Goal: Task Accomplishment & Management: Complete application form

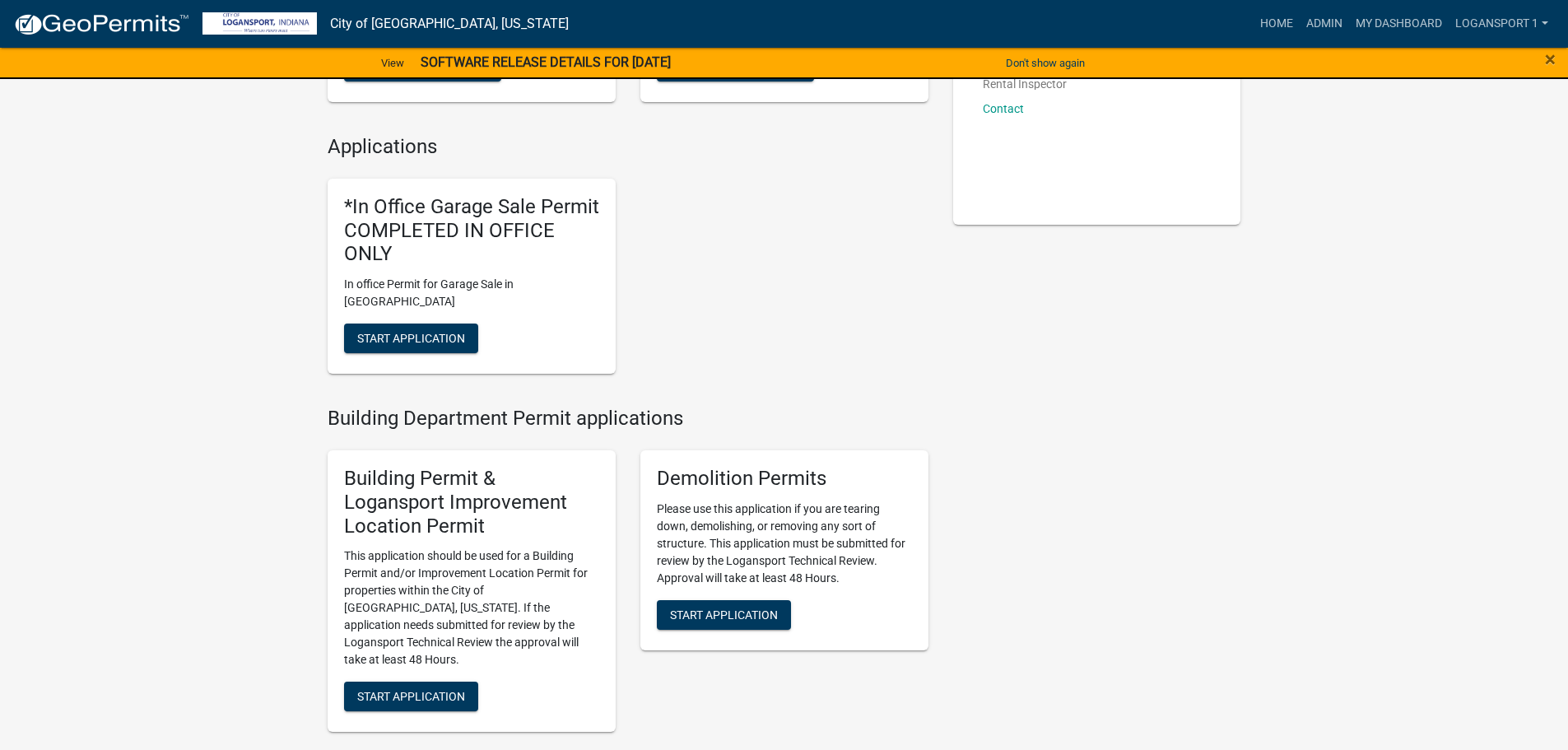
scroll to position [329, 0]
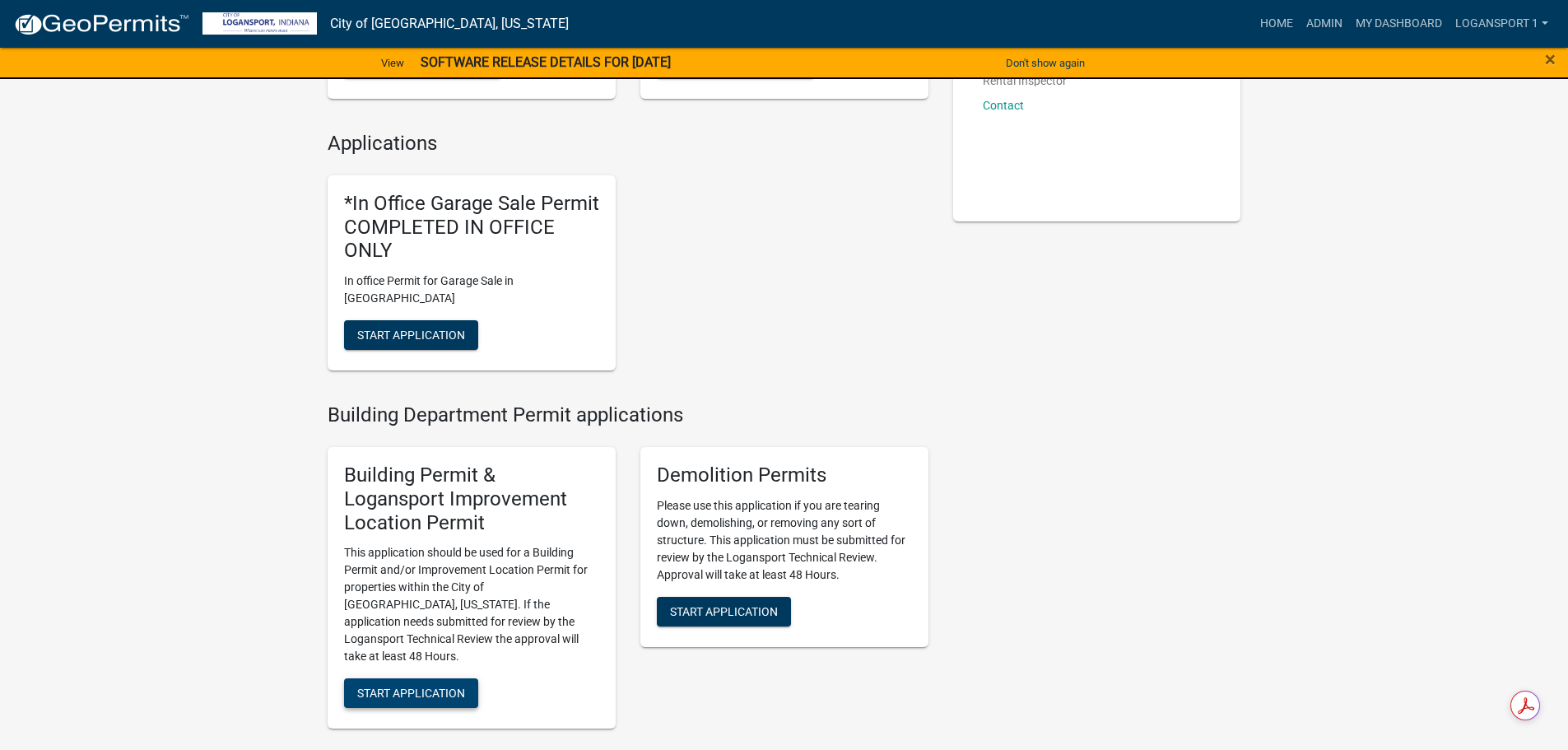
click at [437, 678] on button "Start Application" at bounding box center [411, 692] width 134 height 29
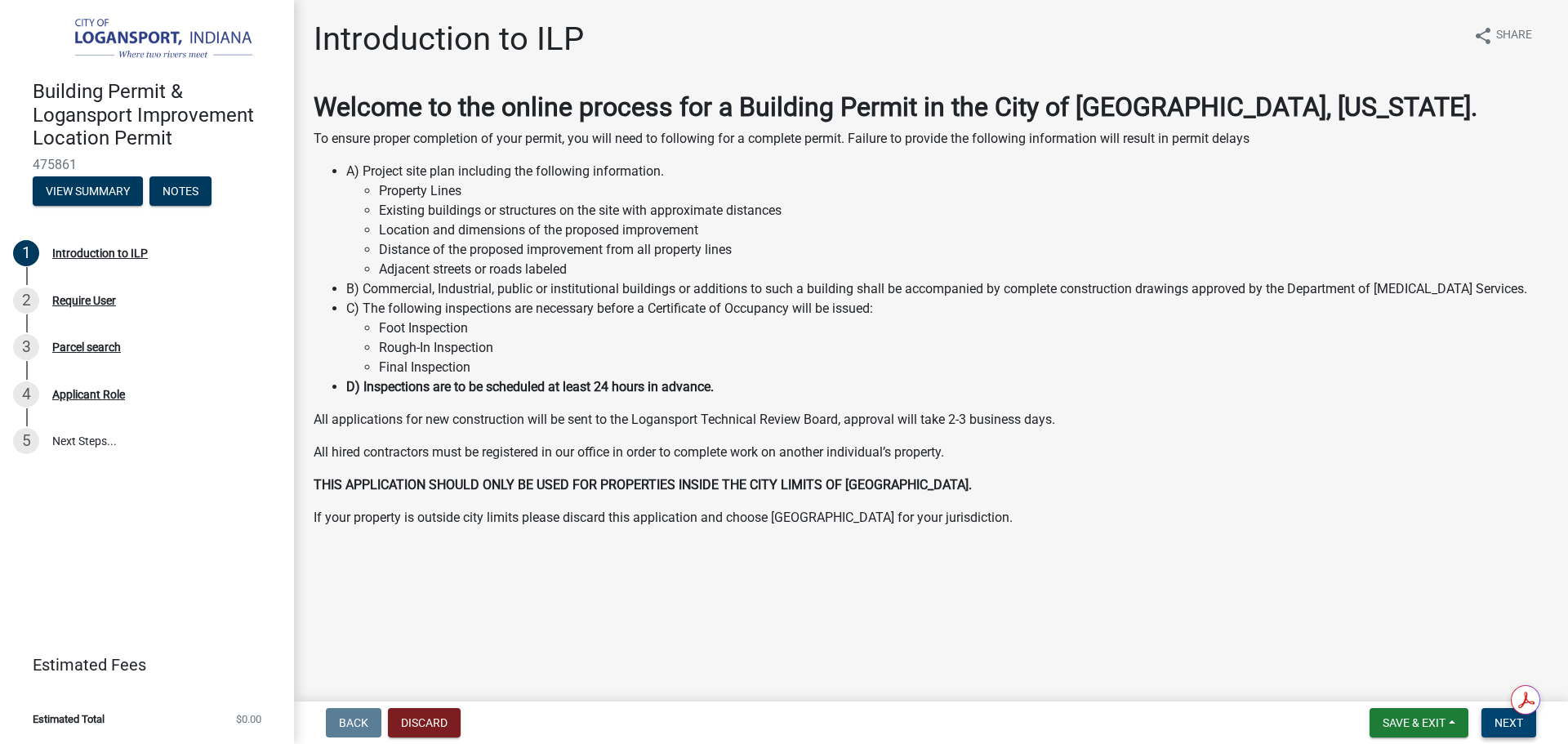
click at [1499, 724] on span "Next" at bounding box center [1509, 722] width 29 height 13
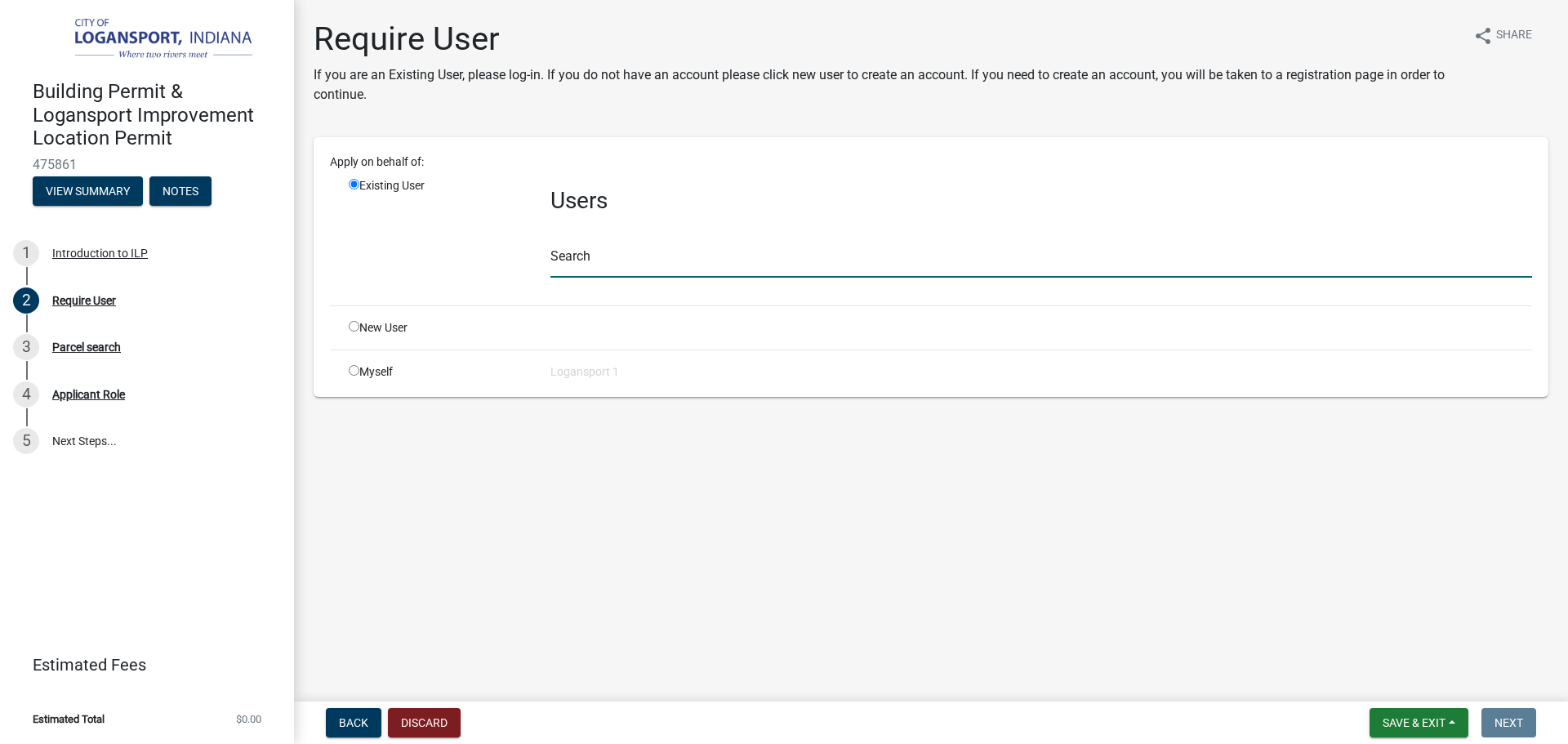
click at [613, 248] on input "text" at bounding box center [1040, 260] width 982 height 34
click at [356, 323] on input "radio" at bounding box center [354, 326] width 11 height 11
radio input "true"
radio input "false"
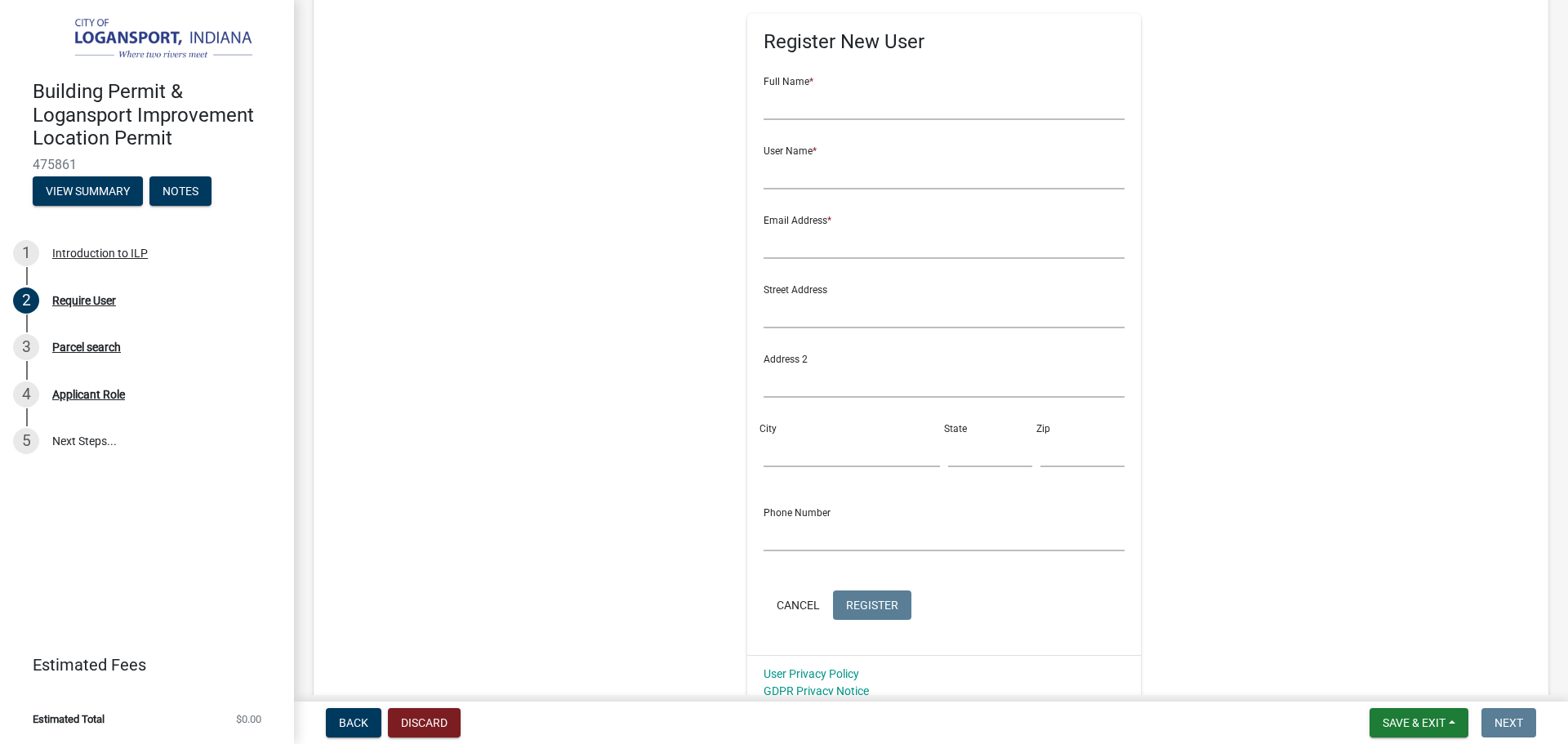
scroll to position [222, 0]
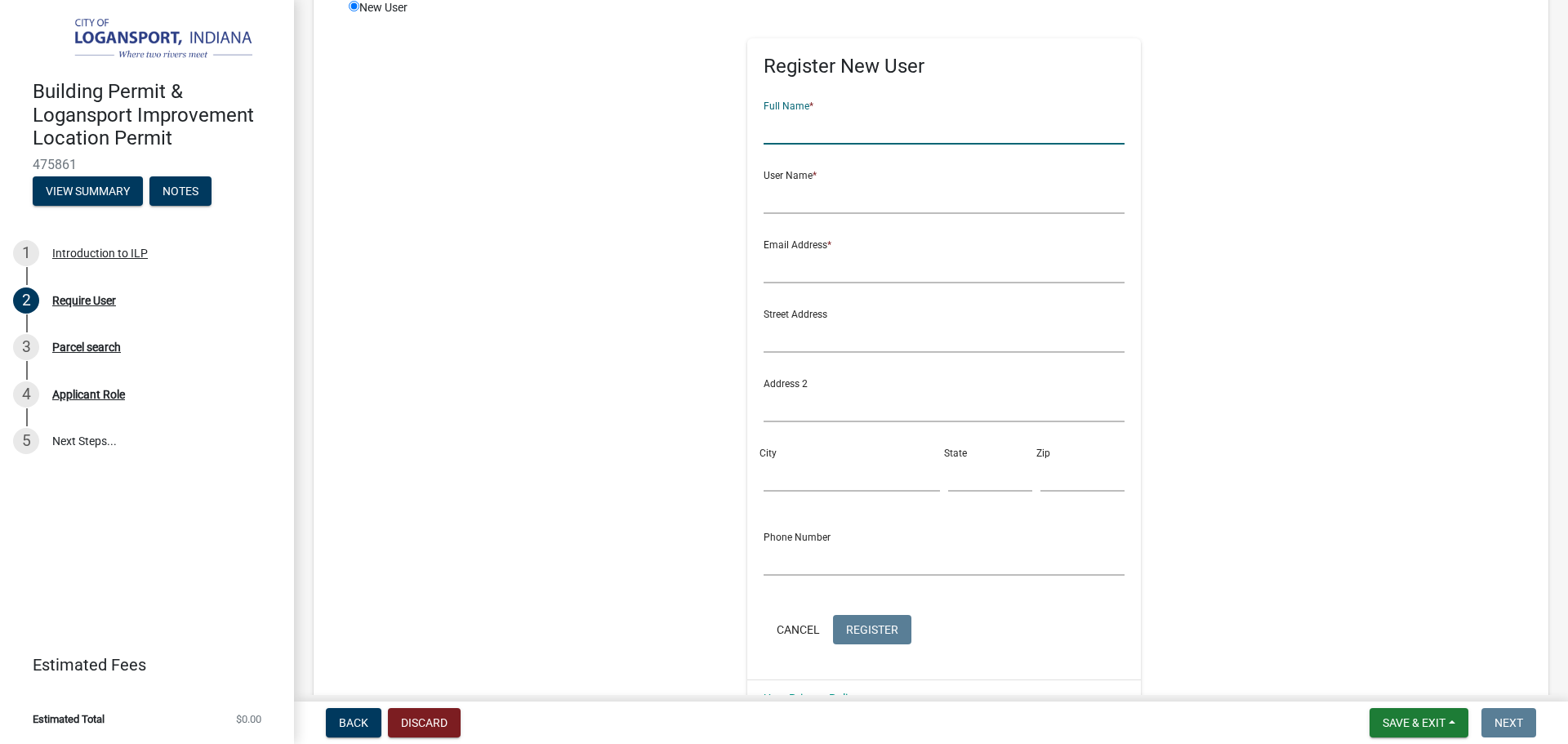
click at [771, 141] on input "text" at bounding box center [944, 128] width 362 height 34
type input "[PERSON_NAME] [PERSON_NAME]"
click at [828, 198] on input "text" at bounding box center [944, 197] width 362 height 34
type input "sebastianj"
click at [800, 259] on input "text" at bounding box center [944, 266] width 362 height 34
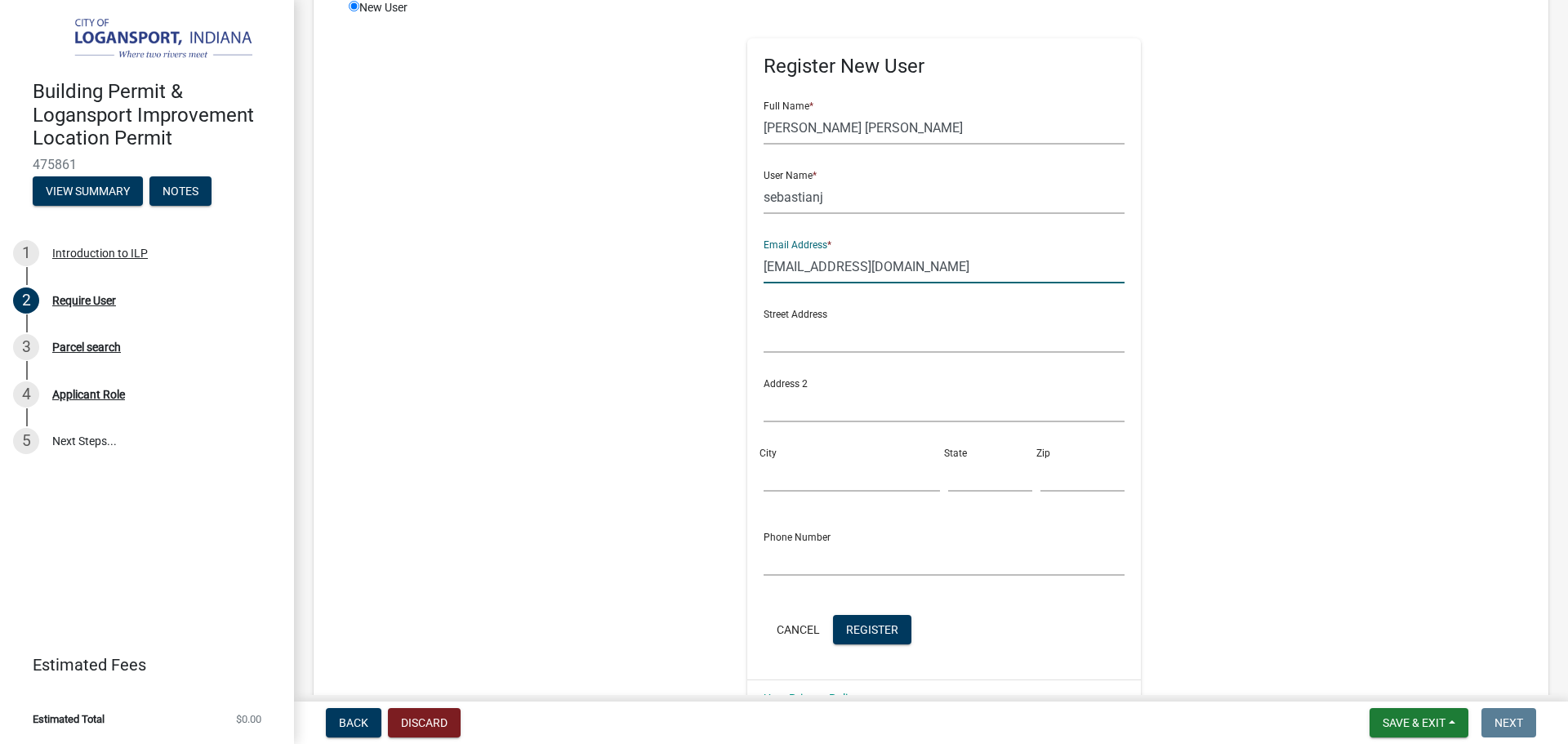
type input "[EMAIL_ADDRESS][DOMAIN_NAME]"
click at [812, 349] on input "text" at bounding box center [944, 335] width 362 height 34
type input "[STREET_ADDRESS][PERSON_NAME]"
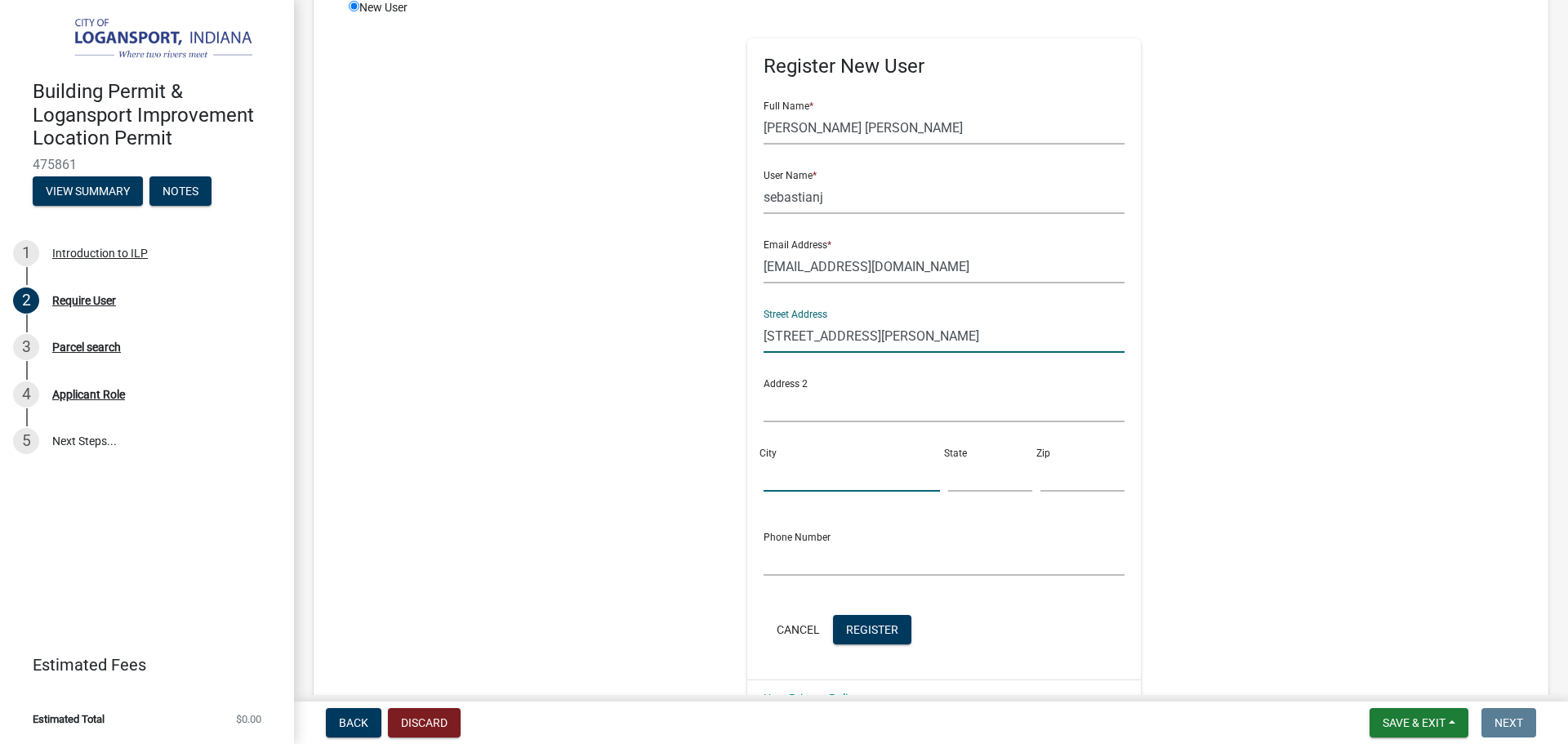
click at [814, 479] on input "City" at bounding box center [851, 474] width 177 height 34
type input "Logansport"
click at [962, 472] on input "text" at bounding box center [990, 474] width 84 height 34
type input "IN"
click at [1040, 466] on input "text" at bounding box center [1082, 474] width 84 height 34
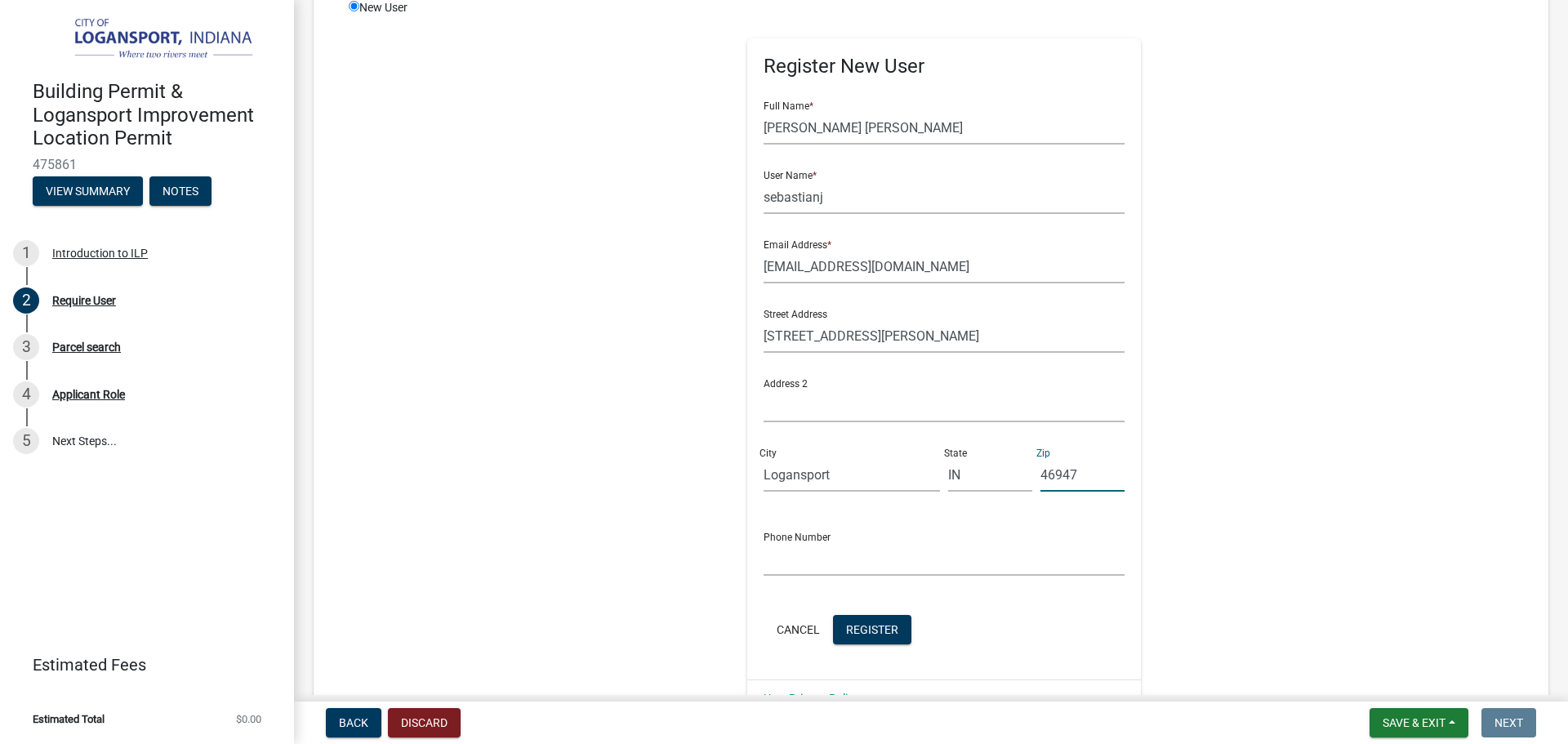
type input "46947"
click at [1011, 568] on input "text" at bounding box center [944, 558] width 362 height 34
type input "5747028244"
click at [876, 635] on span "Register" at bounding box center [872, 629] width 53 height 13
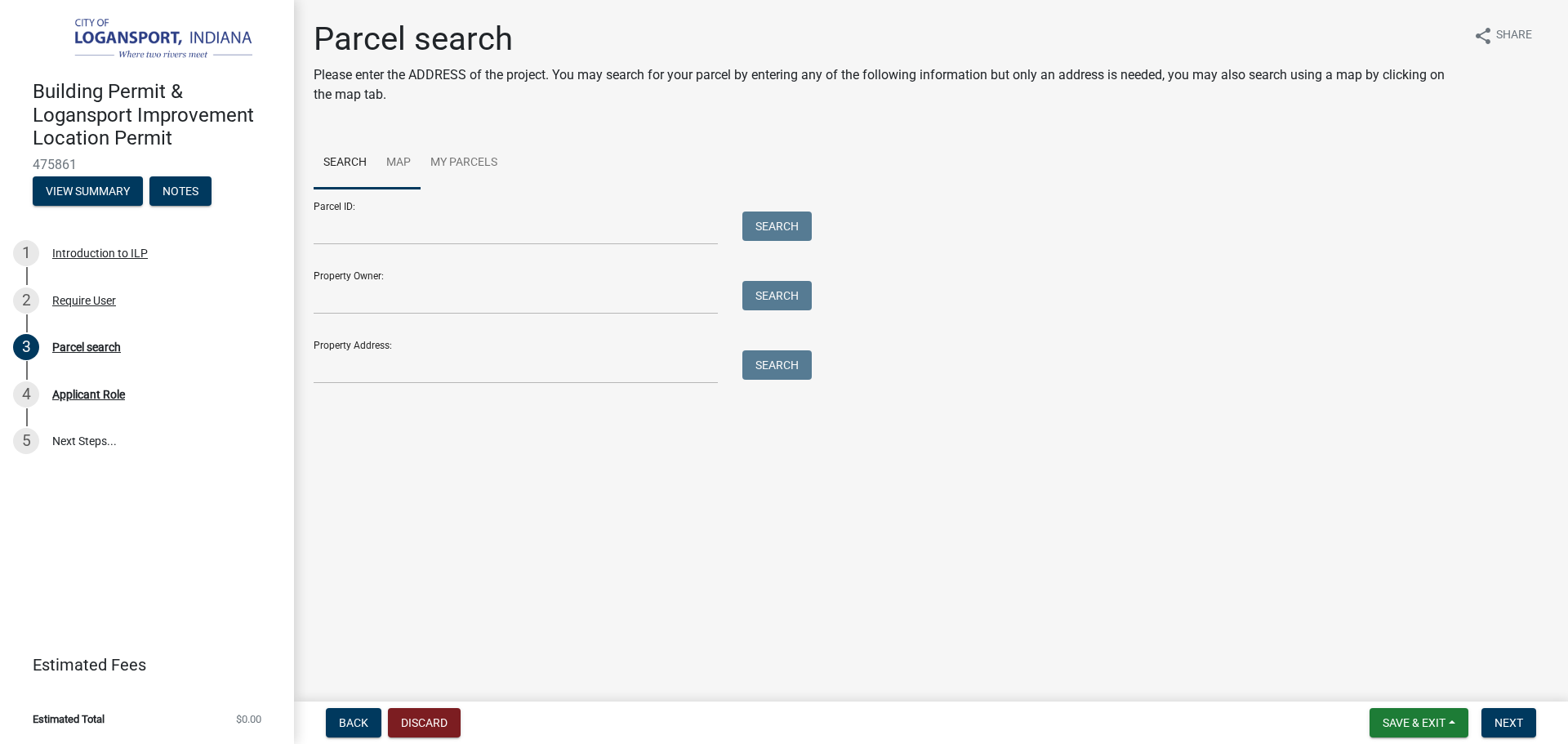
click at [387, 154] on link "Map" at bounding box center [398, 163] width 44 height 53
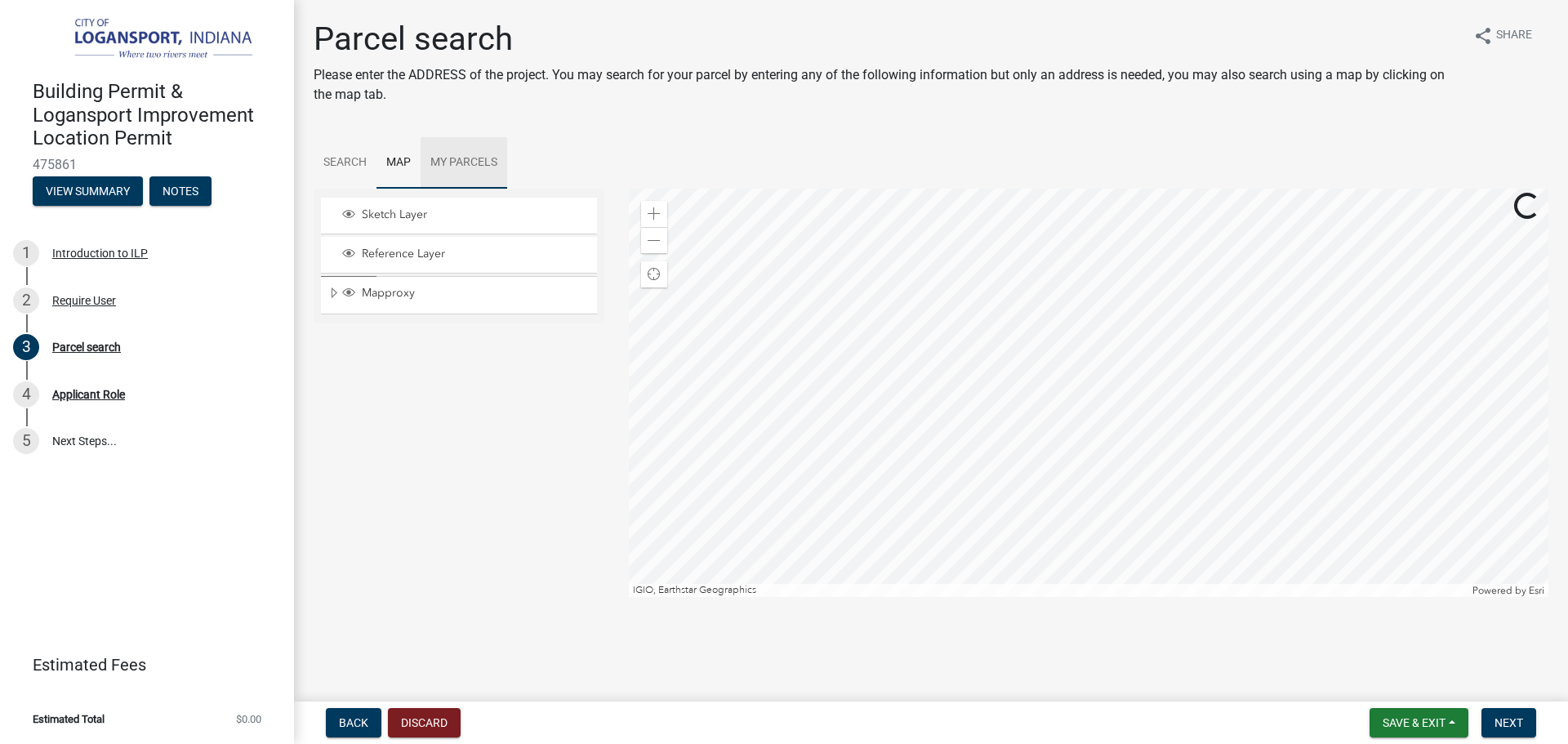
click at [463, 176] on link "My Parcels" at bounding box center [464, 163] width 87 height 53
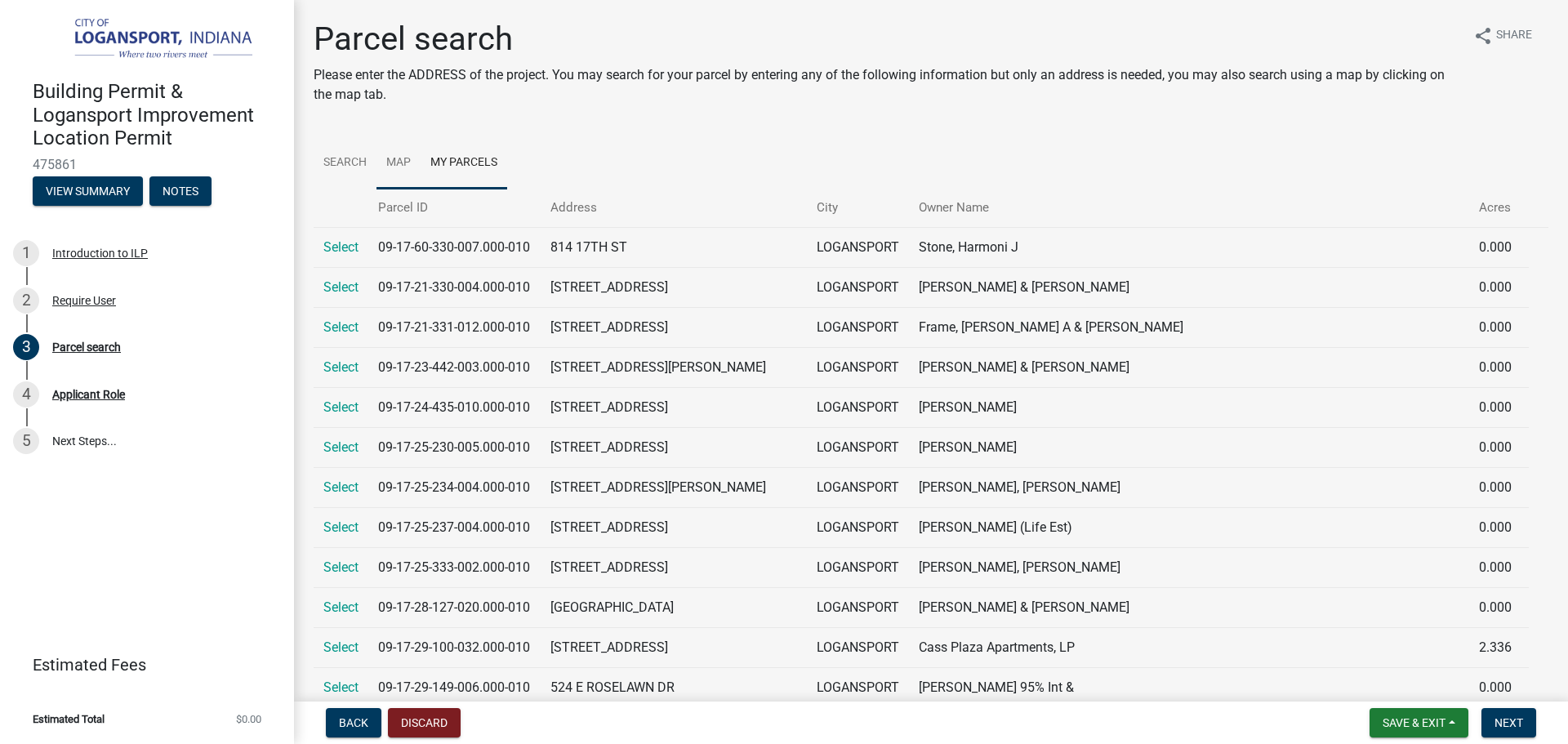
click at [392, 151] on link "Map" at bounding box center [398, 163] width 44 height 53
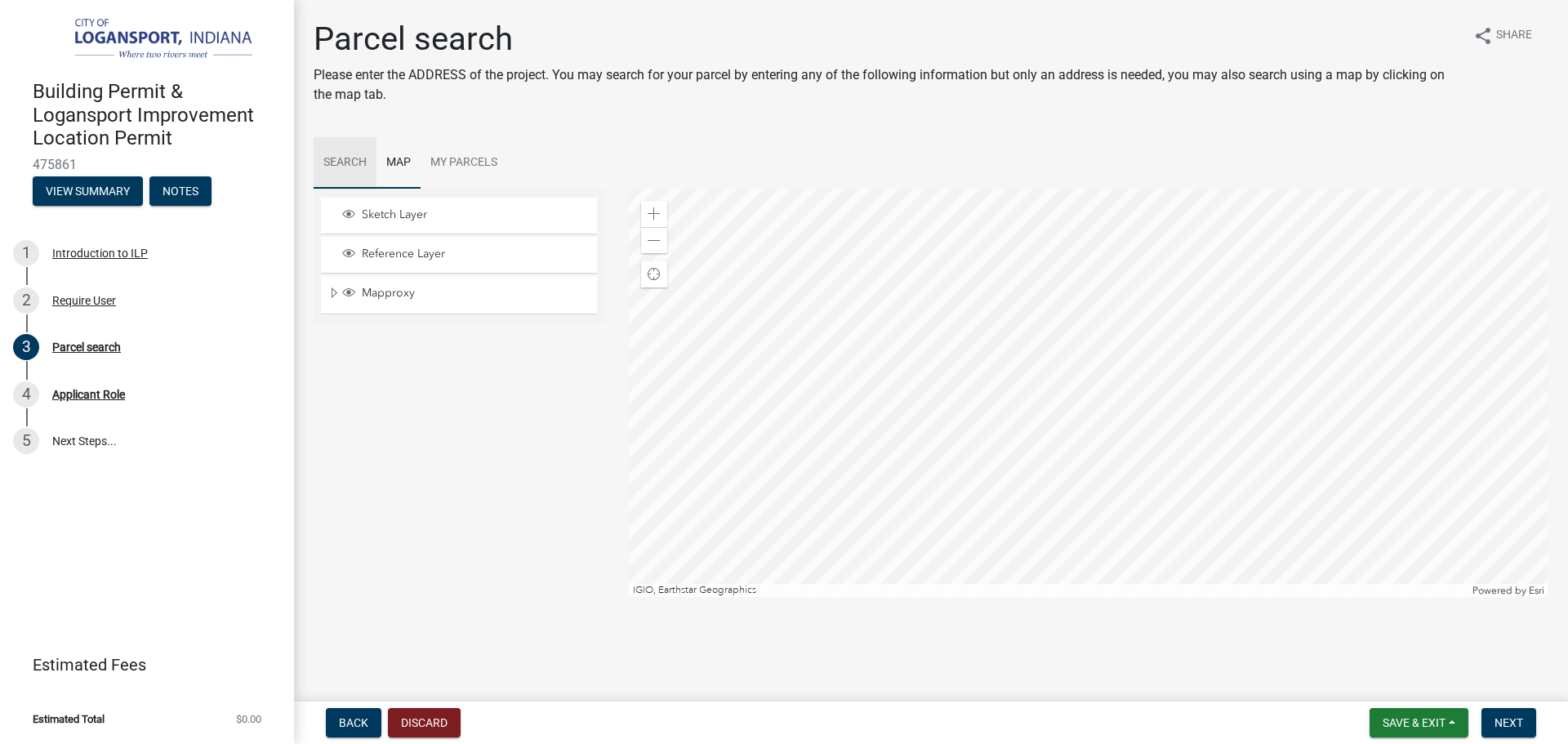
click at [363, 154] on link "Search" at bounding box center [344, 163] width 63 height 53
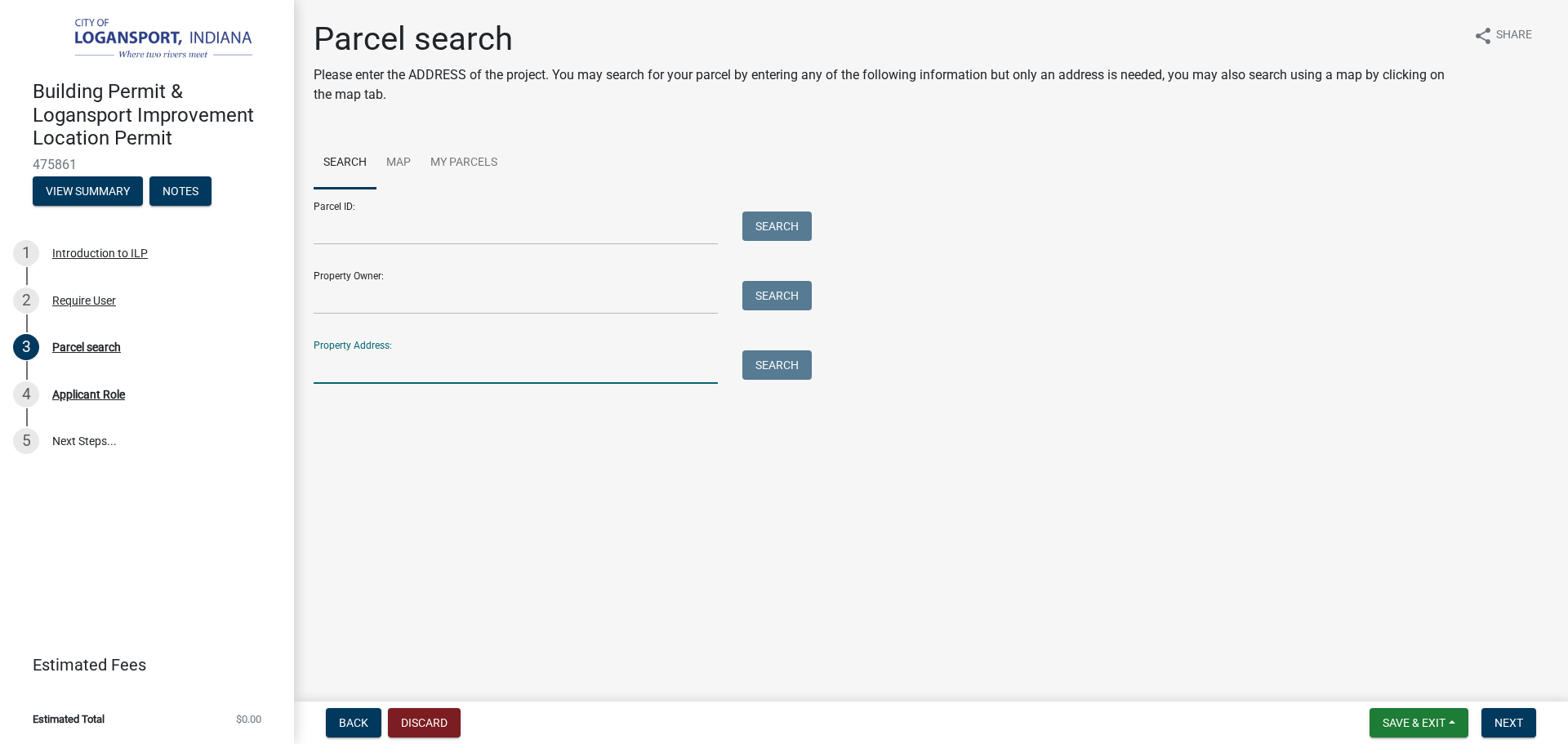
click at [577, 365] on input "Property Address:" at bounding box center [516, 367] width 404 height 34
type input "1409 wri"
click at [786, 359] on button "Search" at bounding box center [777, 365] width 70 height 29
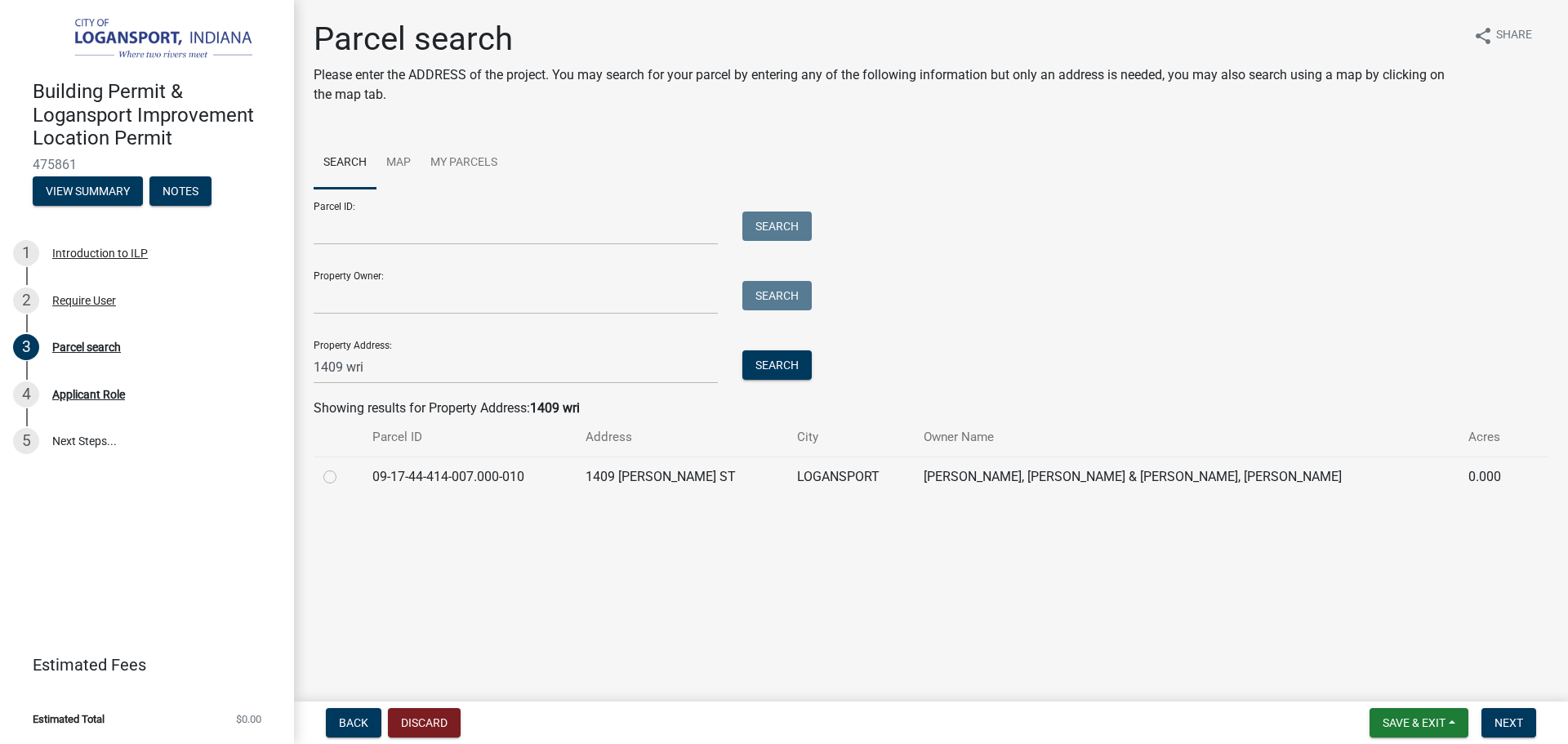
click at [343, 467] on label at bounding box center [343, 467] width 0 height 0
click at [343, 473] on input "radio" at bounding box center [348, 472] width 11 height 11
radio input "true"
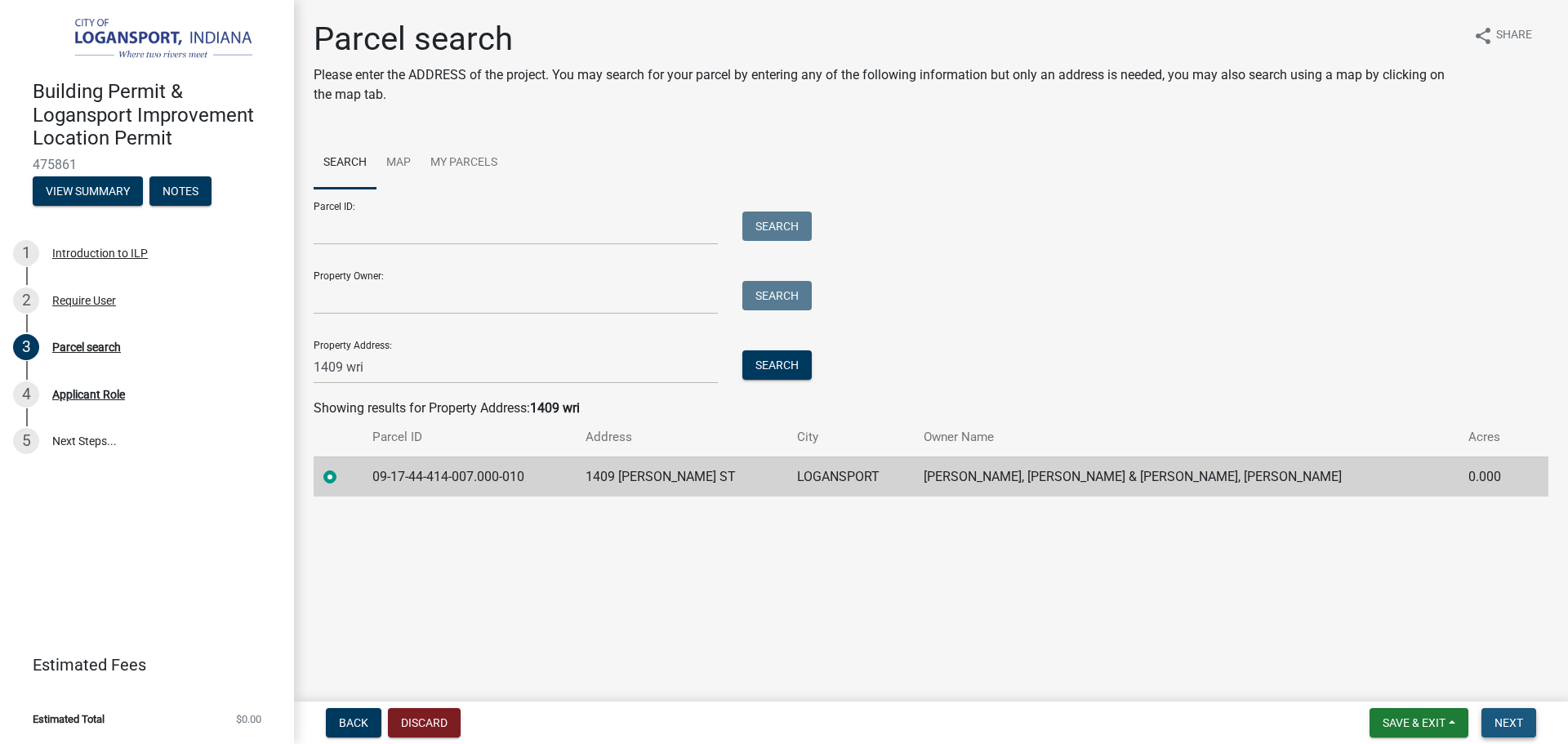
click at [1505, 718] on span "Next" at bounding box center [1509, 722] width 29 height 13
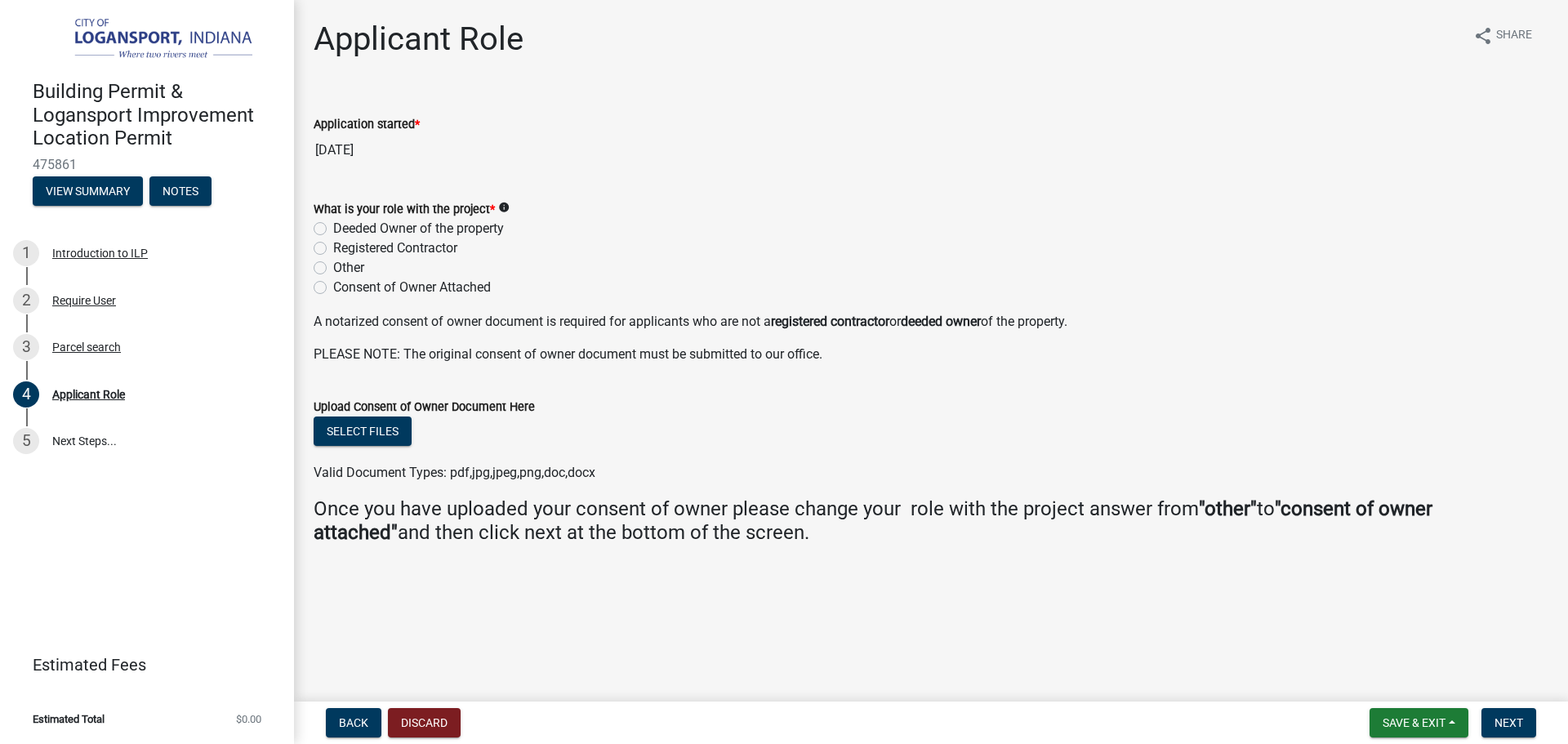
click at [508, 211] on icon "info" at bounding box center [504, 208] width 12 height 12
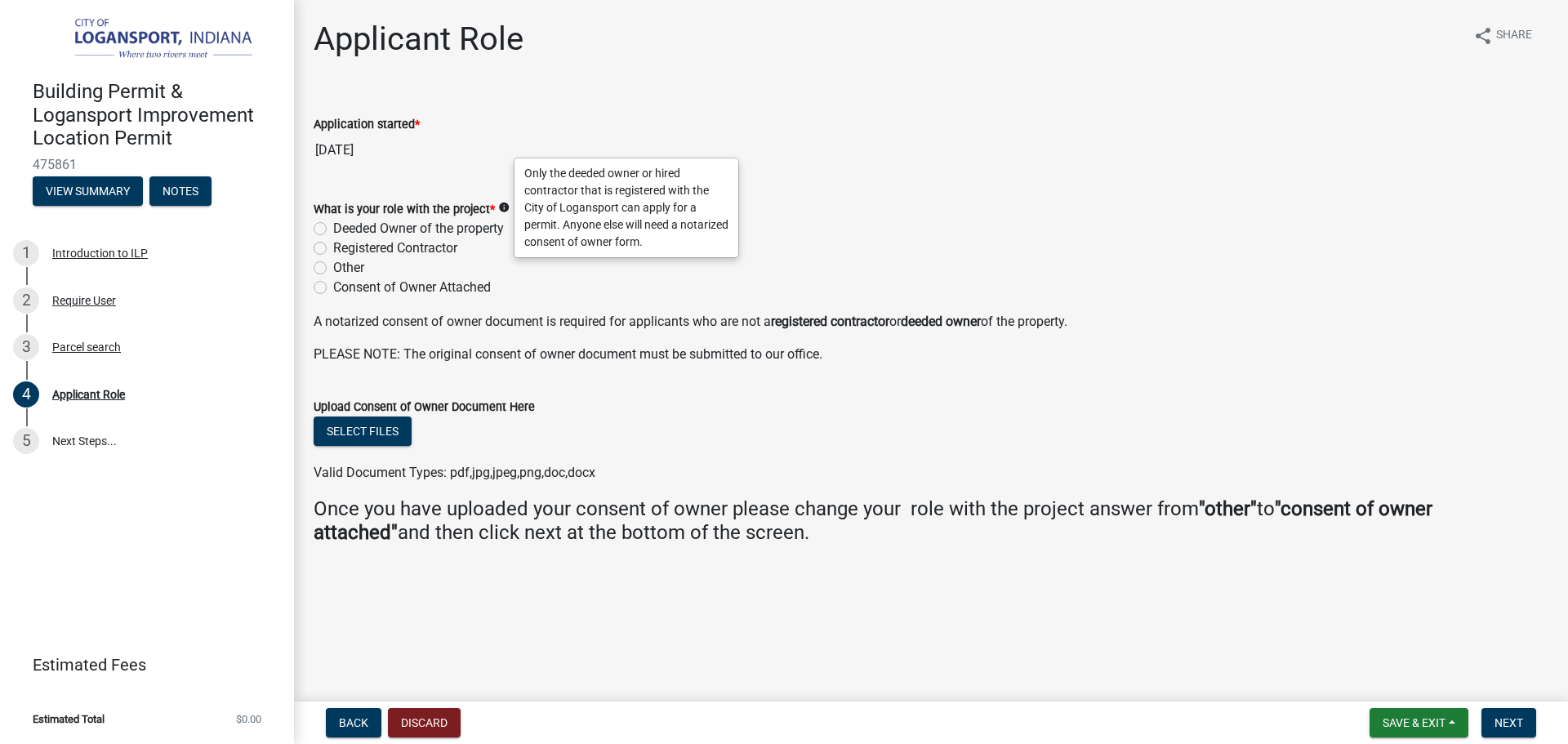
click at [334, 223] on label "Deeded Owner of the property" at bounding box center [419, 228] width 170 height 20
click at [334, 223] on input "Deeded Owner of the property" at bounding box center [339, 224] width 11 height 11
radio input "true"
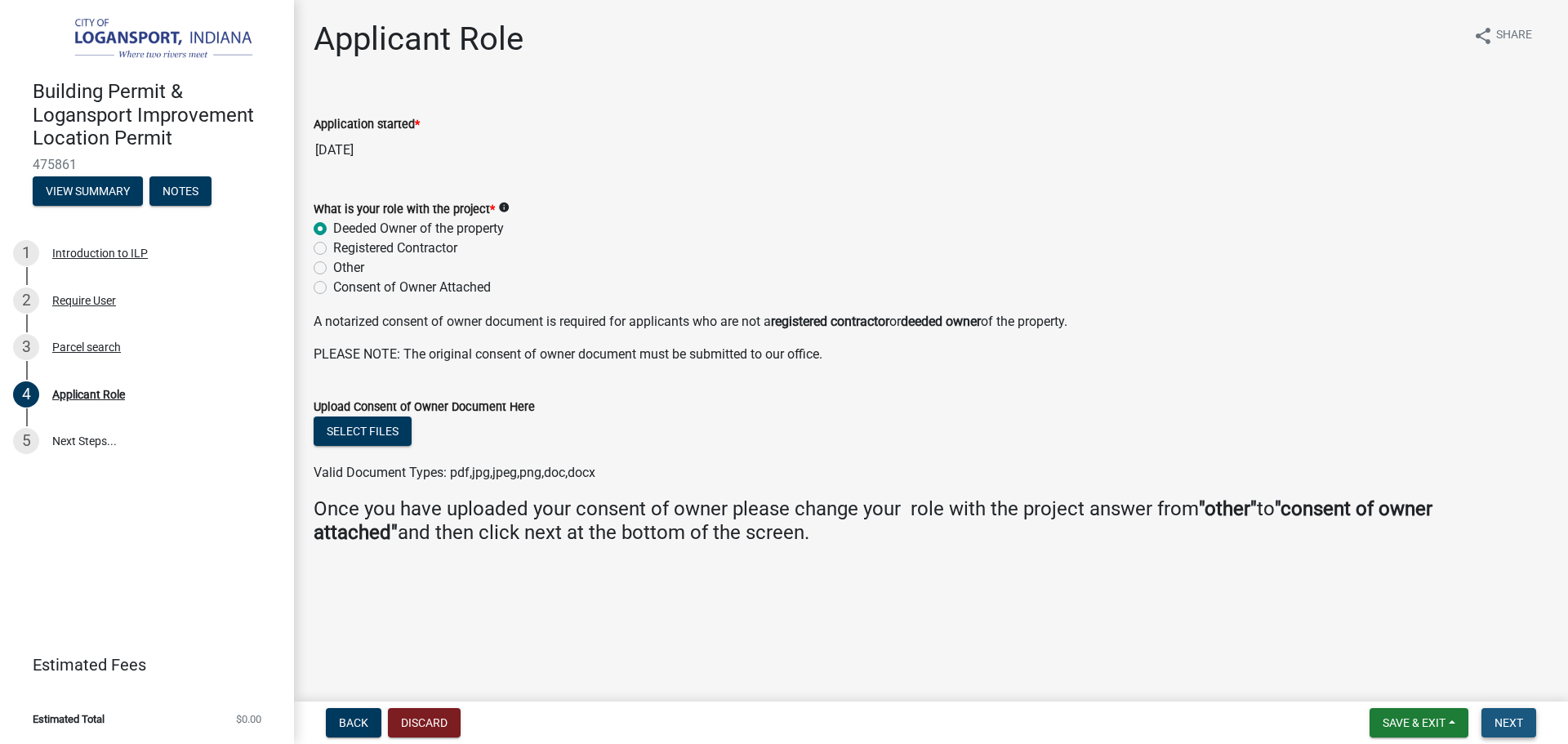
click at [1530, 723] on button "Next" at bounding box center [1508, 722] width 54 height 29
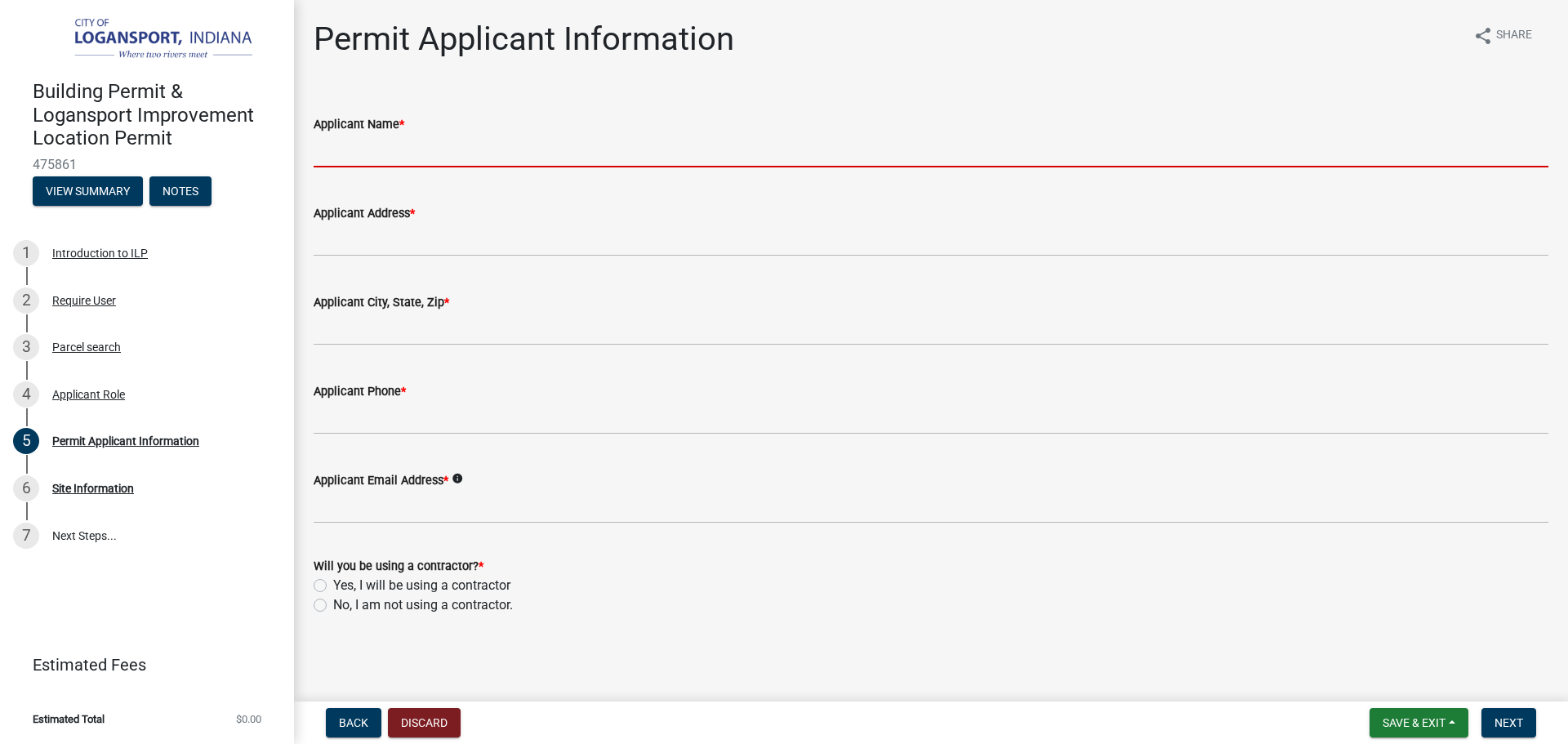
click at [410, 141] on input "Applicant Name *" at bounding box center [931, 150] width 1234 height 34
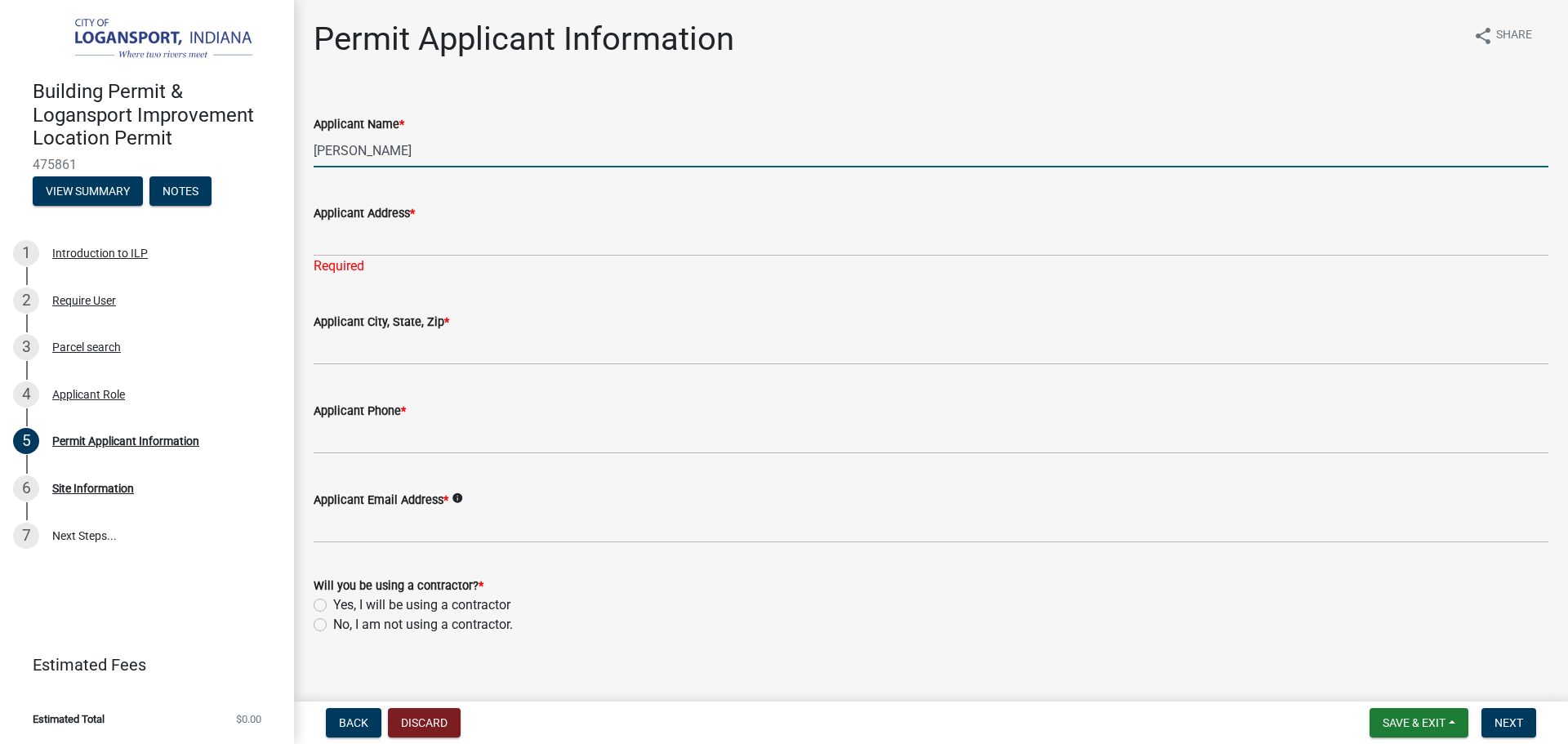
click at [529, 155] on input "[PERSON_NAME]" at bounding box center [931, 150] width 1234 height 34
type input "[PERSON_NAME] [PERSON_NAME]"
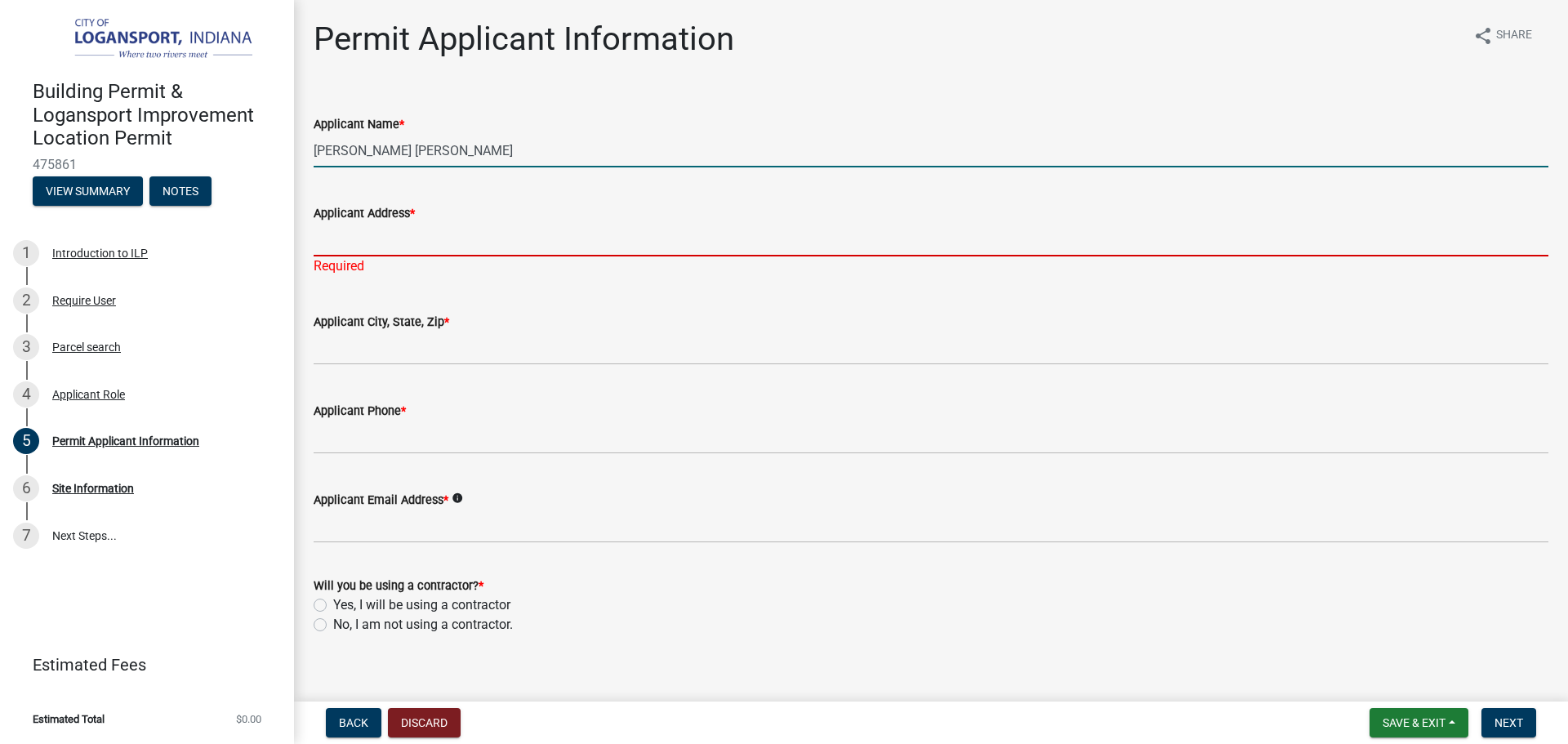
click at [490, 227] on input "Applicant Address *" at bounding box center [931, 239] width 1234 height 34
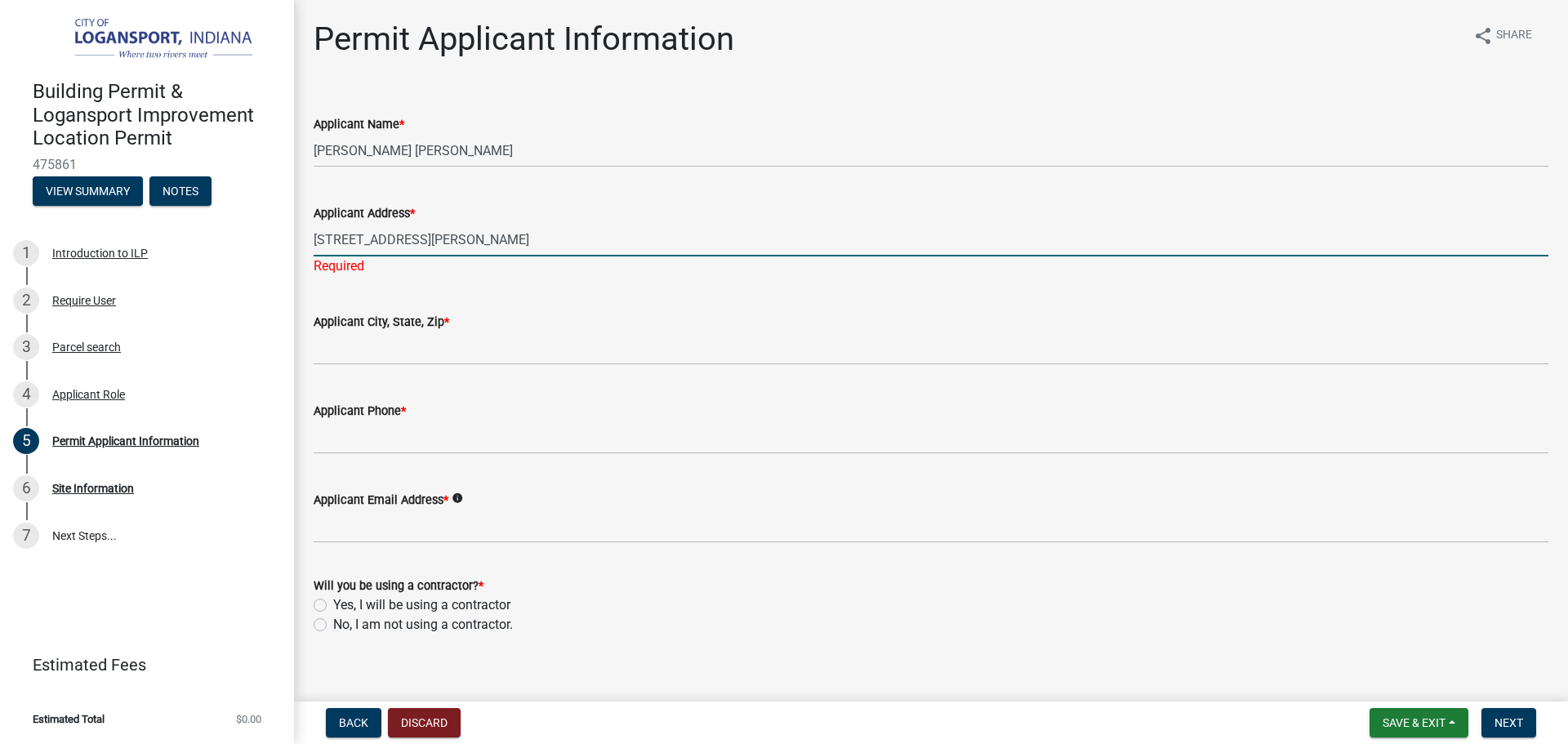
type input "[STREET_ADDRESS][PERSON_NAME]"
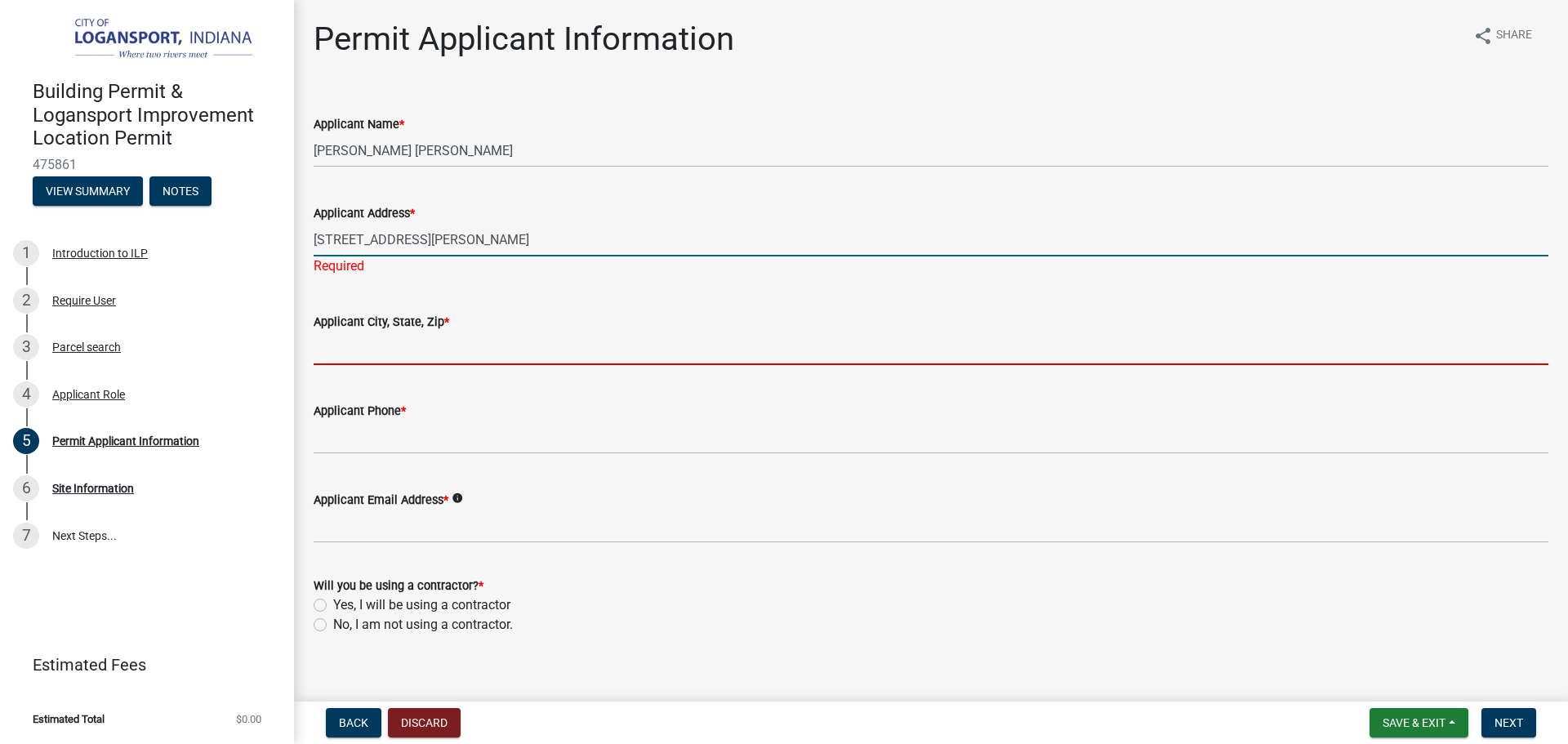
click at [368, 339] on input "Applicant City, State, Zip *" at bounding box center [931, 348] width 1234 height 34
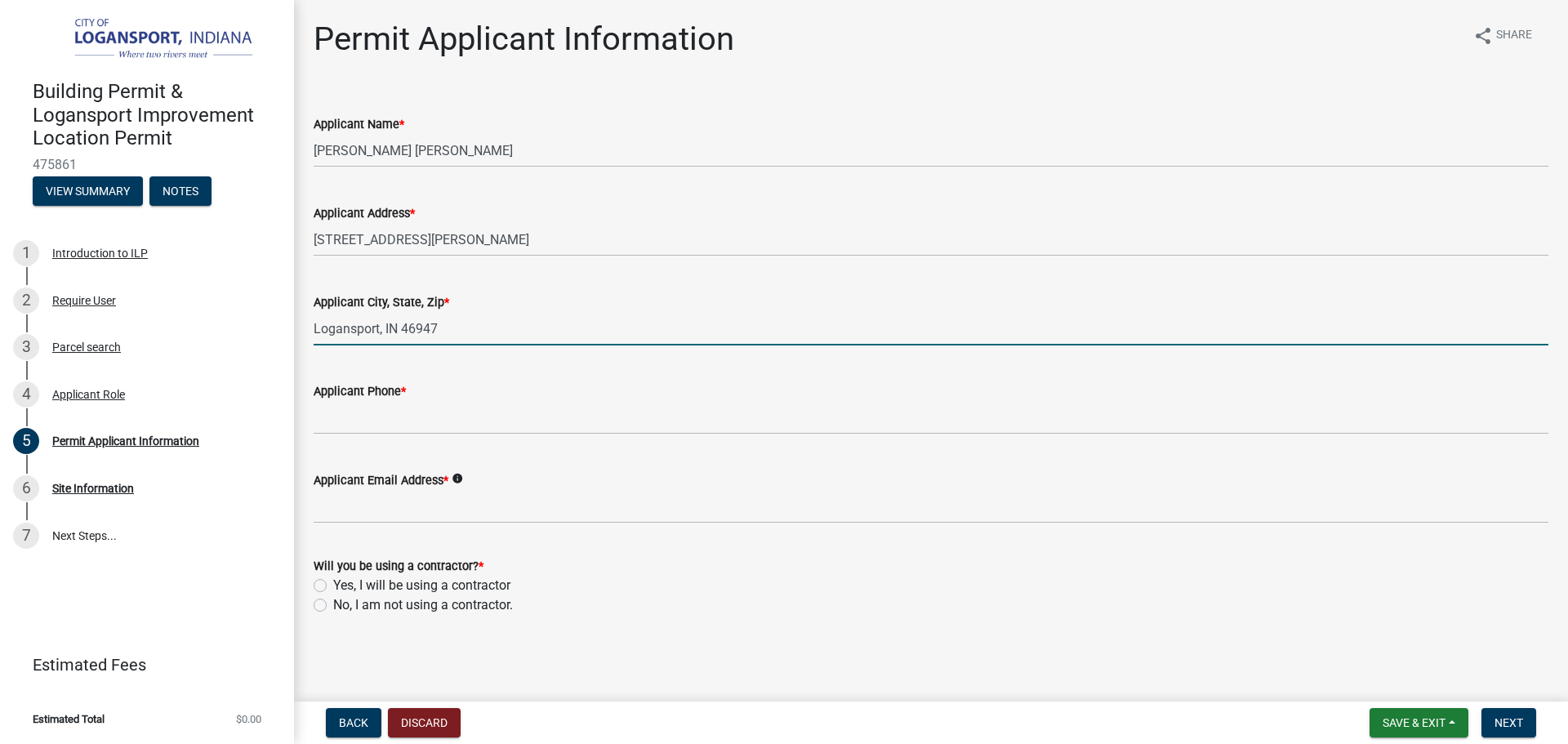
type input "Logansport, IN 46947"
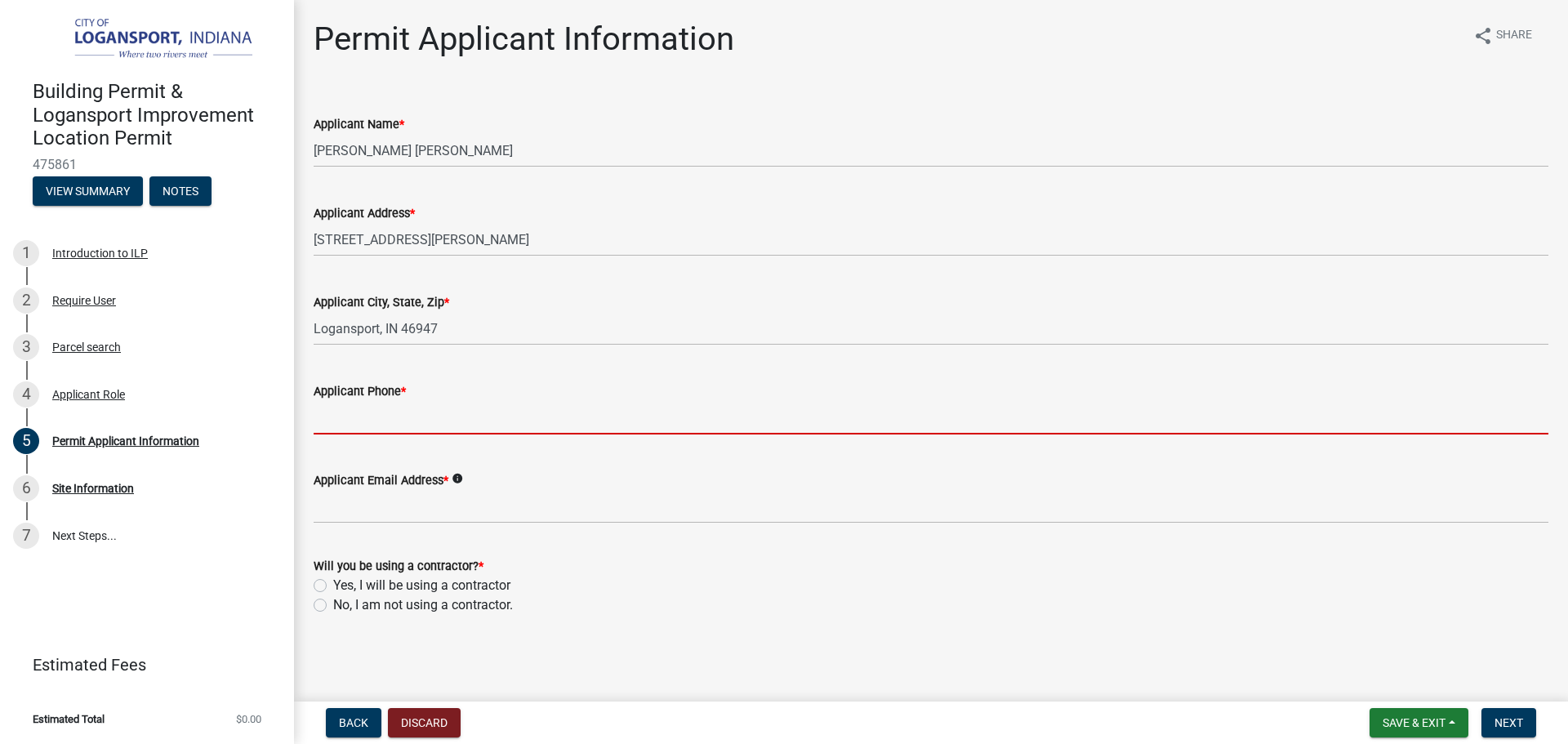
click at [392, 425] on input "Applicant Phone *" at bounding box center [931, 417] width 1234 height 34
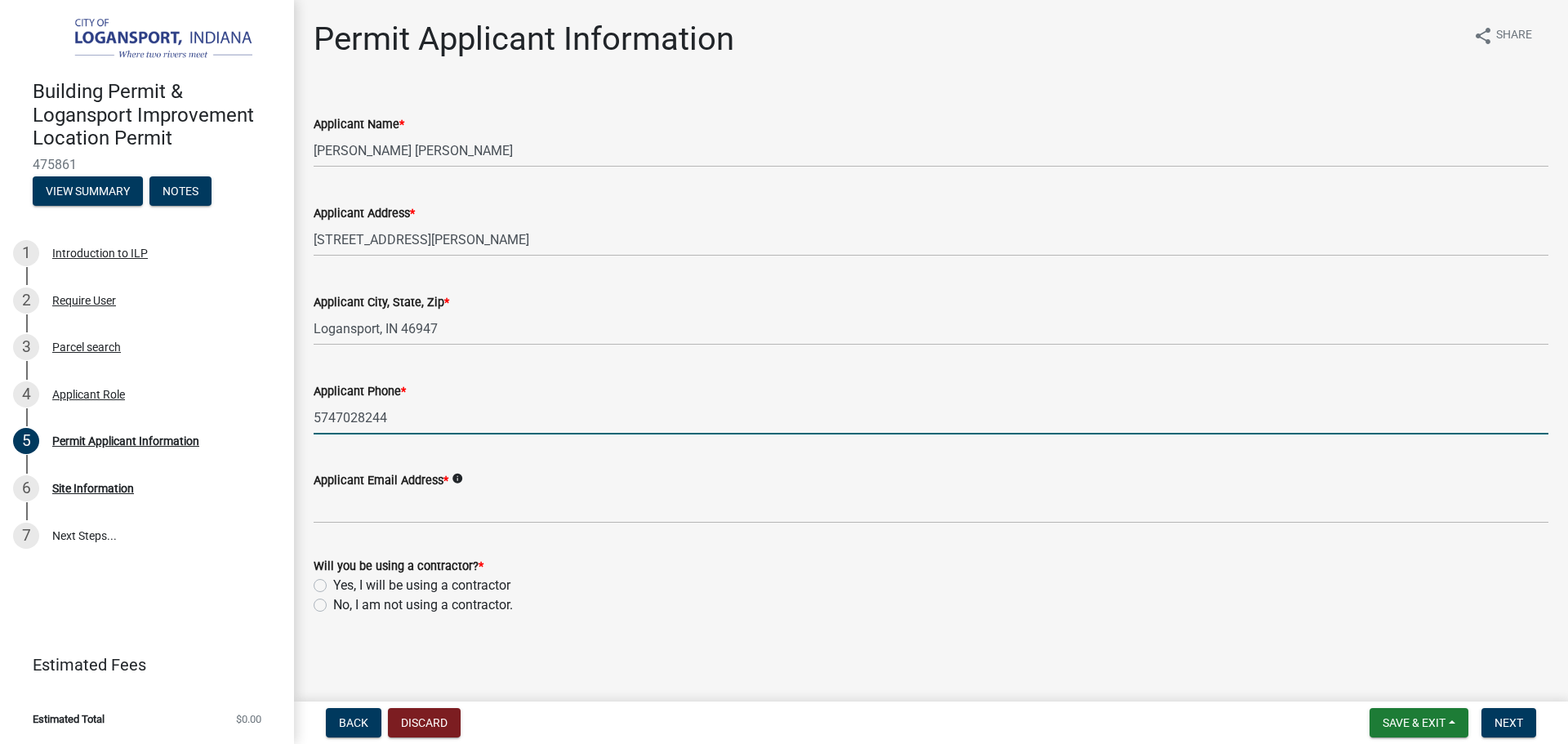
type input "5747028244"
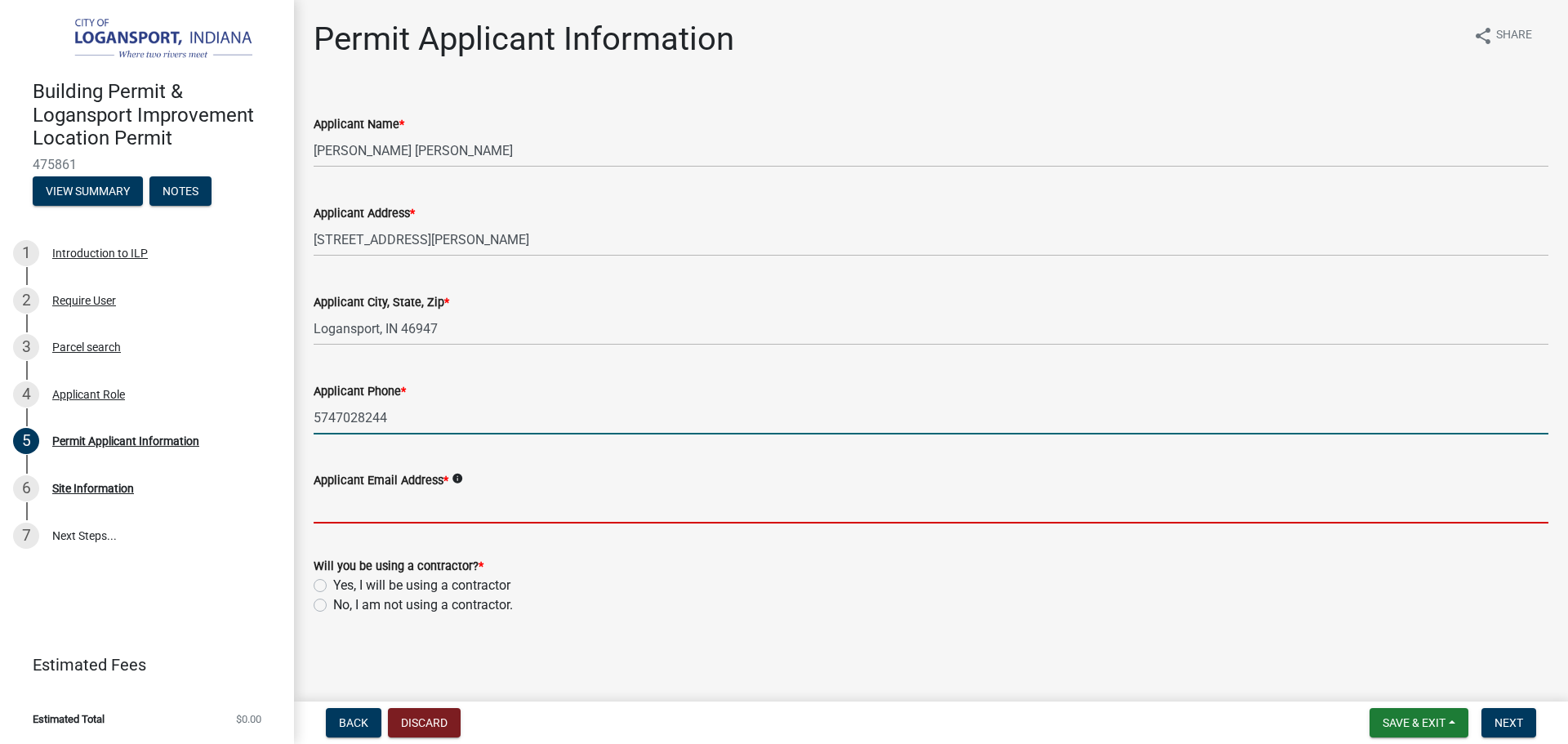
click at [439, 497] on input "Applicant Email Address *" at bounding box center [931, 507] width 1234 height 34
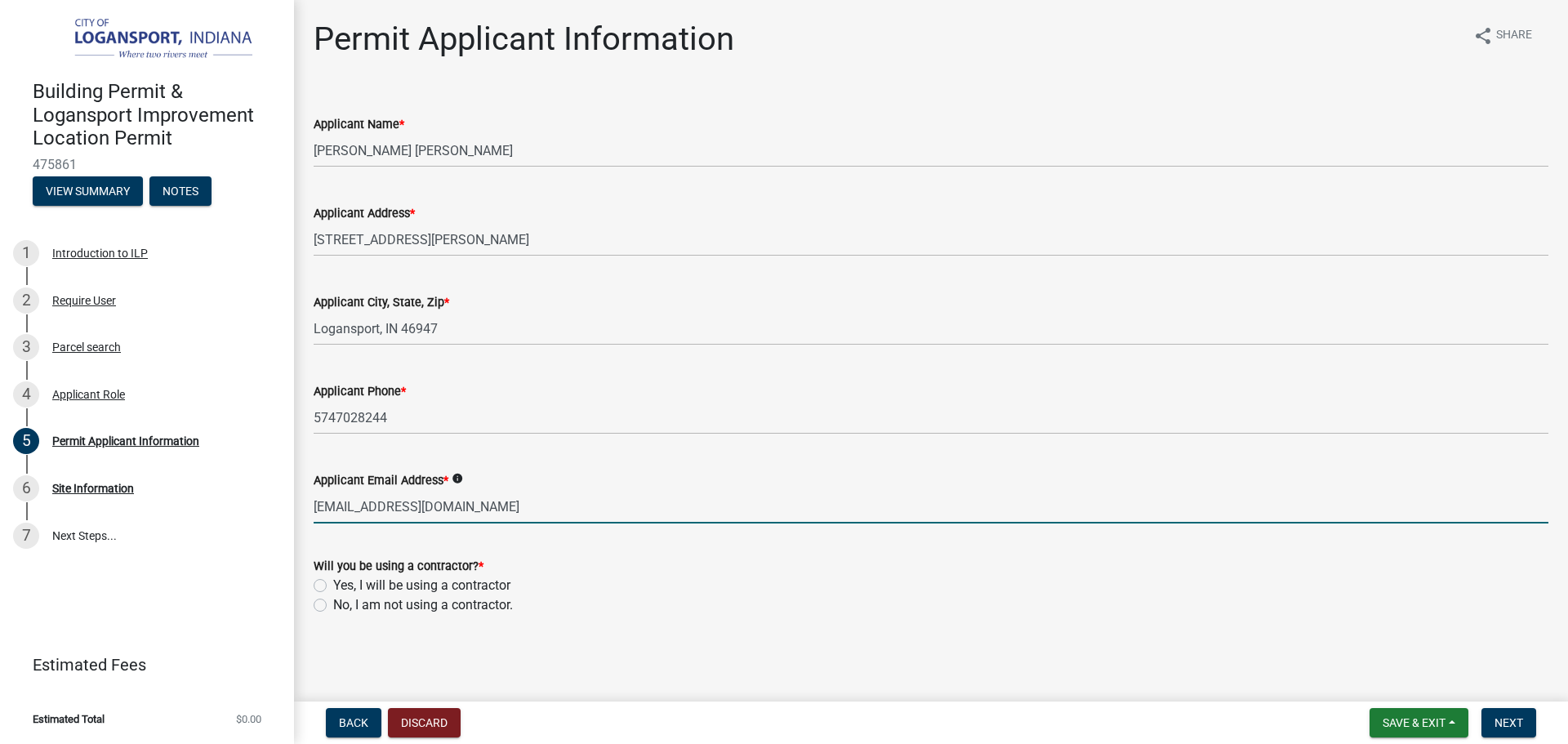
type input "[EMAIL_ADDRESS][DOMAIN_NAME]"
click at [334, 606] on label "No, I am not using a contractor." at bounding box center [423, 605] width 179 height 20
click at [334, 606] on input "No, I am not using a contractor." at bounding box center [339, 601] width 11 height 11
radio input "true"
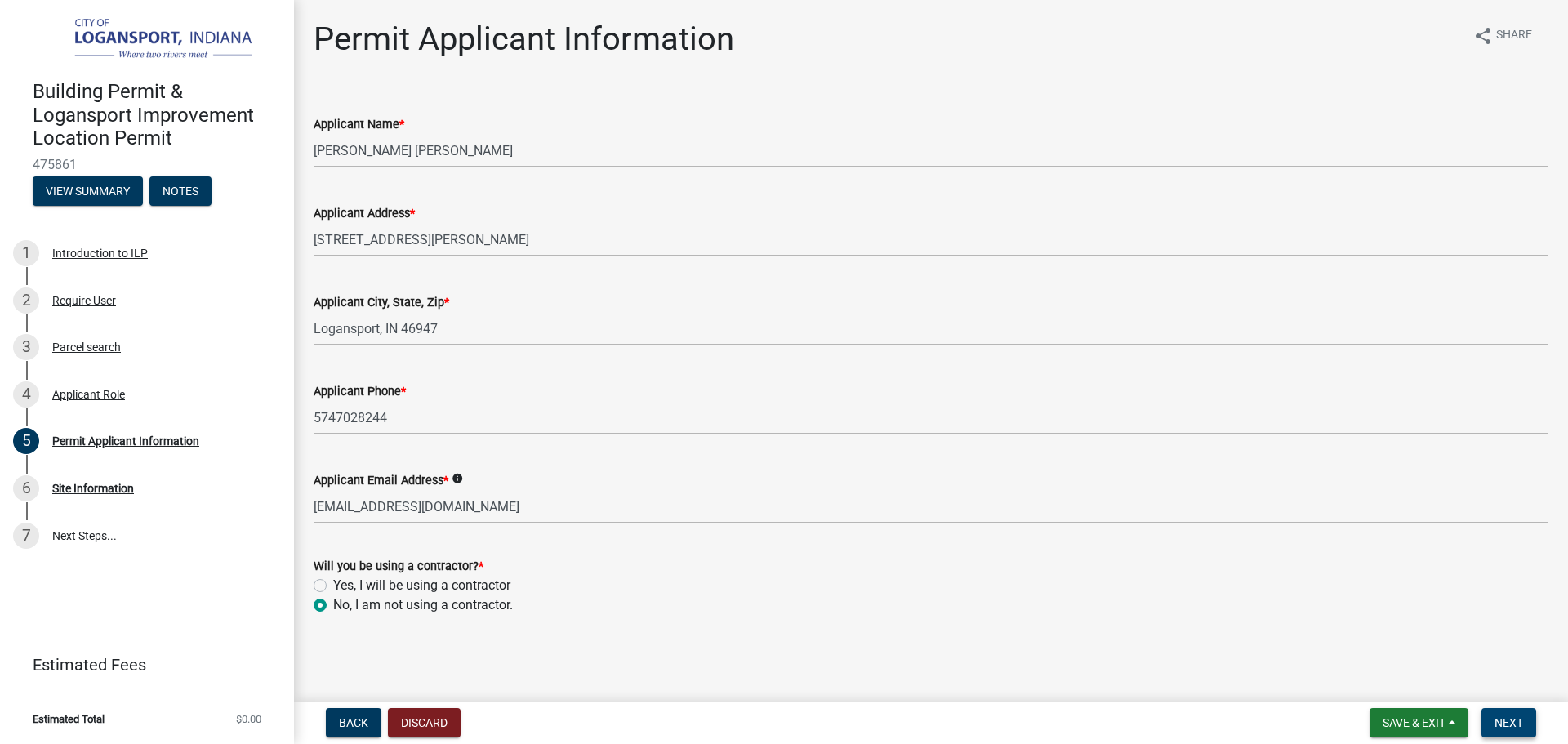
click at [1504, 713] on button "Next" at bounding box center [1508, 722] width 54 height 29
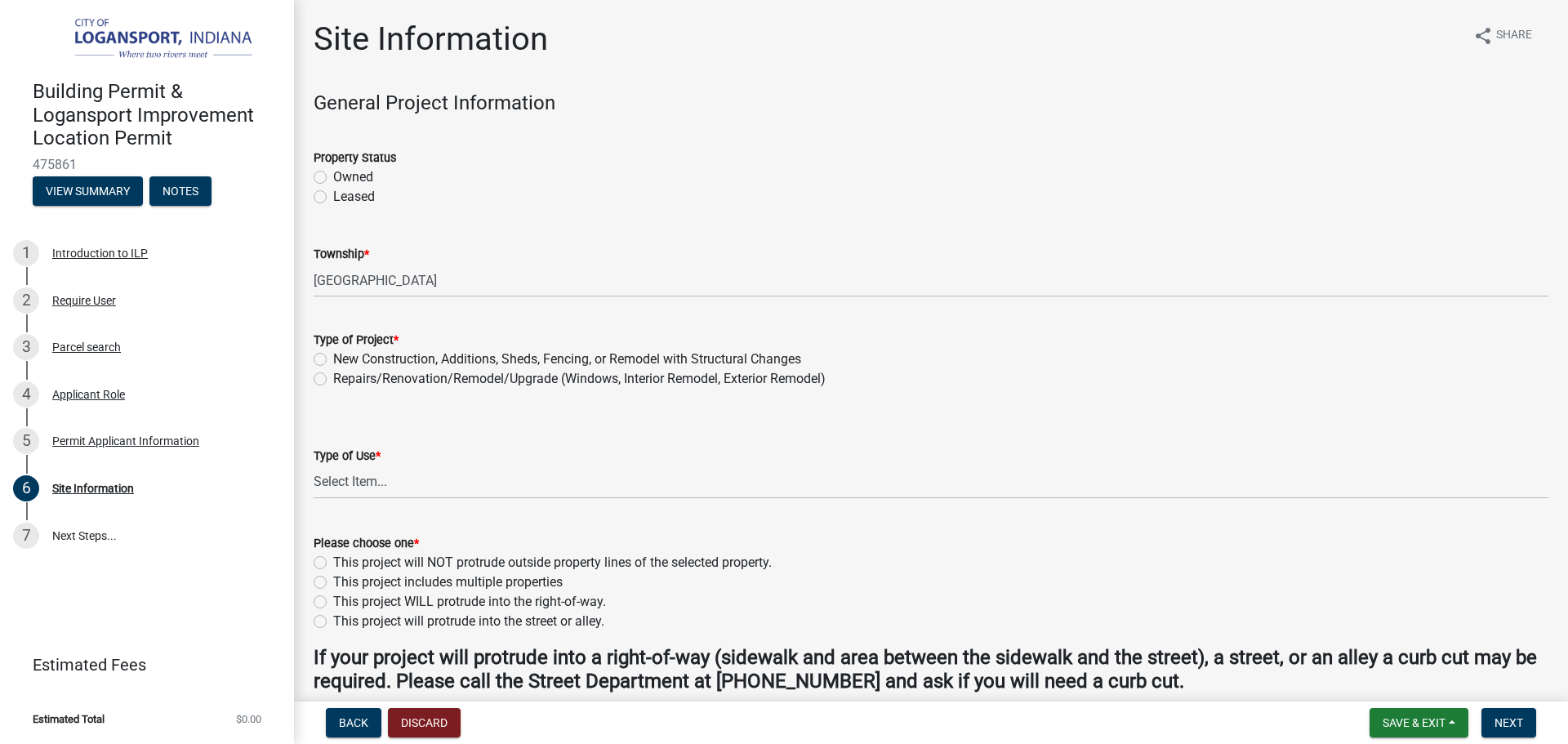
click at [334, 175] on label "Owned" at bounding box center [353, 178] width 40 height 20
click at [334, 175] on input "Owned" at bounding box center [339, 173] width 11 height 11
radio input "true"
click at [326, 355] on div "New Construction, Additions, Sheds, Fencing, or Remodel with Structural Changes" at bounding box center [931, 360] width 1234 height 20
click at [334, 358] on label "New Construction, Additions, Sheds, Fencing, or Remodel with Structural Changes" at bounding box center [567, 360] width 468 height 20
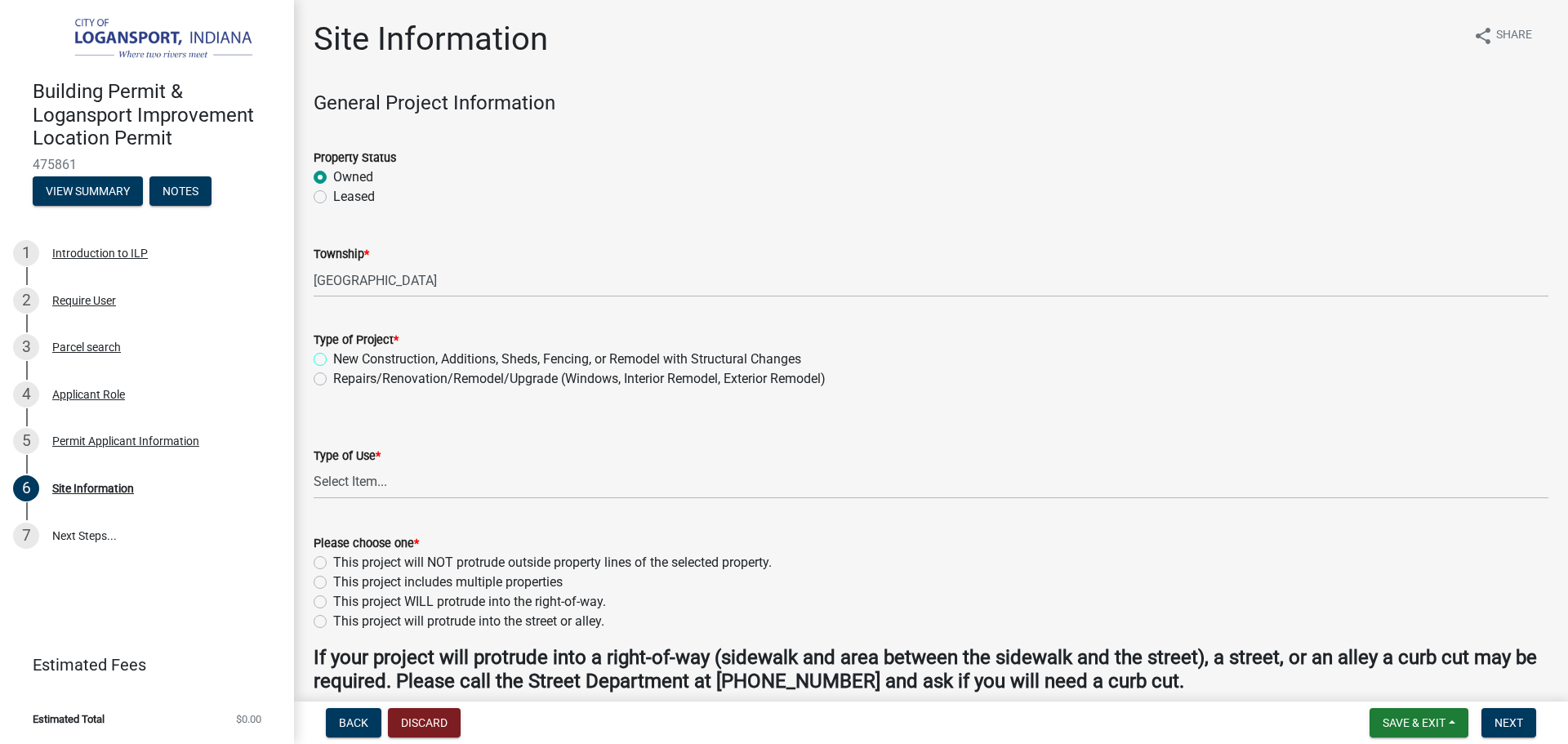
click at [334, 358] on input "New Construction, Additions, Sheds, Fencing, or Remodel with Structural Changes" at bounding box center [339, 355] width 11 height 11
radio input "true"
click at [340, 479] on select "Select Item... Residential Commercial/Industrial Agricultural Public/Semi Public" at bounding box center [931, 482] width 1234 height 34
click at [314, 466] on select "Select Item... Residential Commercial/Industrial Agricultural Public/Semi Public" at bounding box center [931, 482] width 1234 height 34
select select "62802869-e470-474a-8a4c-8dbe1ccdd5ac"
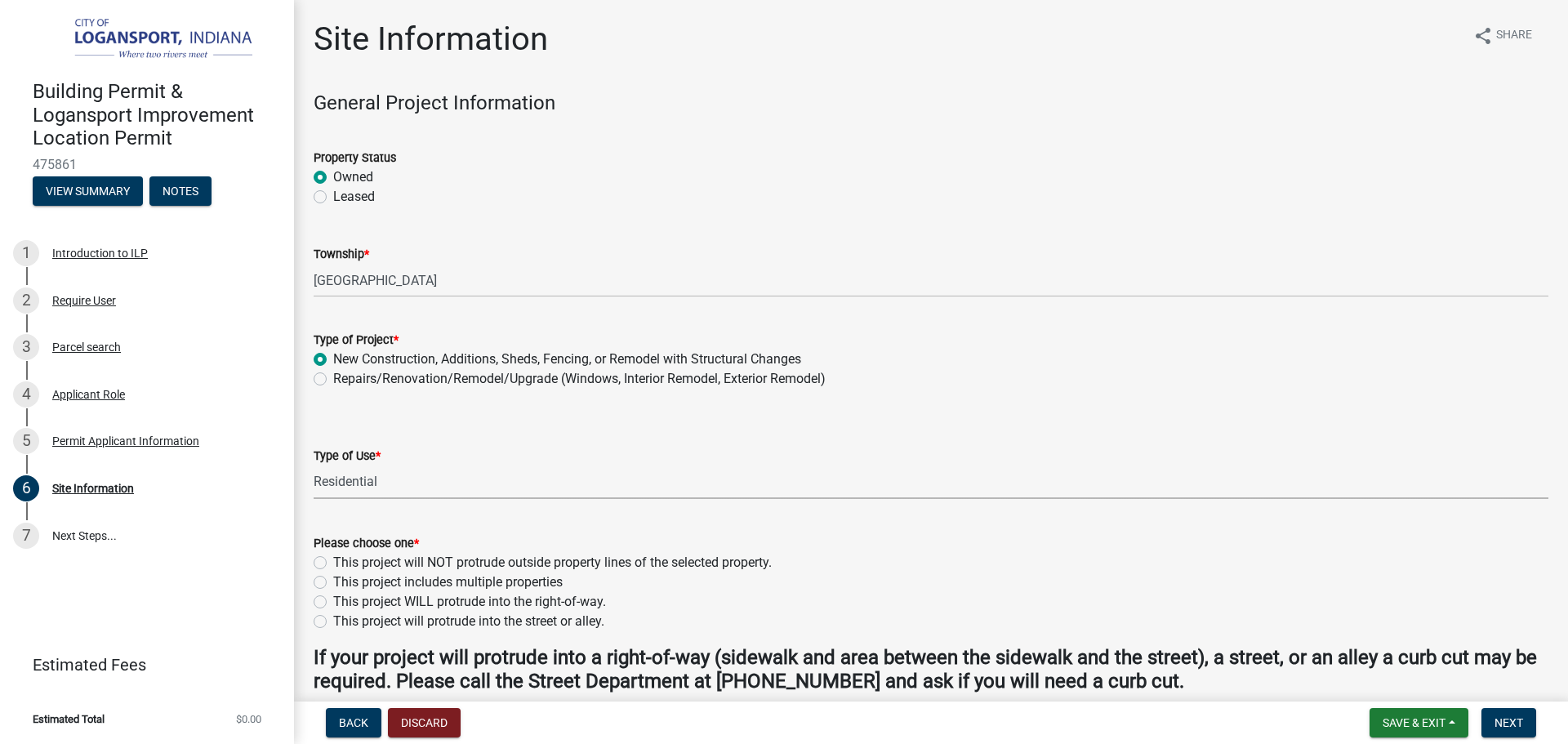
scroll to position [82, 0]
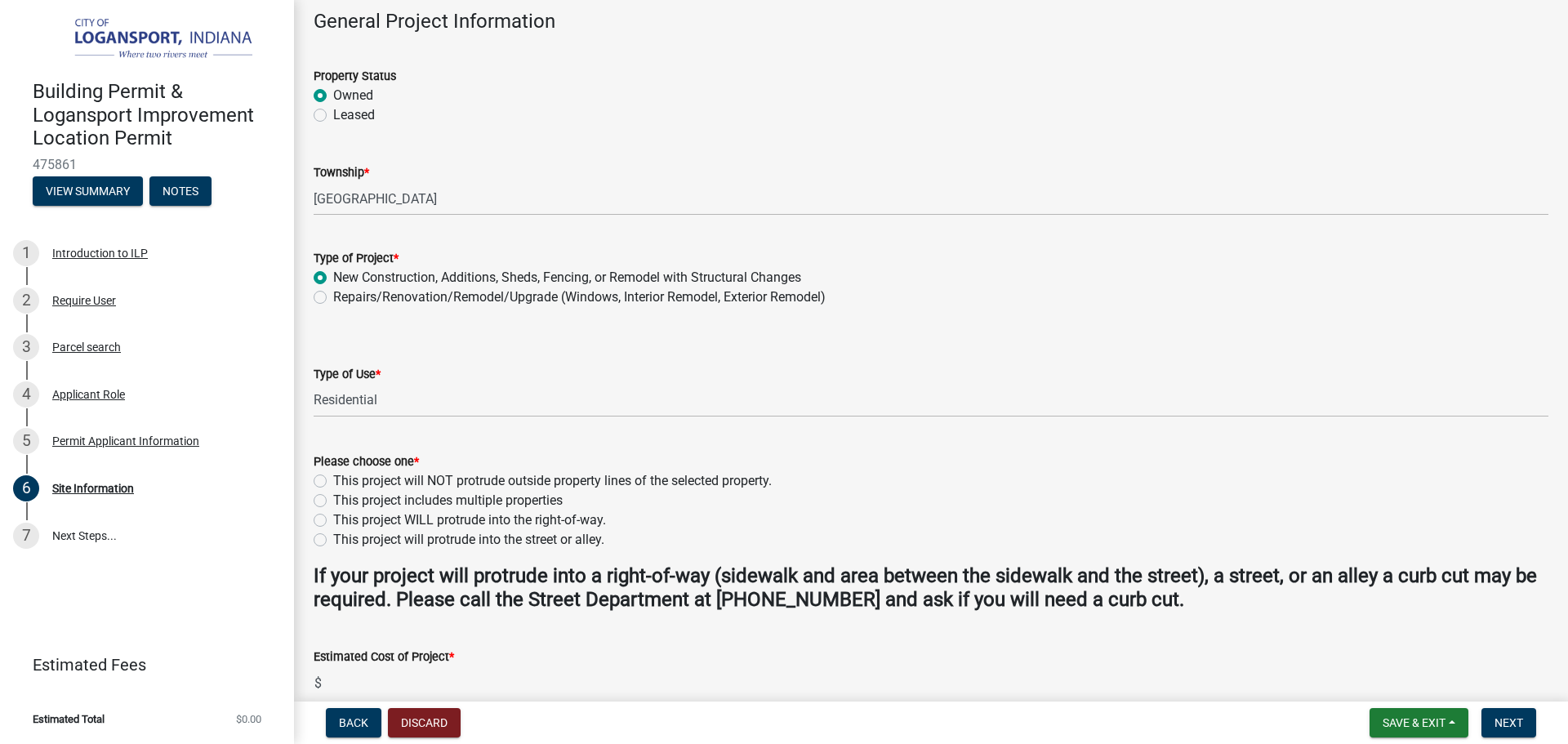
click at [334, 482] on label "This project will NOT protrude outside property lines of the selected property." at bounding box center [553, 481] width 439 height 20
click at [334, 482] on input "This project will NOT protrude outside property lines of the selected property." at bounding box center [339, 477] width 11 height 11
radio input "true"
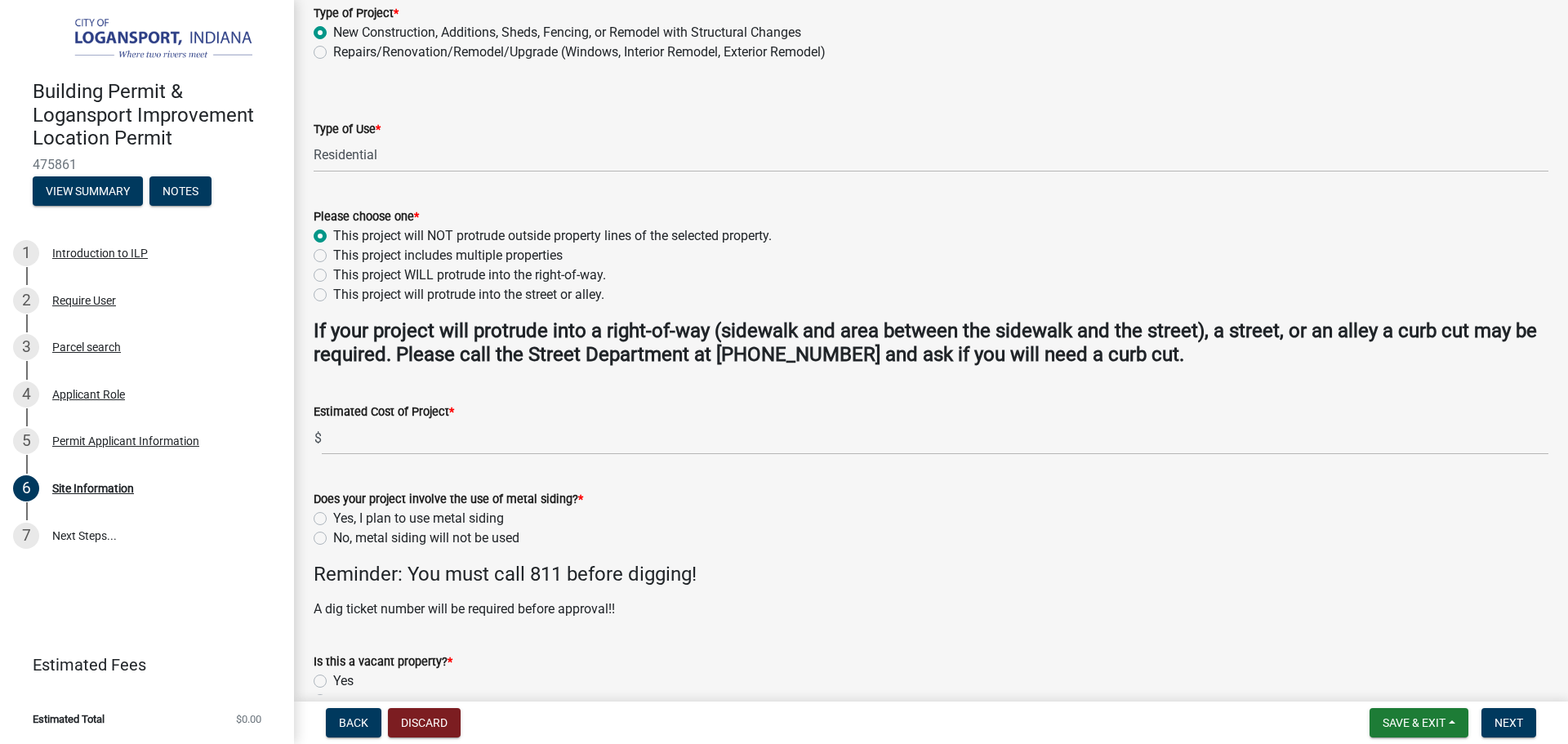
scroll to position [408, 0]
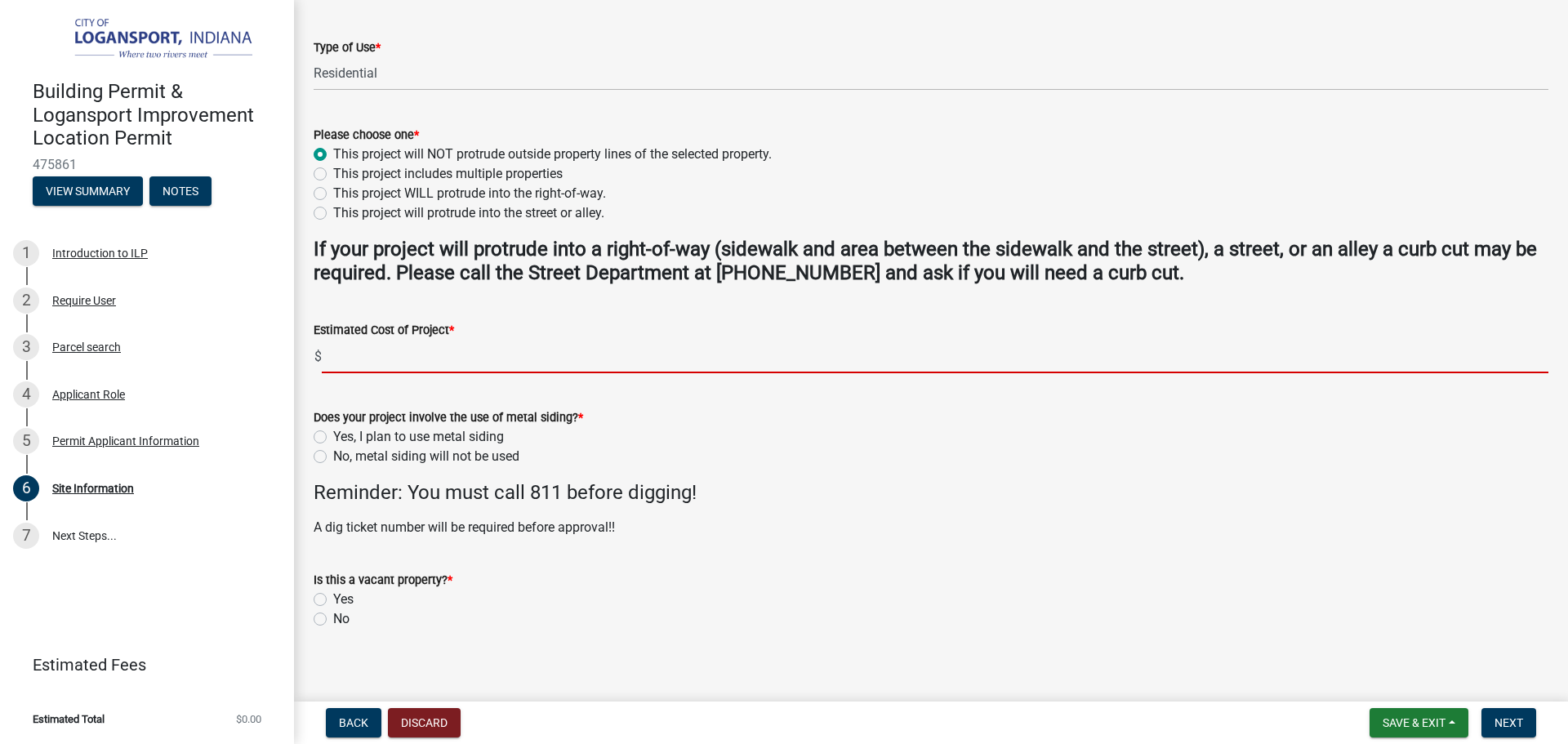
click at [396, 364] on input "text" at bounding box center [934, 356] width 1226 height 34
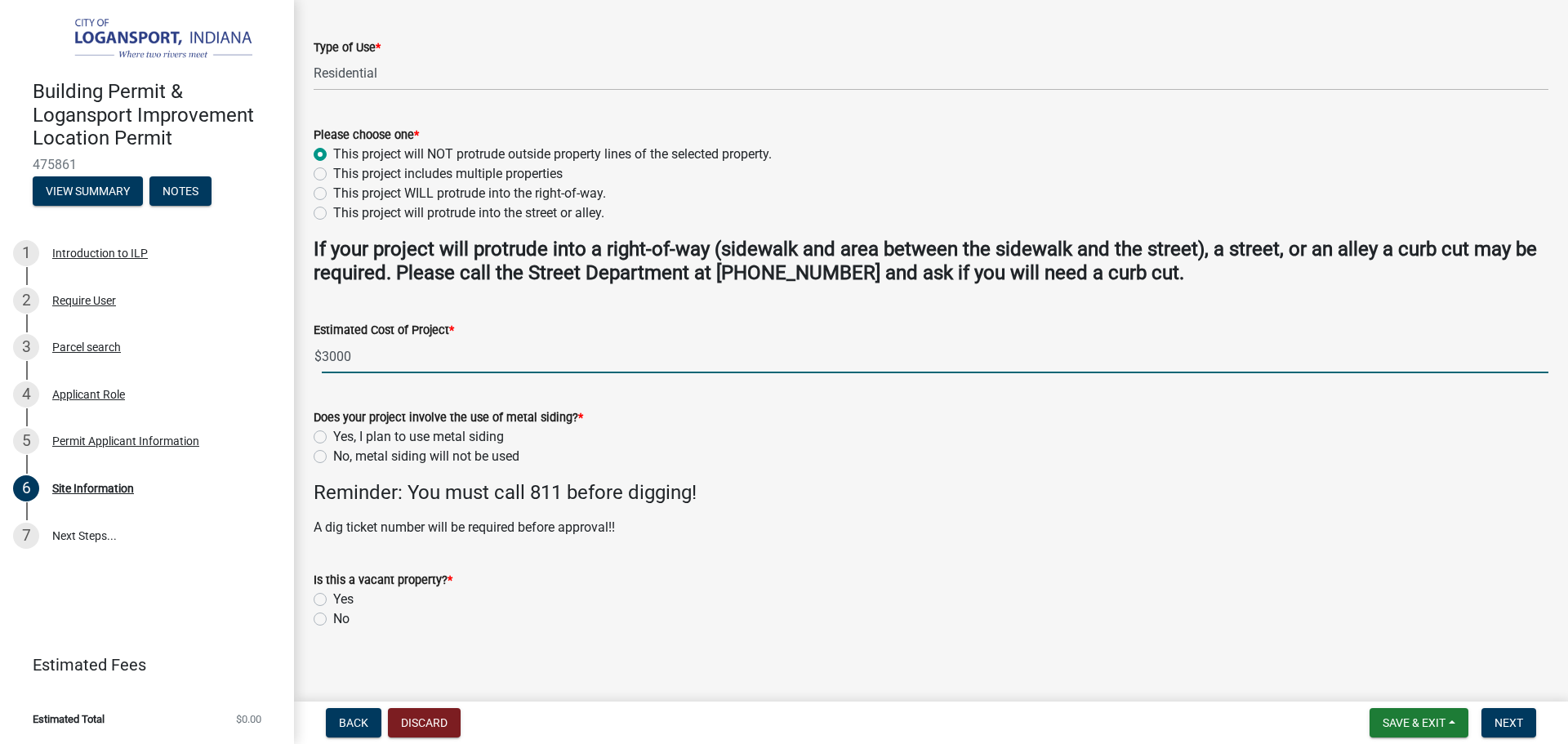
type input "3000"
click at [334, 452] on label "No, metal siding will not be used" at bounding box center [426, 457] width 186 height 20
click at [334, 452] on input "No, metal siding will not be used" at bounding box center [339, 452] width 11 height 11
radio input "true"
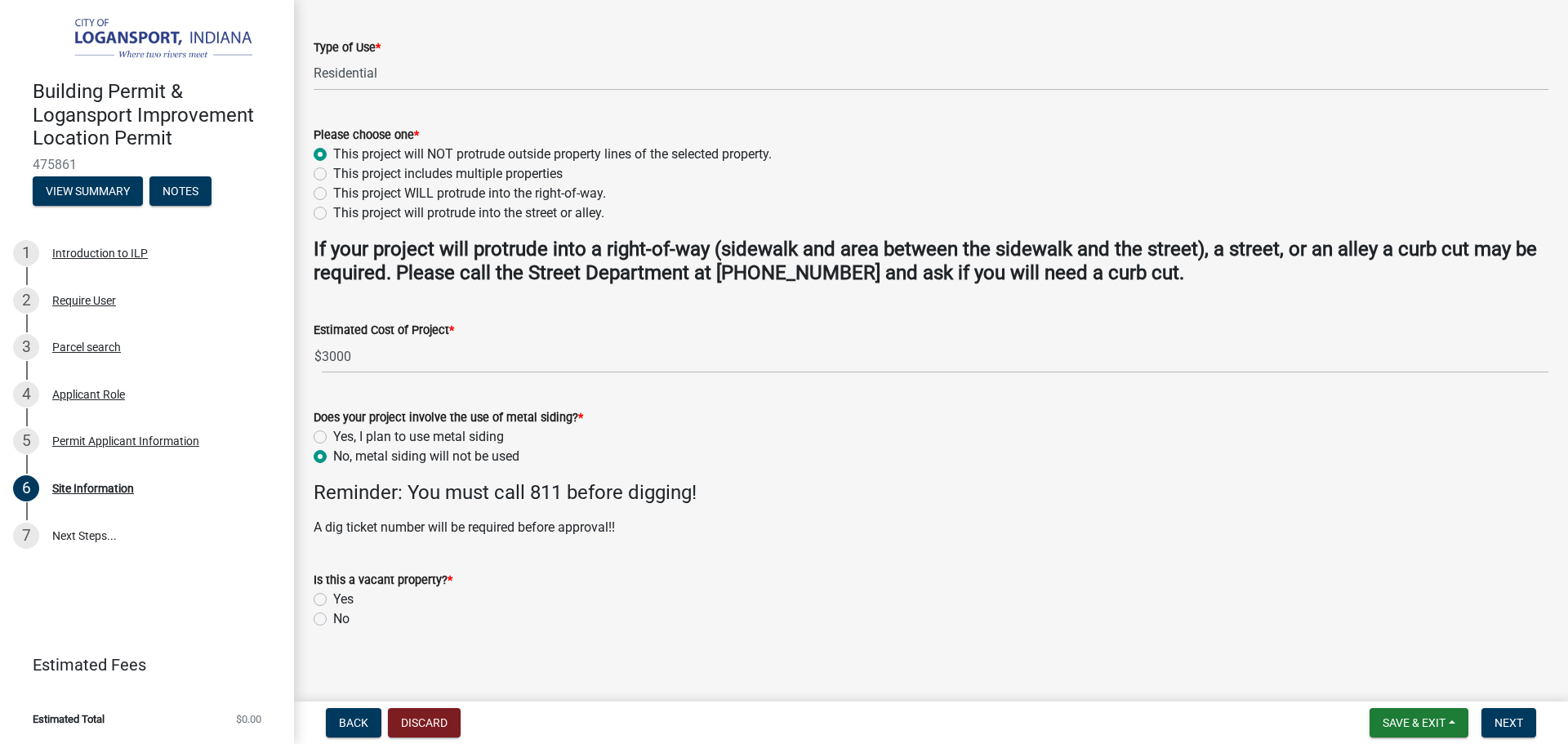
click at [334, 614] on label "No" at bounding box center [342, 619] width 16 height 20
click at [334, 614] on input "No" at bounding box center [339, 614] width 11 height 11
radio input "true"
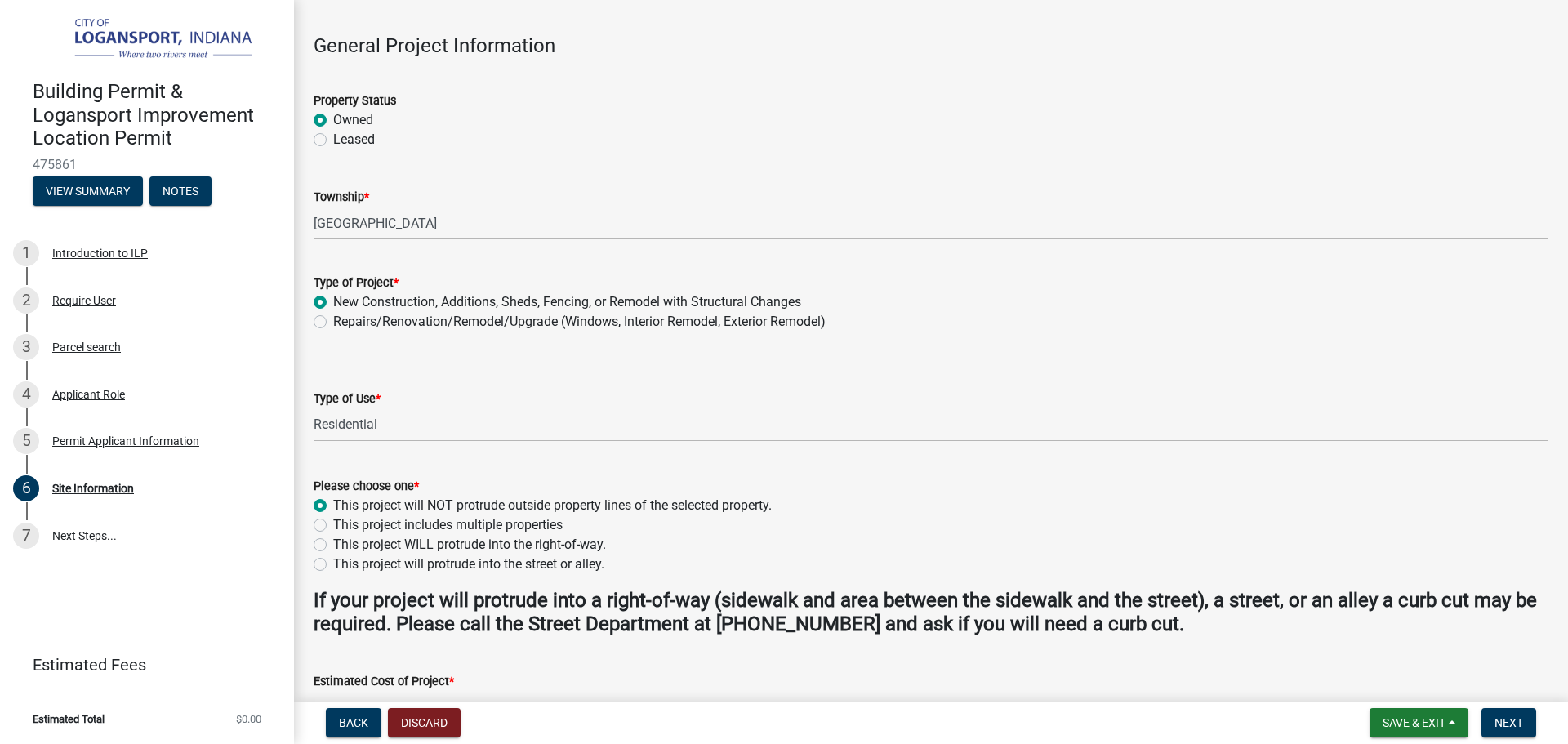
scroll to position [13, 0]
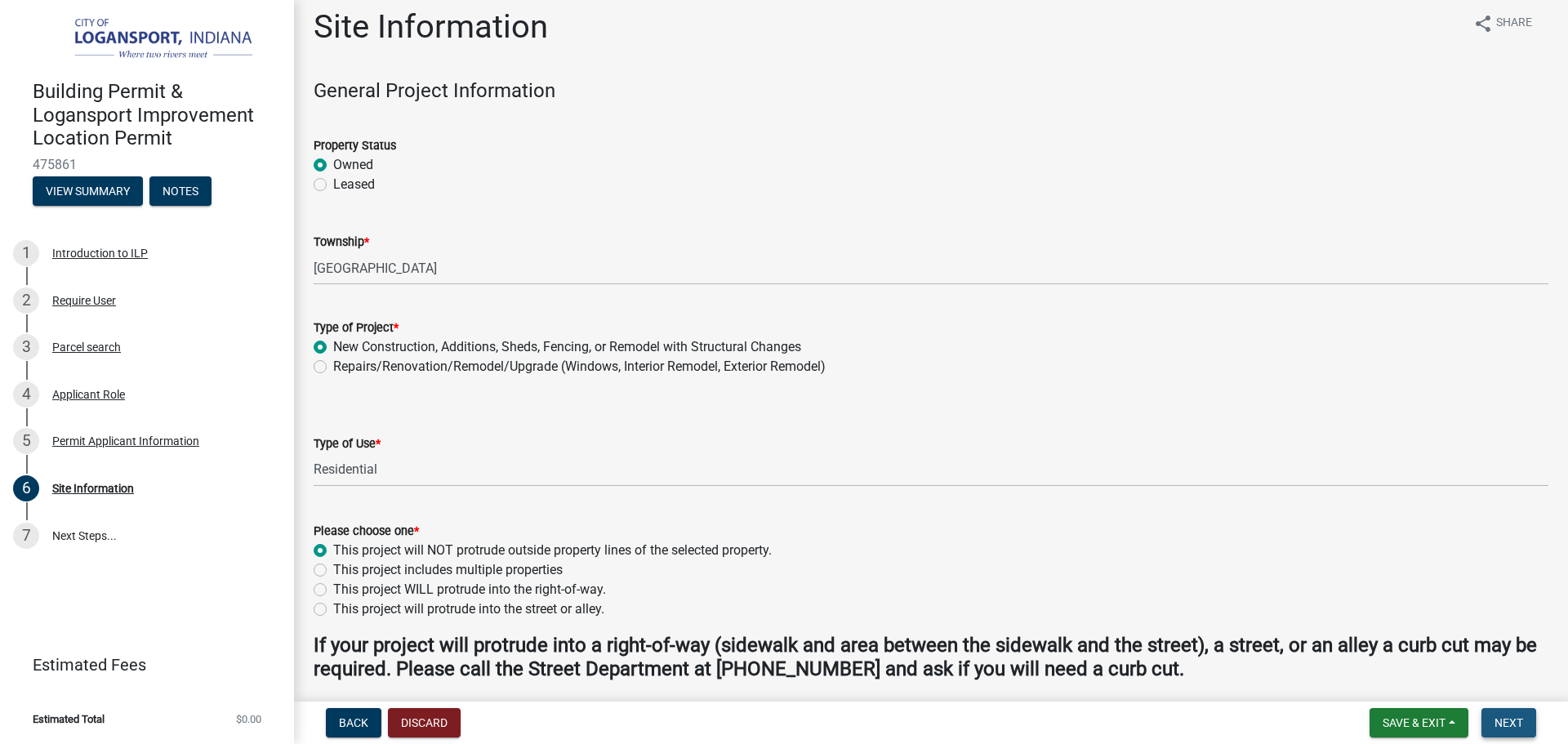
click at [1512, 733] on button "Next" at bounding box center [1508, 722] width 54 height 29
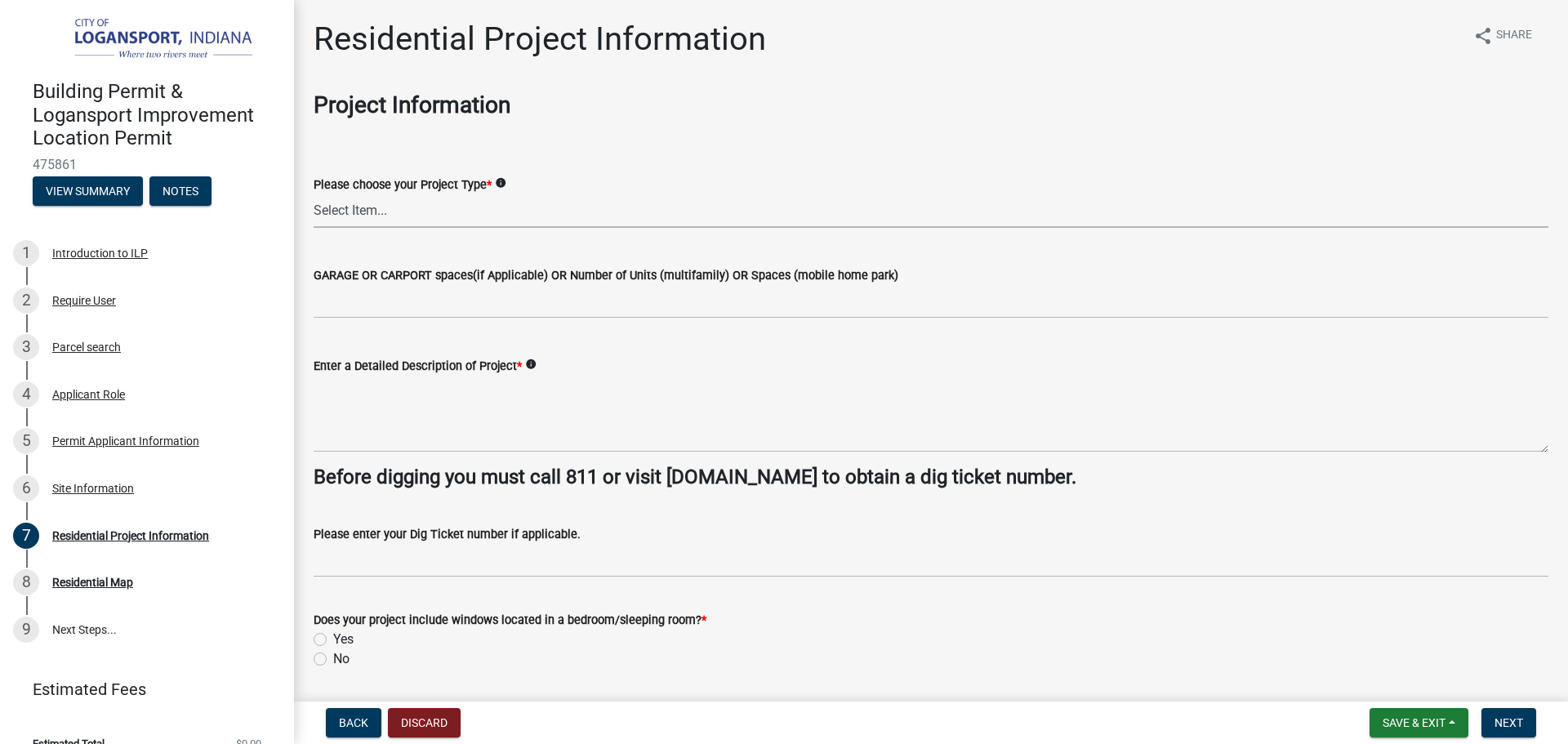
click at [382, 203] on select "Select Item... Single Family Pole Barn Home Multi Family Addition to Dwelling(a…" at bounding box center [931, 210] width 1234 height 34
click at [314, 194] on select "Select Item... Single Family Pole Barn Home Multi Family Addition to Dwelling(a…" at bounding box center [931, 210] width 1234 height 34
select select "b8a7655a-e911-4aac-a321-69e5bfba2fef"
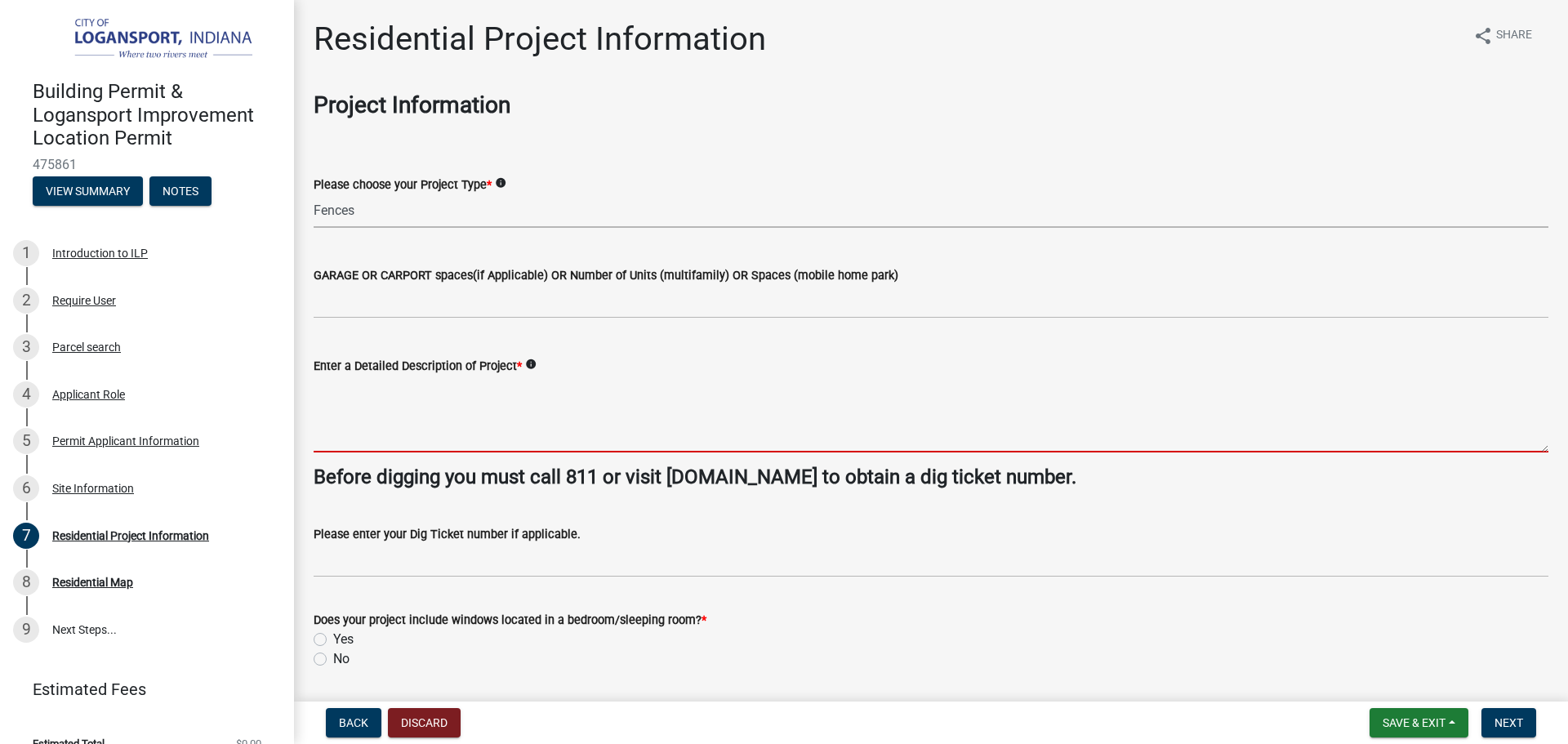
click at [389, 449] on textarea "Enter a Detailed Description of Project *" at bounding box center [931, 413] width 1234 height 77
click at [532, 360] on icon "info" at bounding box center [530, 364] width 12 height 12
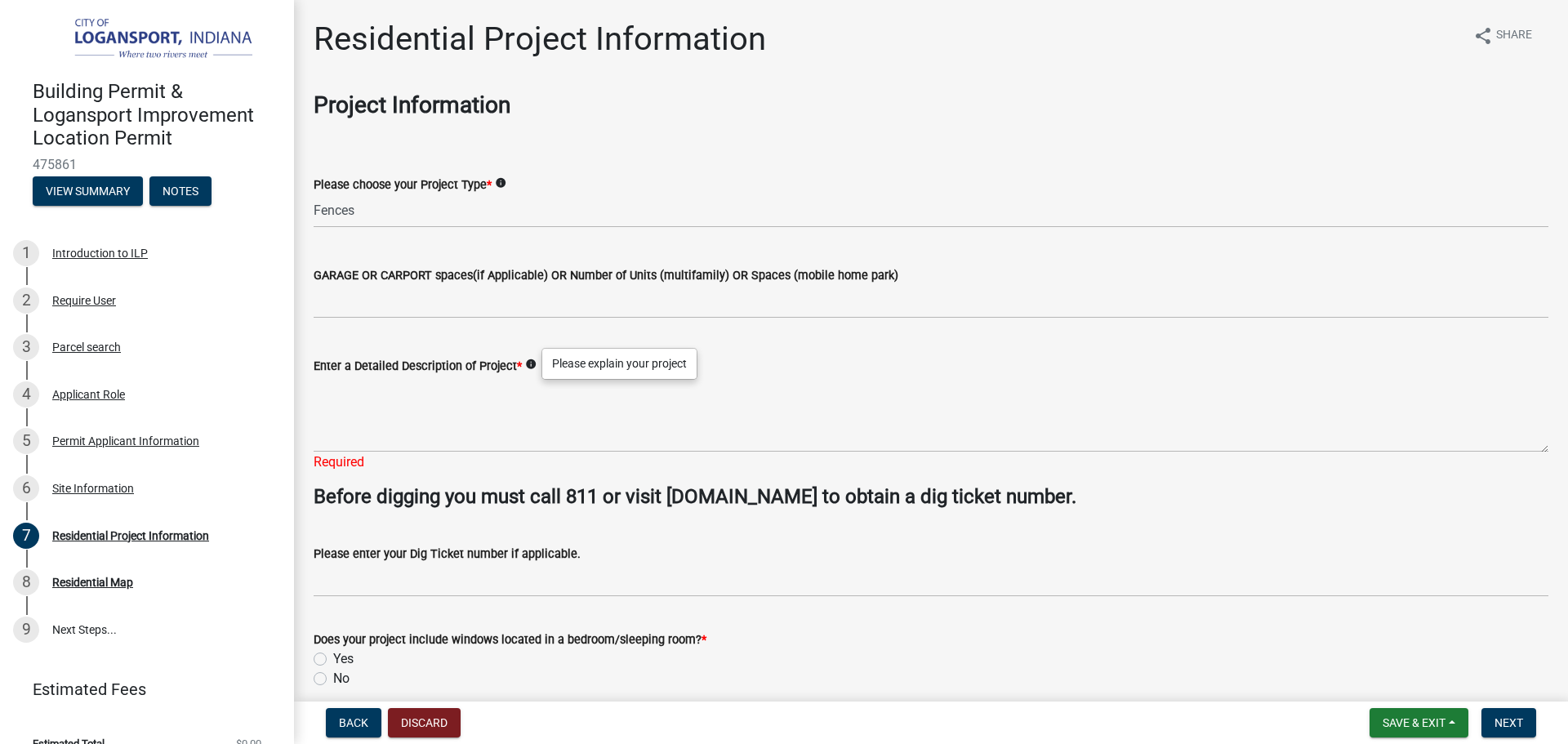
click at [532, 361] on icon "info" at bounding box center [530, 364] width 12 height 12
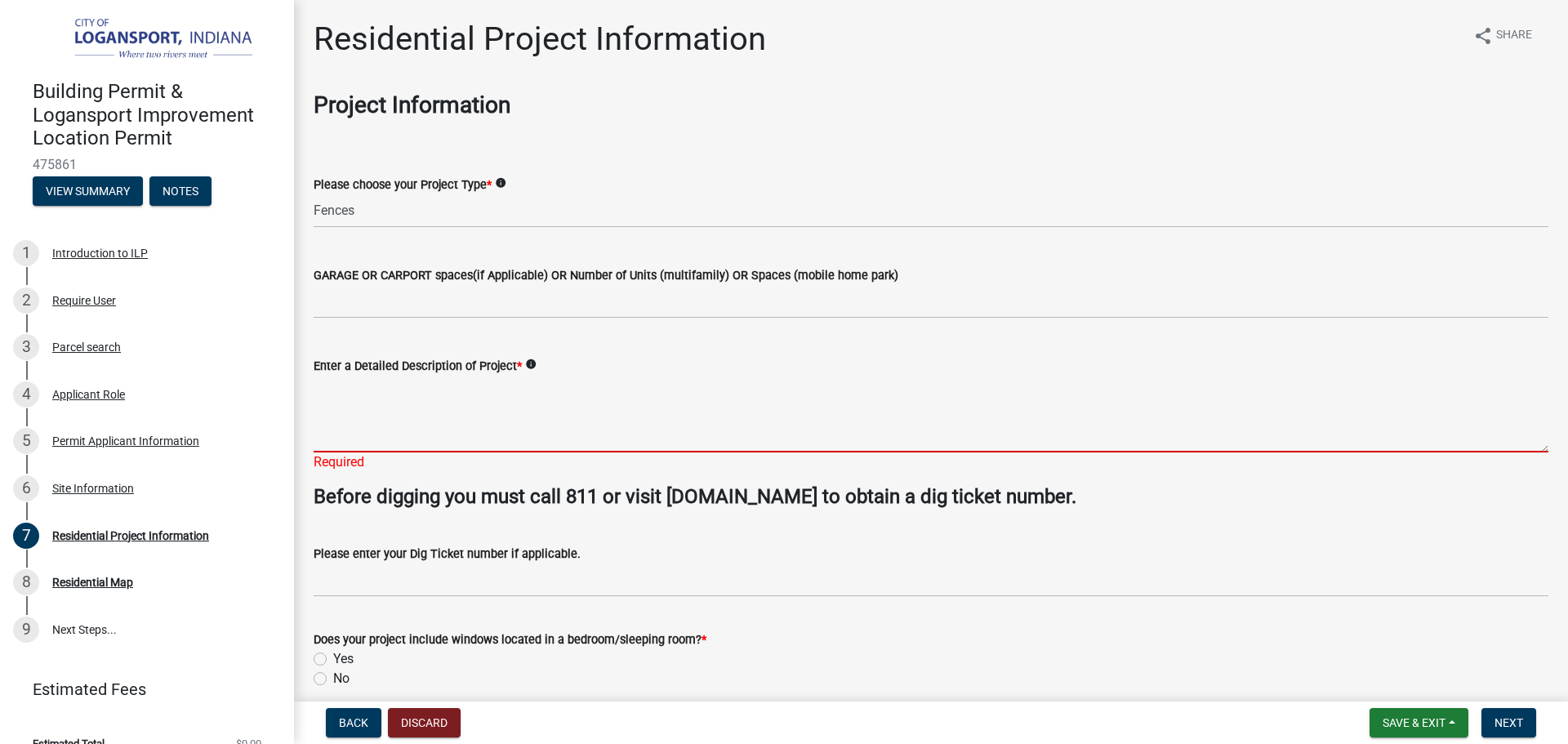
click at [344, 440] on textarea "Enter a Detailed Description of Project *" at bounding box center [931, 413] width 1234 height 77
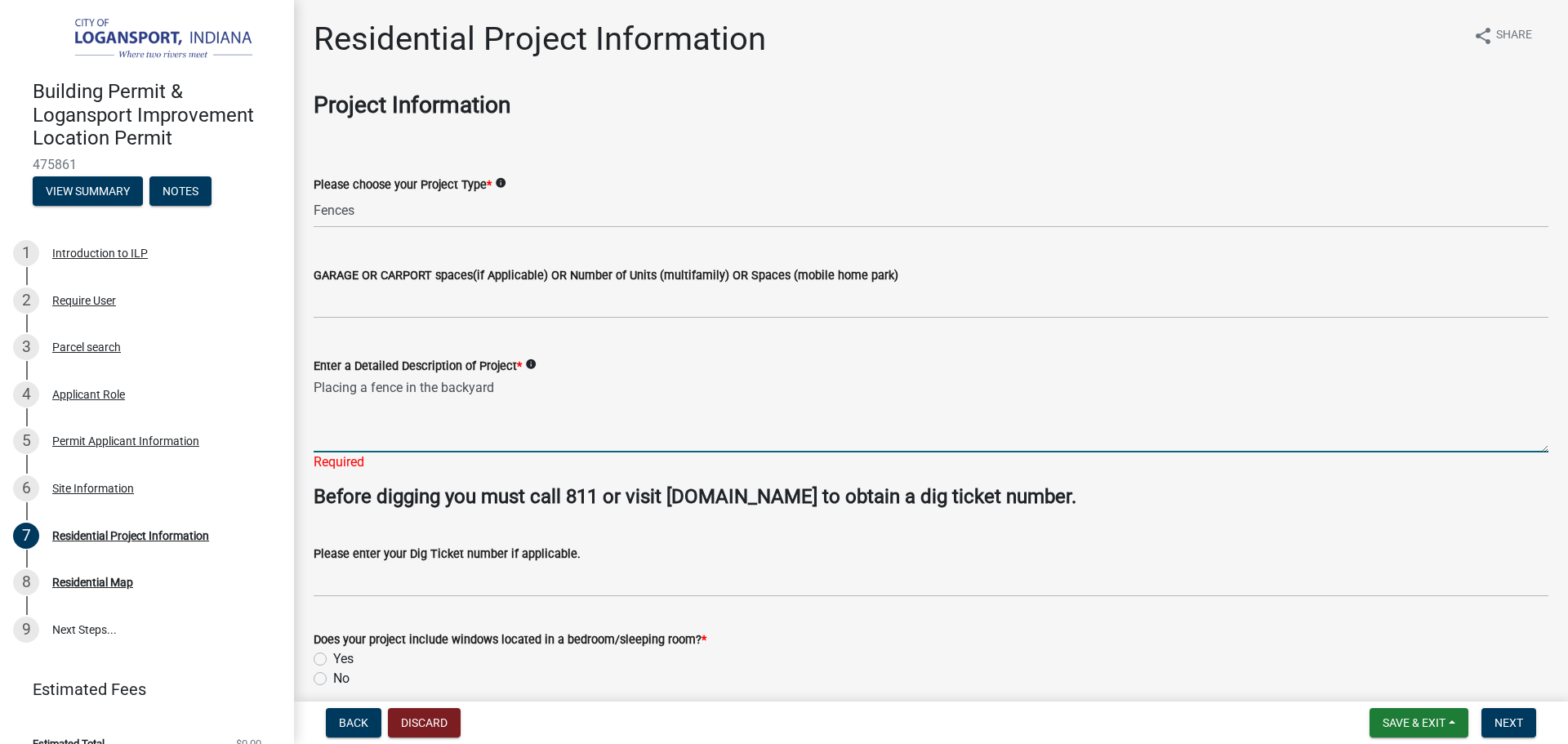
click at [371, 435] on textarea "Placing a fence in the backyard" at bounding box center [931, 413] width 1234 height 77
type textarea "Placing a fence in the backyard"
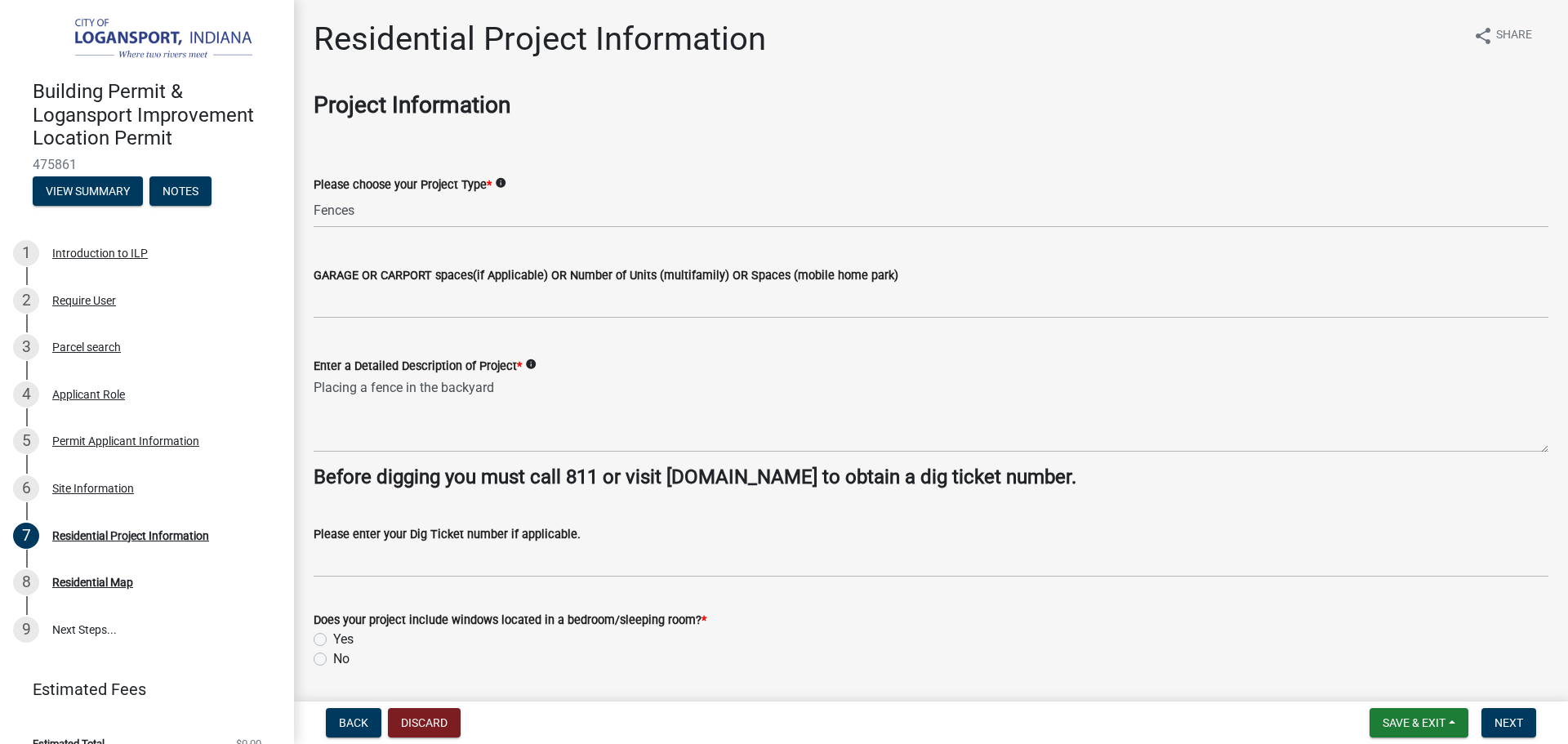
click at [531, 563] on form "Please enter your Dig Ticket number if applicable." at bounding box center [931, 550] width 1234 height 53
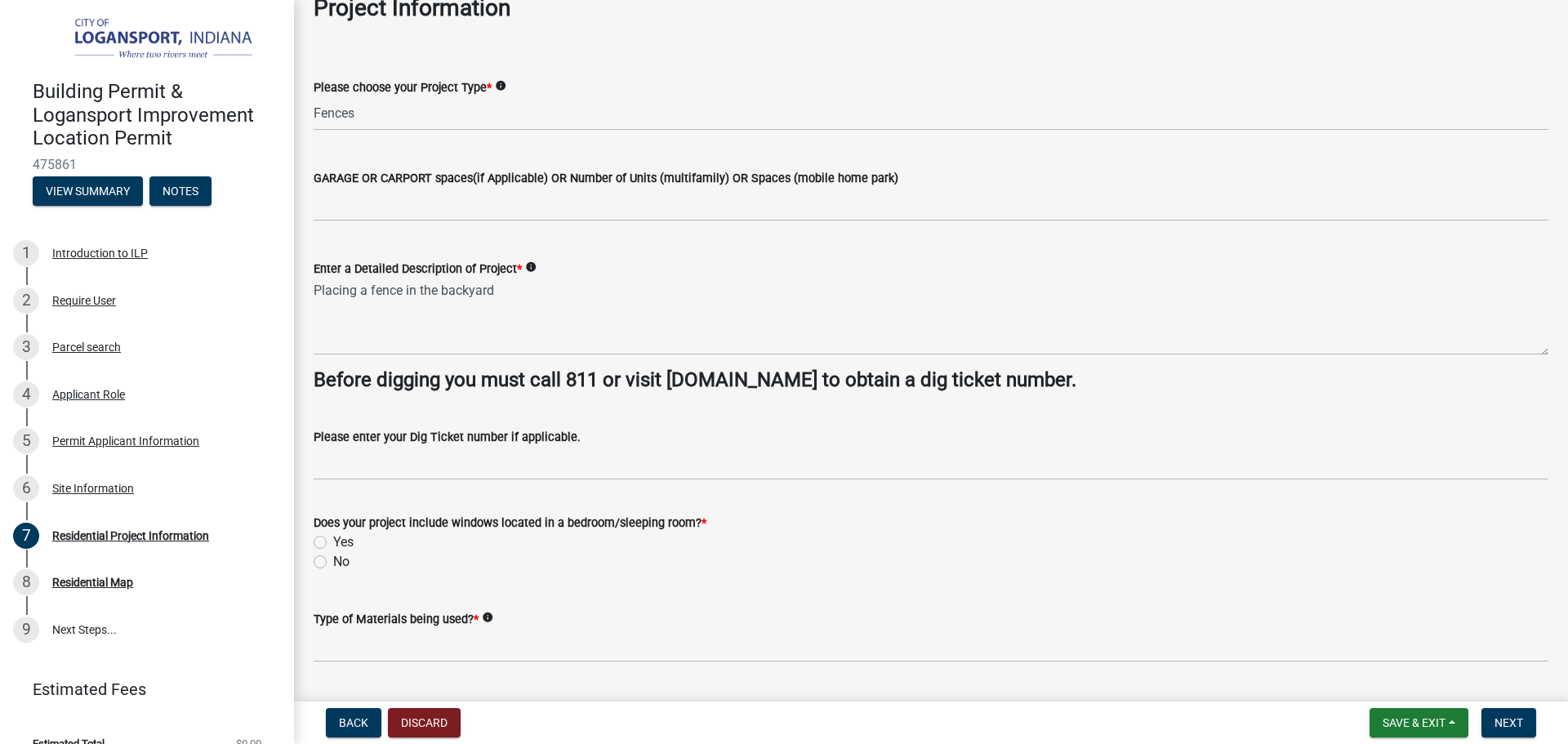
scroll to position [163, 0]
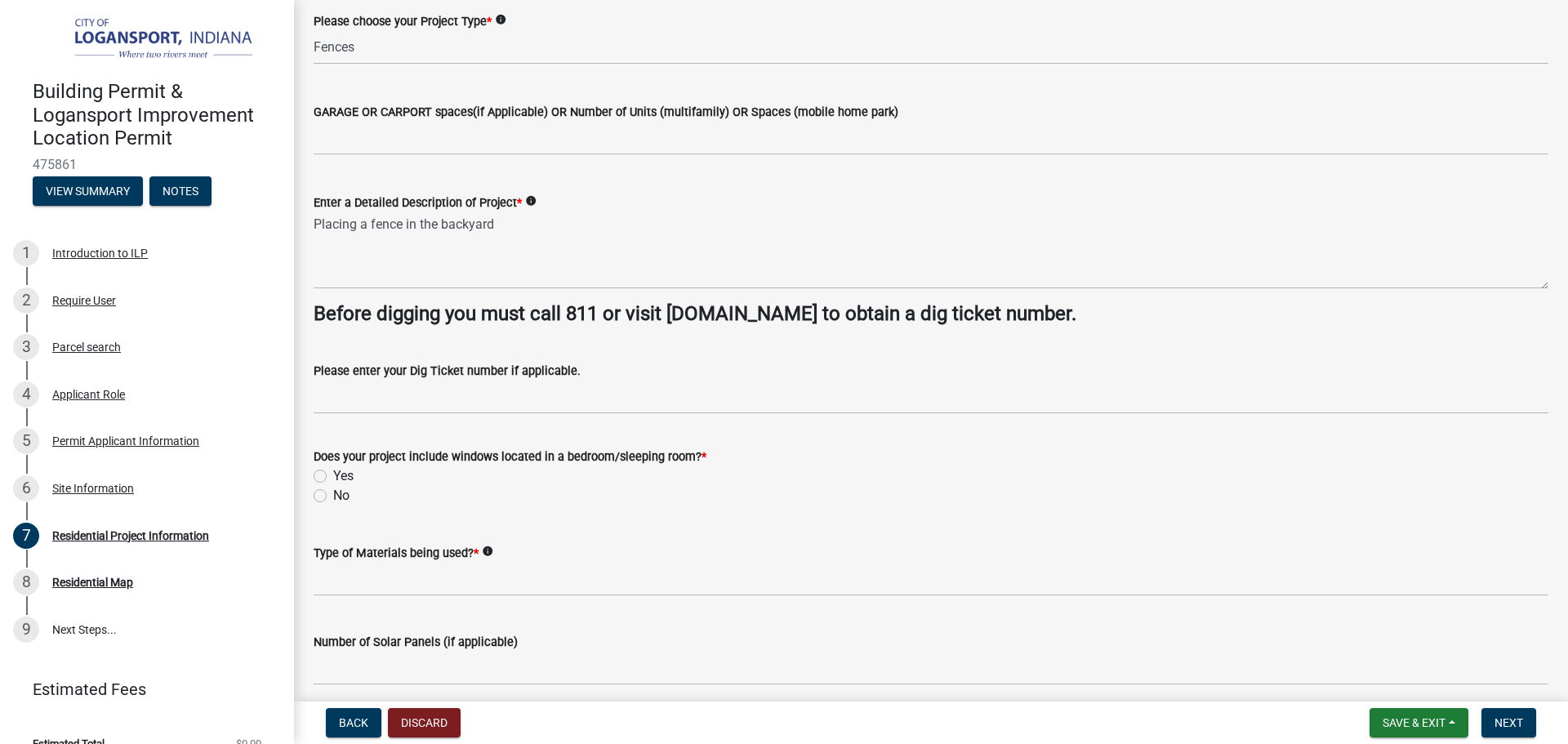
click at [334, 492] on label "No" at bounding box center [342, 496] width 16 height 20
click at [334, 492] on input "No" at bounding box center [339, 491] width 11 height 11
radio input "true"
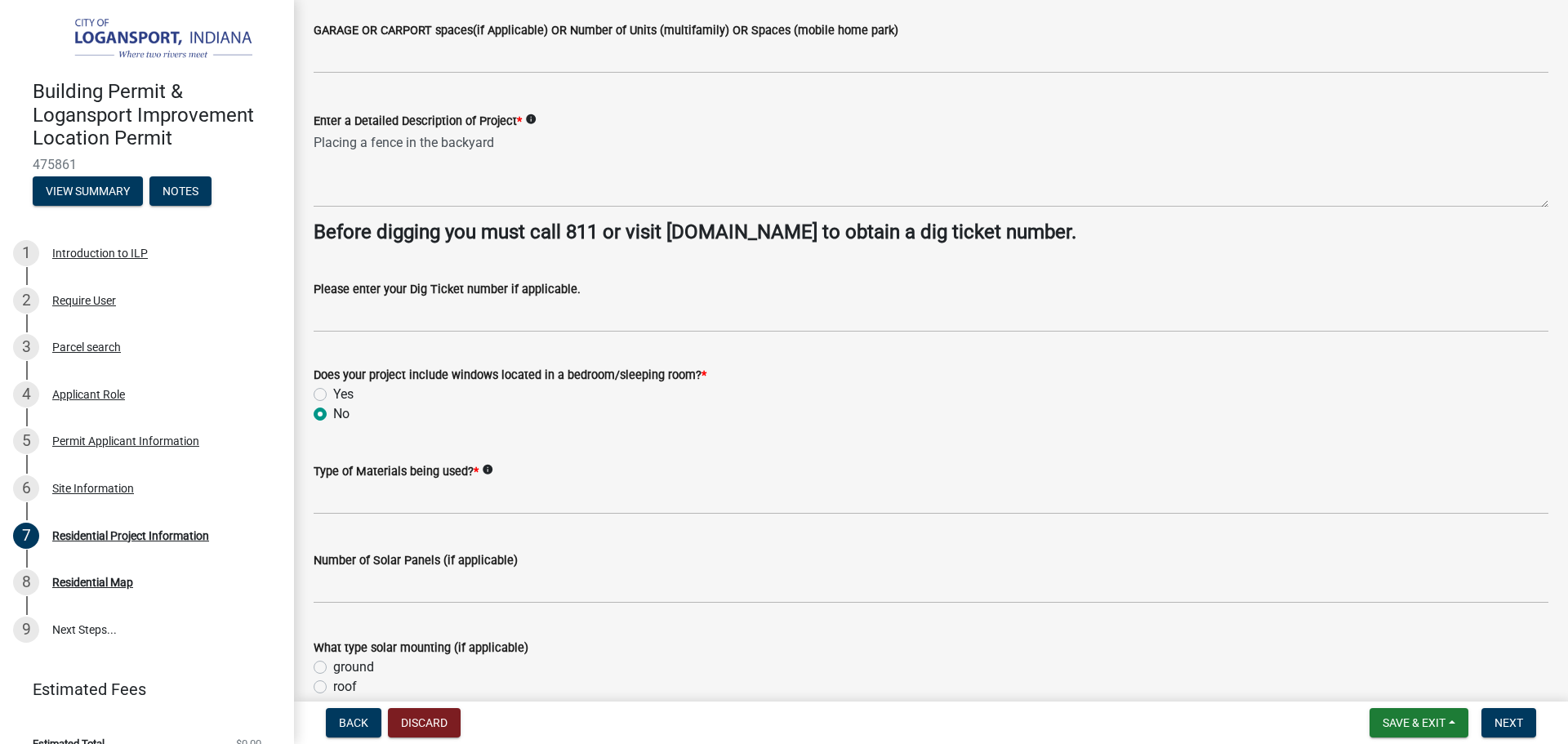
click at [494, 472] on div "Type of Materials being used? * info" at bounding box center [931, 471] width 1234 height 20
click at [485, 469] on icon "info" at bounding box center [488, 469] width 12 height 12
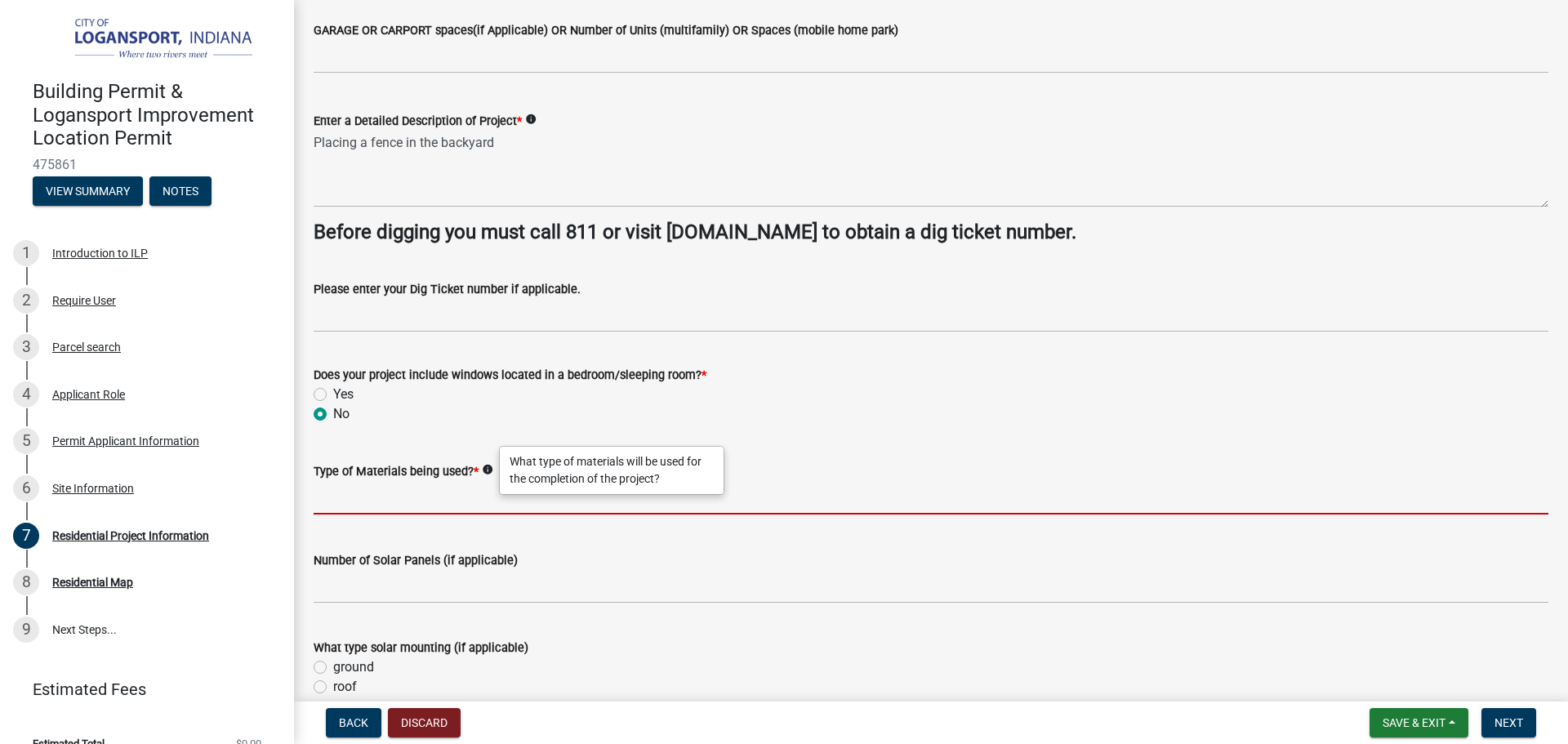
click at [458, 495] on input "Type of Materials being used? *" at bounding box center [931, 498] width 1234 height 34
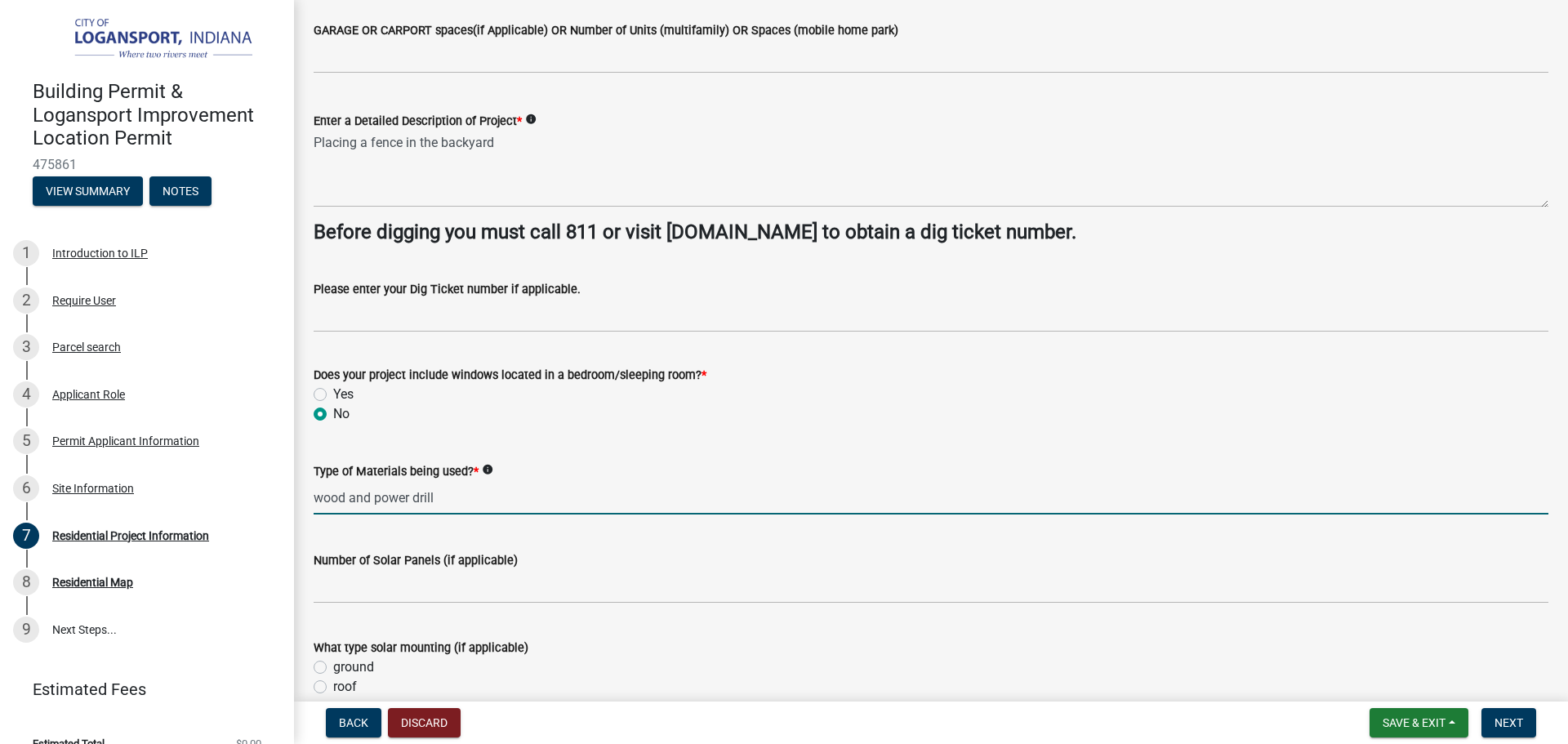
type input "wood and power drill"
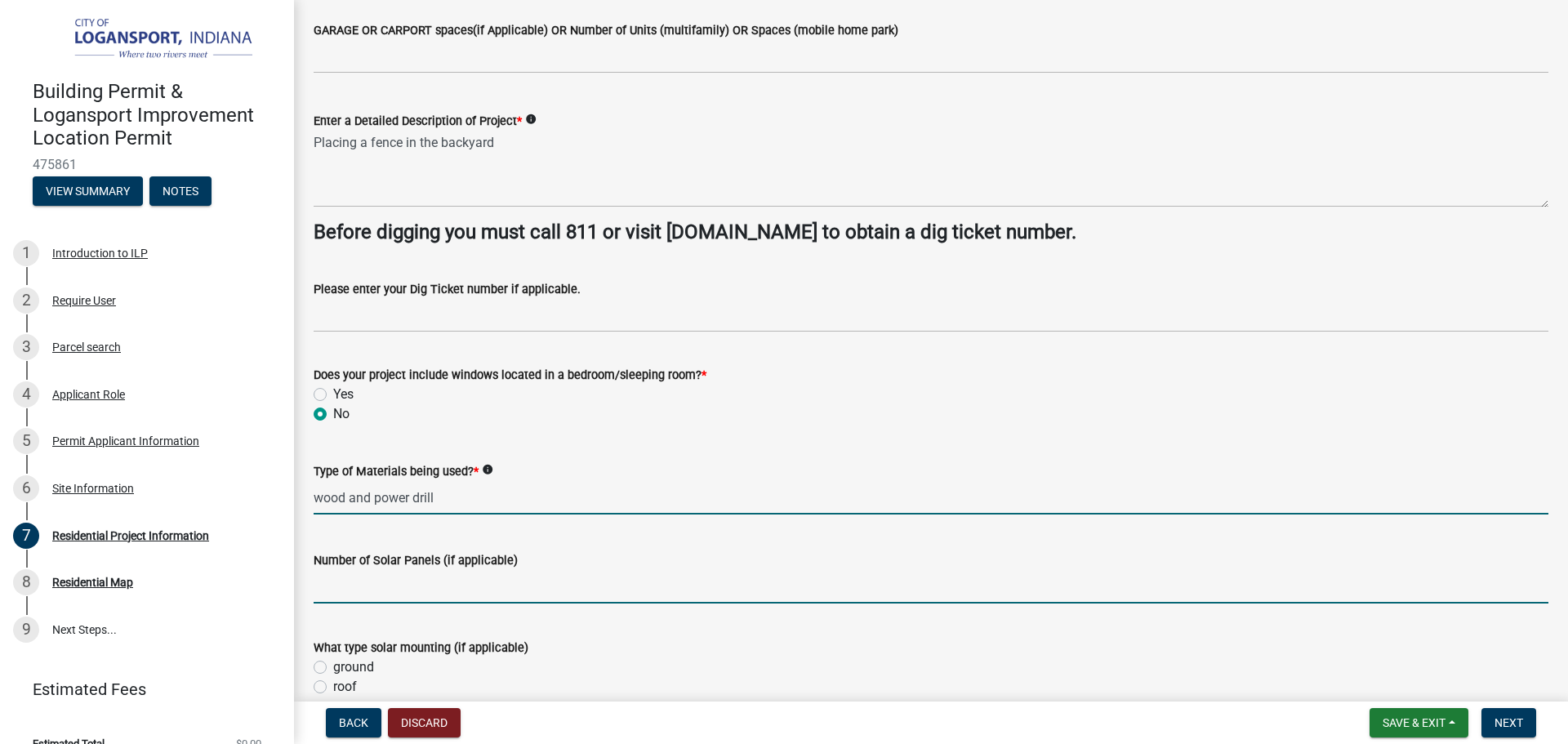
click at [343, 589] on input "text" at bounding box center [931, 586] width 1234 height 34
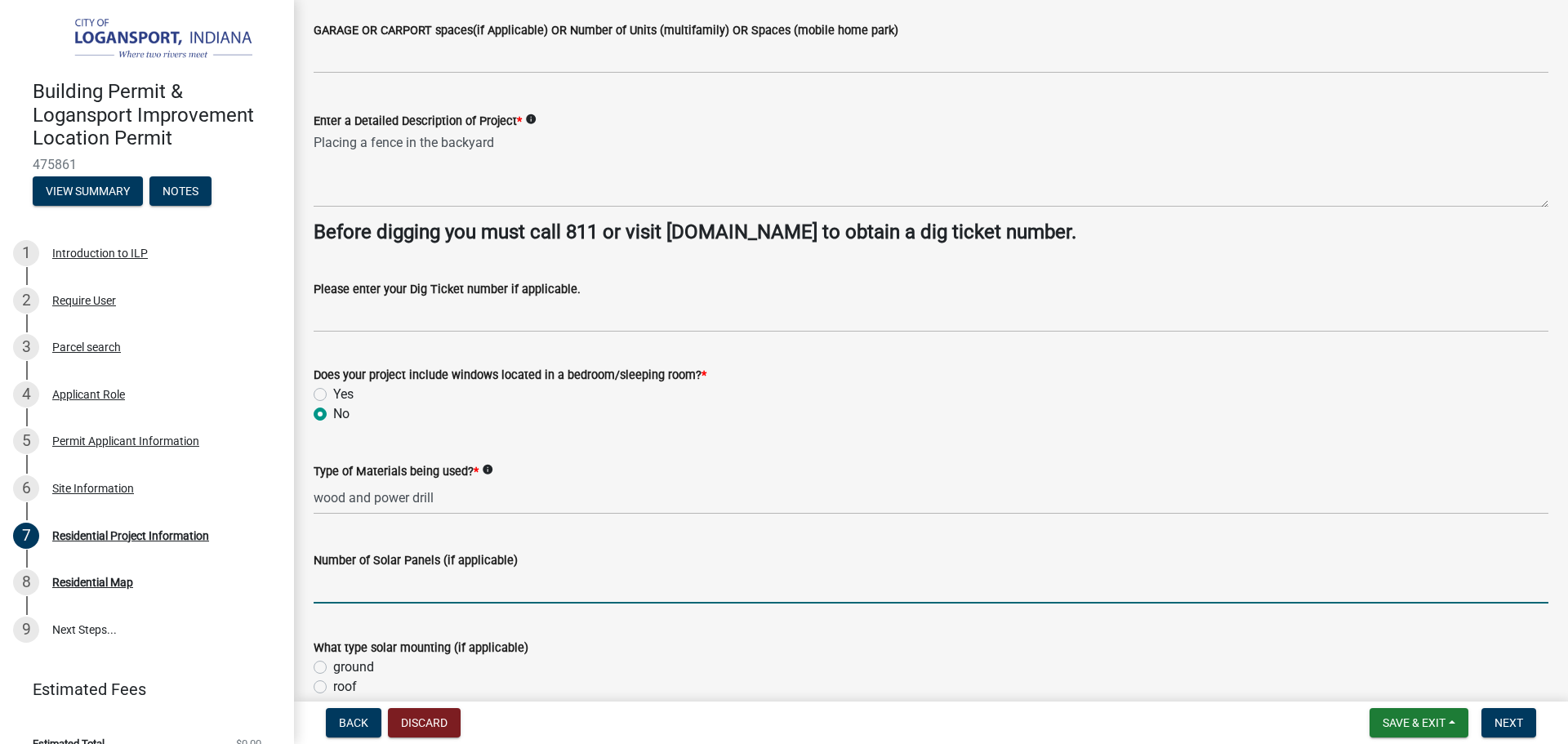
type input "0"
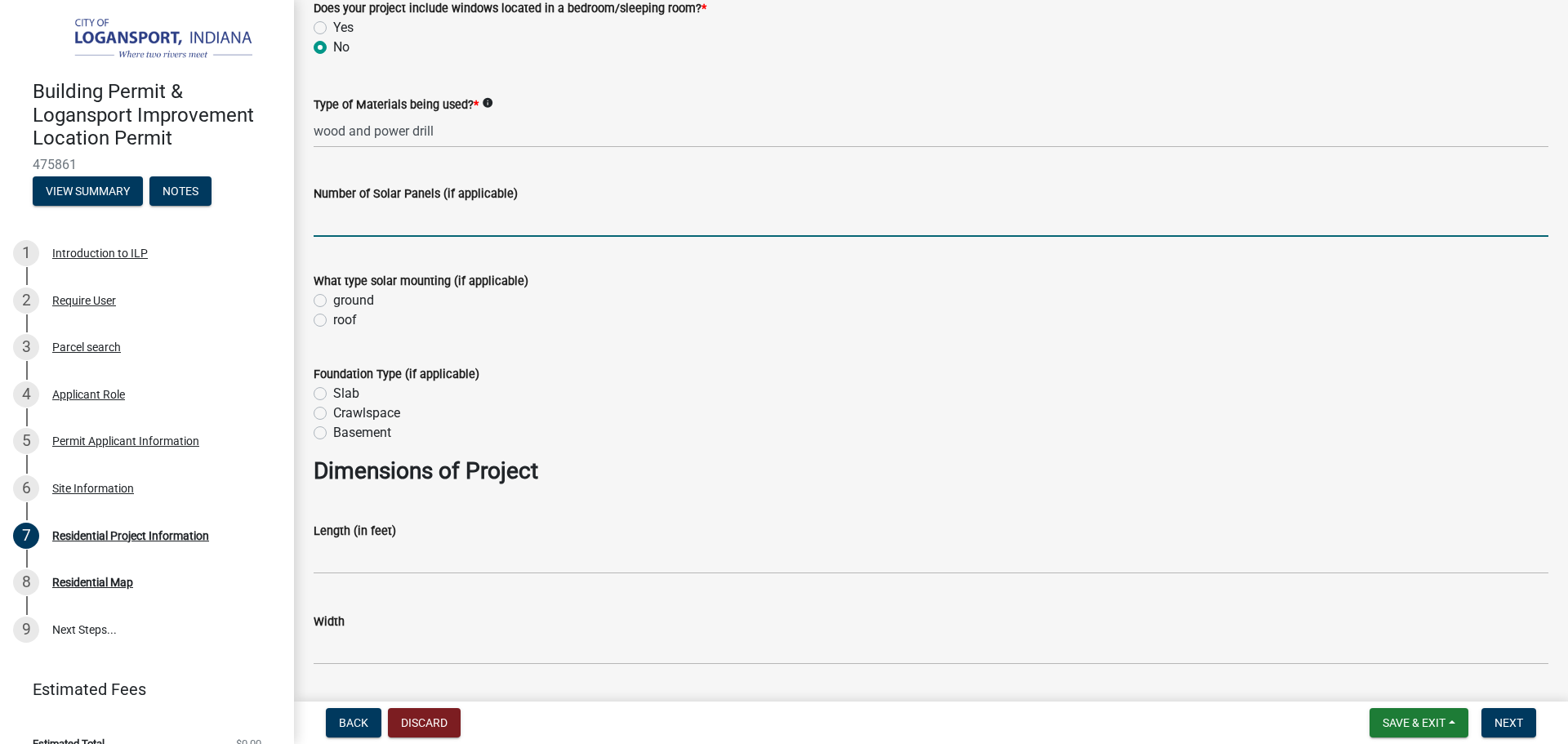
scroll to position [653, 0]
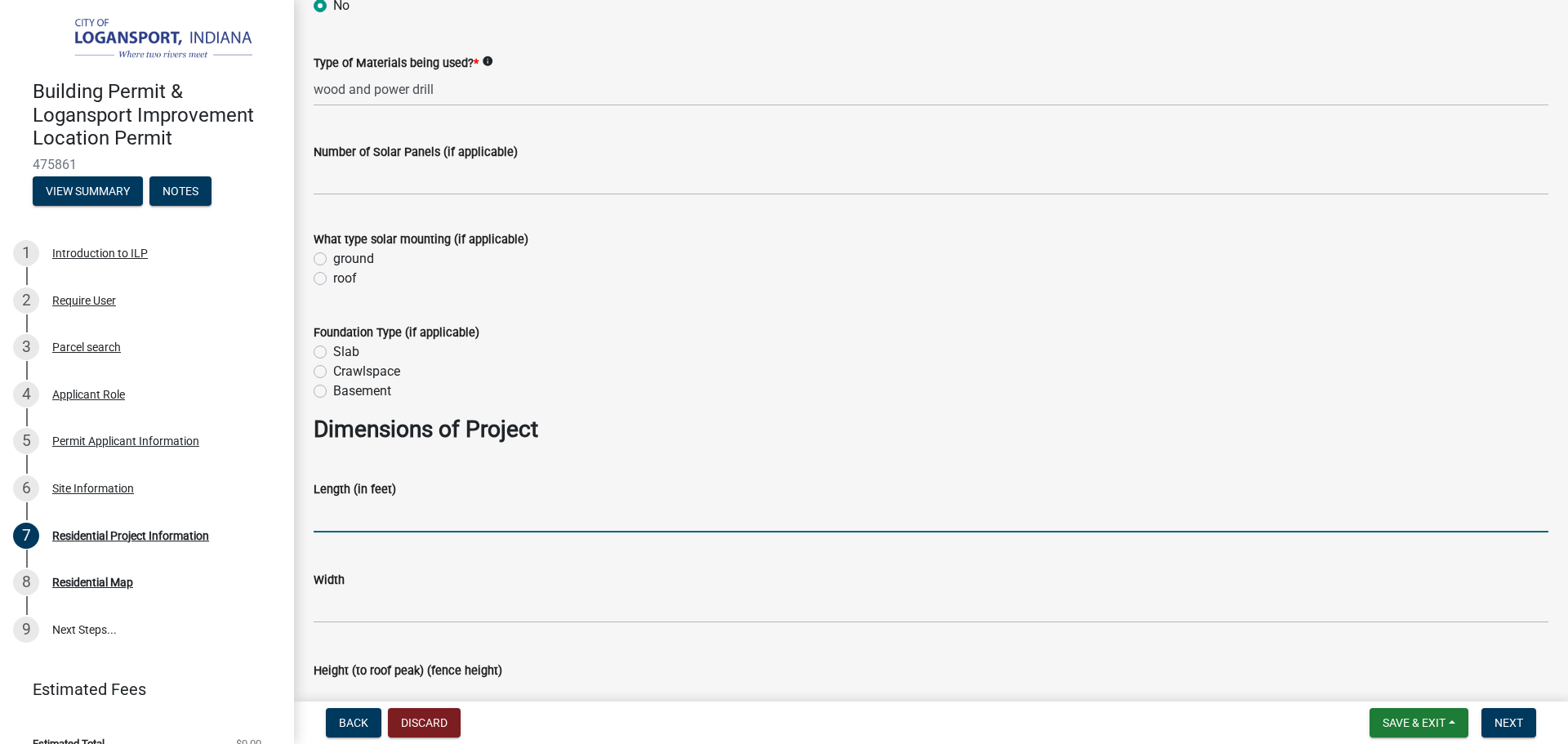
click at [369, 530] on input "text" at bounding box center [931, 516] width 1234 height 34
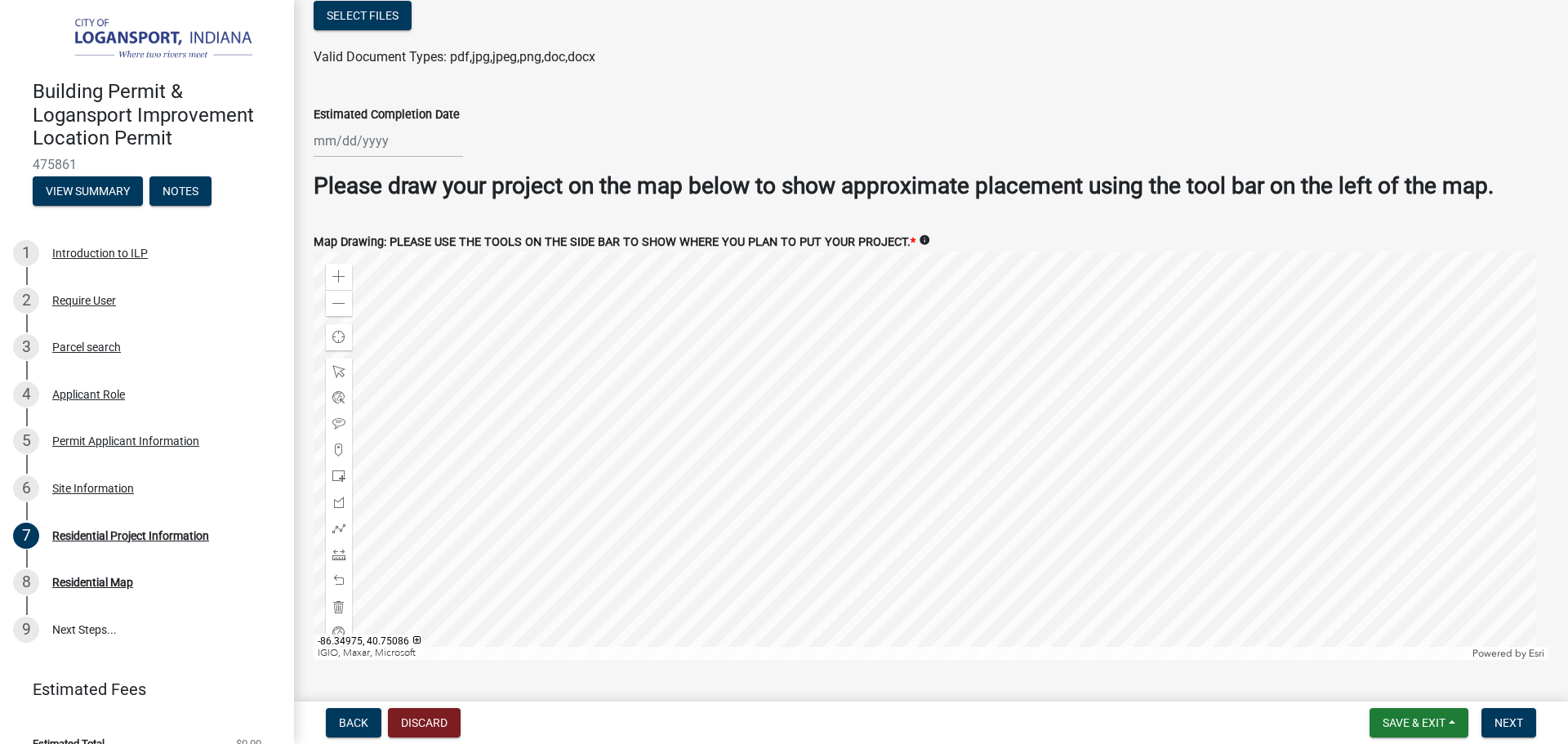
scroll to position [3139, 0]
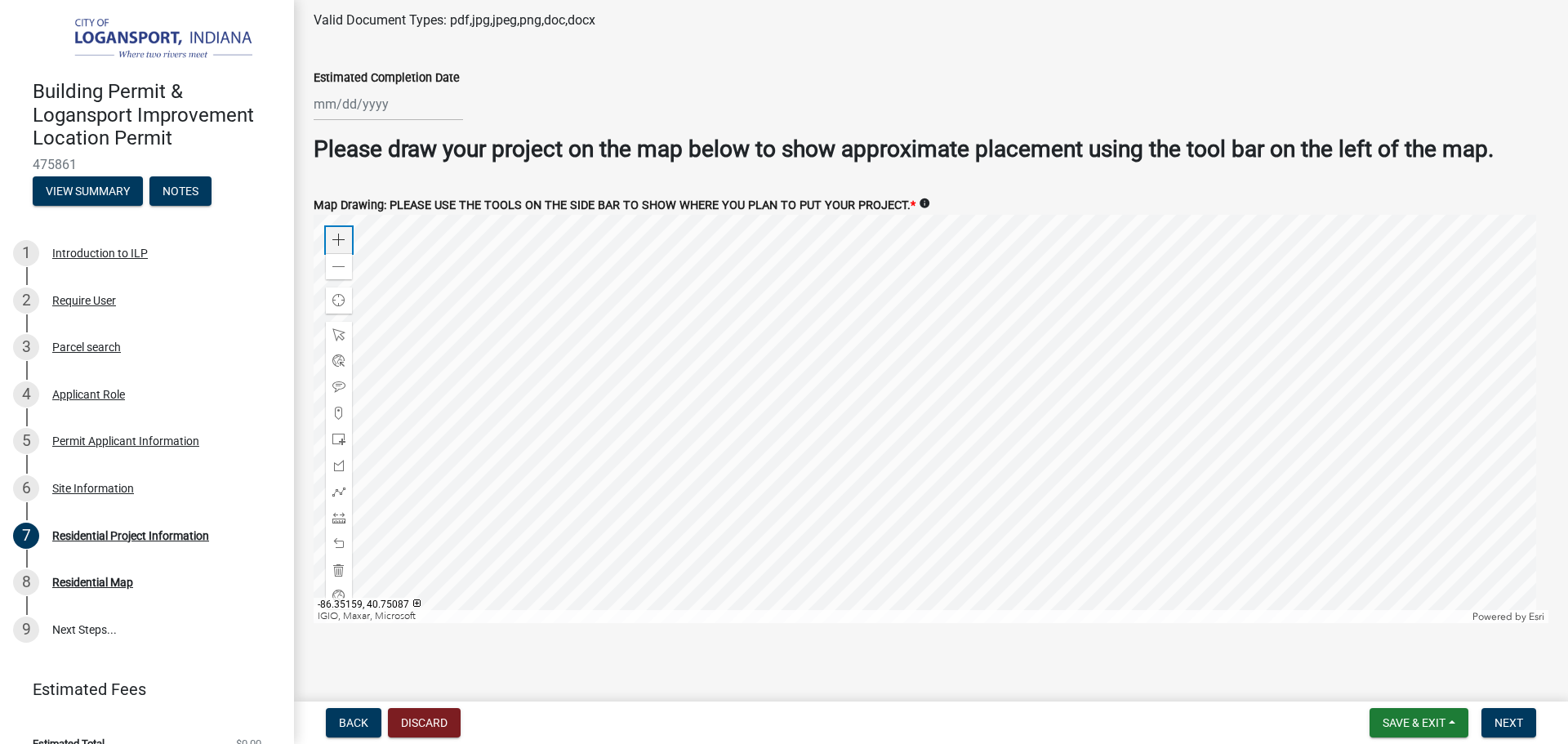
click at [334, 234] on span at bounding box center [339, 240] width 13 height 13
click at [904, 432] on div at bounding box center [931, 419] width 1234 height 408
click at [754, 422] on div at bounding box center [931, 419] width 1234 height 408
click at [622, 350] on div at bounding box center [931, 419] width 1234 height 408
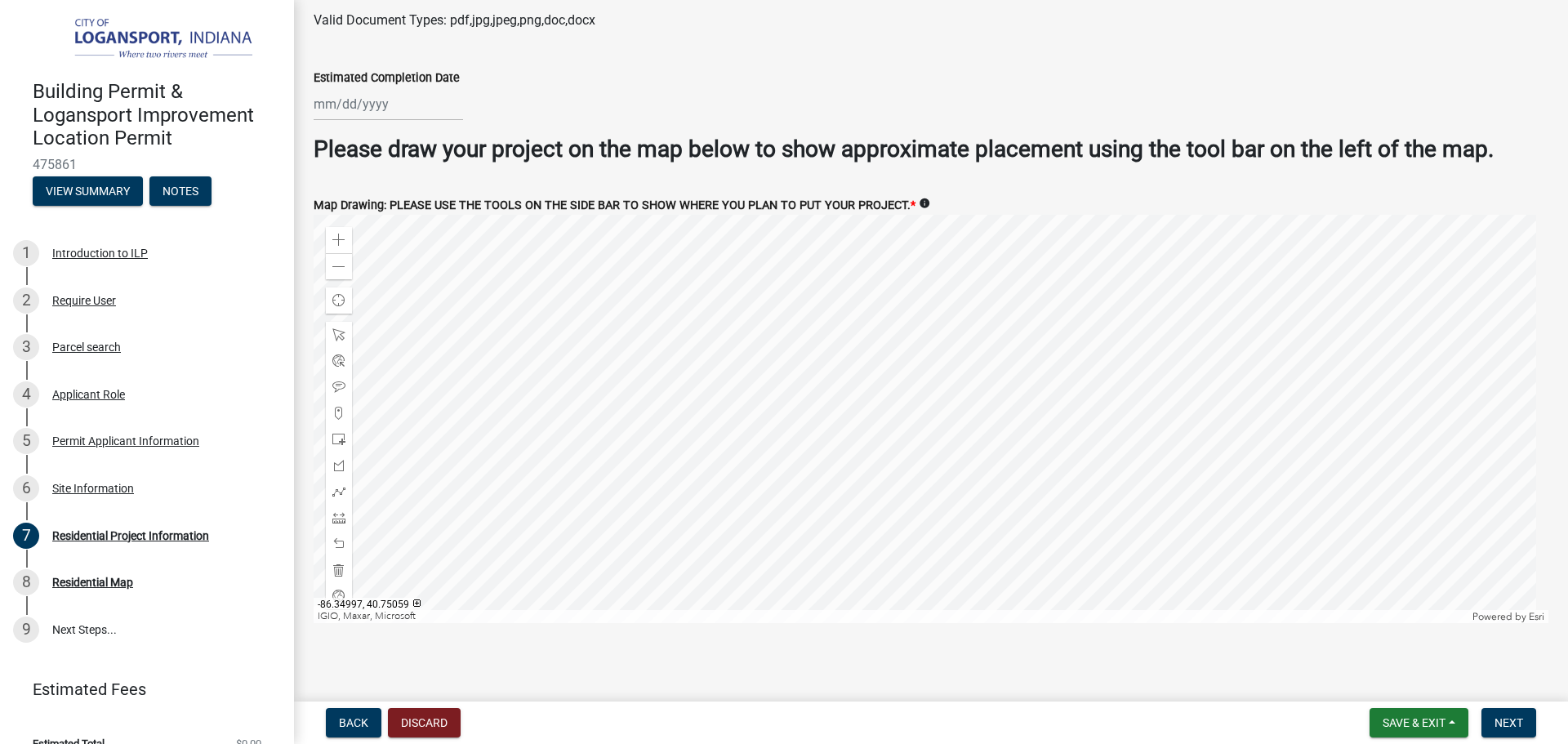
click at [728, 393] on div at bounding box center [931, 419] width 1234 height 408
click at [778, 383] on div at bounding box center [931, 419] width 1234 height 408
click at [851, 461] on div at bounding box center [931, 419] width 1234 height 408
click at [339, 260] on span at bounding box center [339, 266] width 13 height 13
click at [713, 429] on div at bounding box center [931, 419] width 1234 height 408
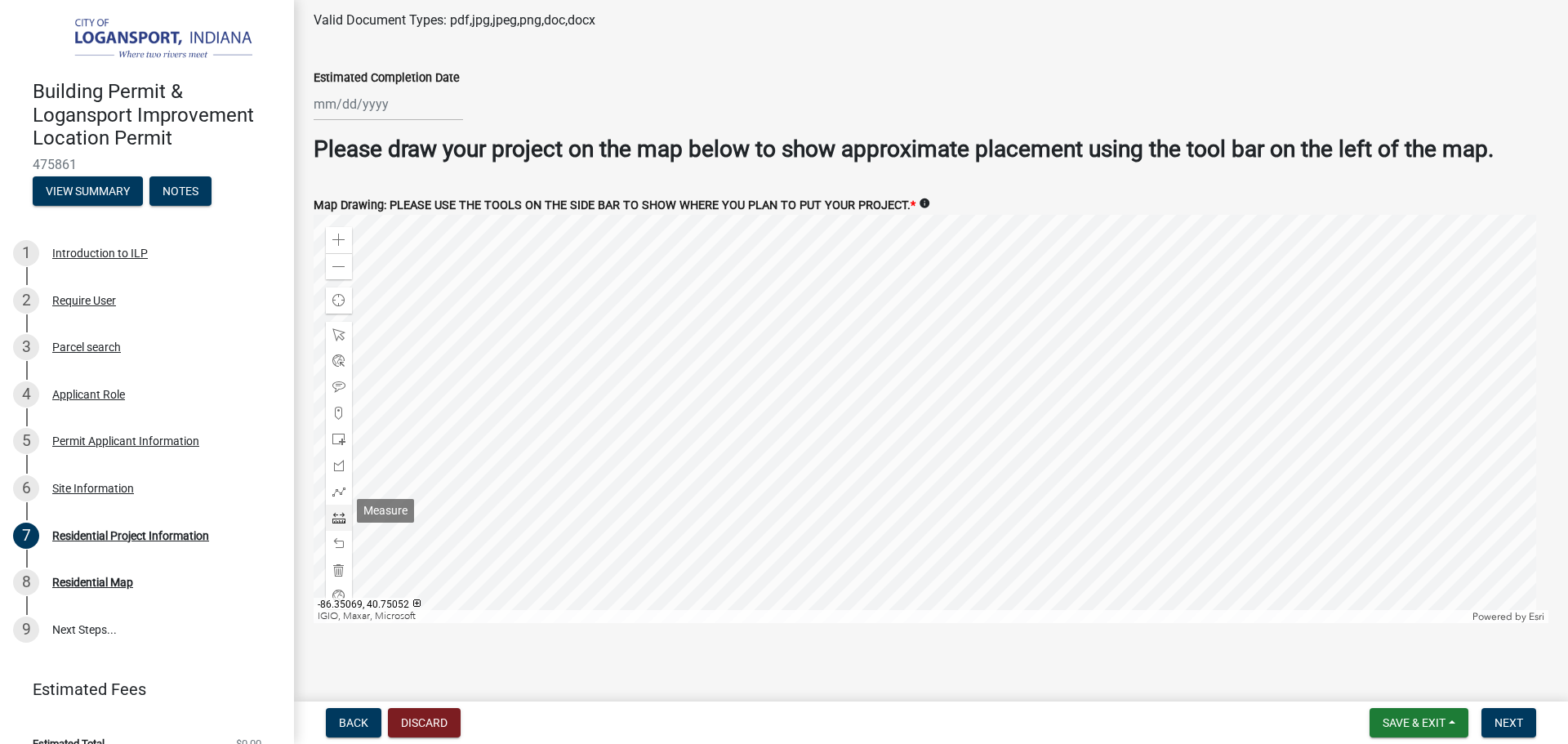
click at [343, 511] on span at bounding box center [339, 517] width 13 height 13
click at [833, 335] on div at bounding box center [931, 419] width 1234 height 408
click at [866, 478] on div at bounding box center [931, 419] width 1234 height 408
click at [854, 480] on div at bounding box center [931, 419] width 1234 height 408
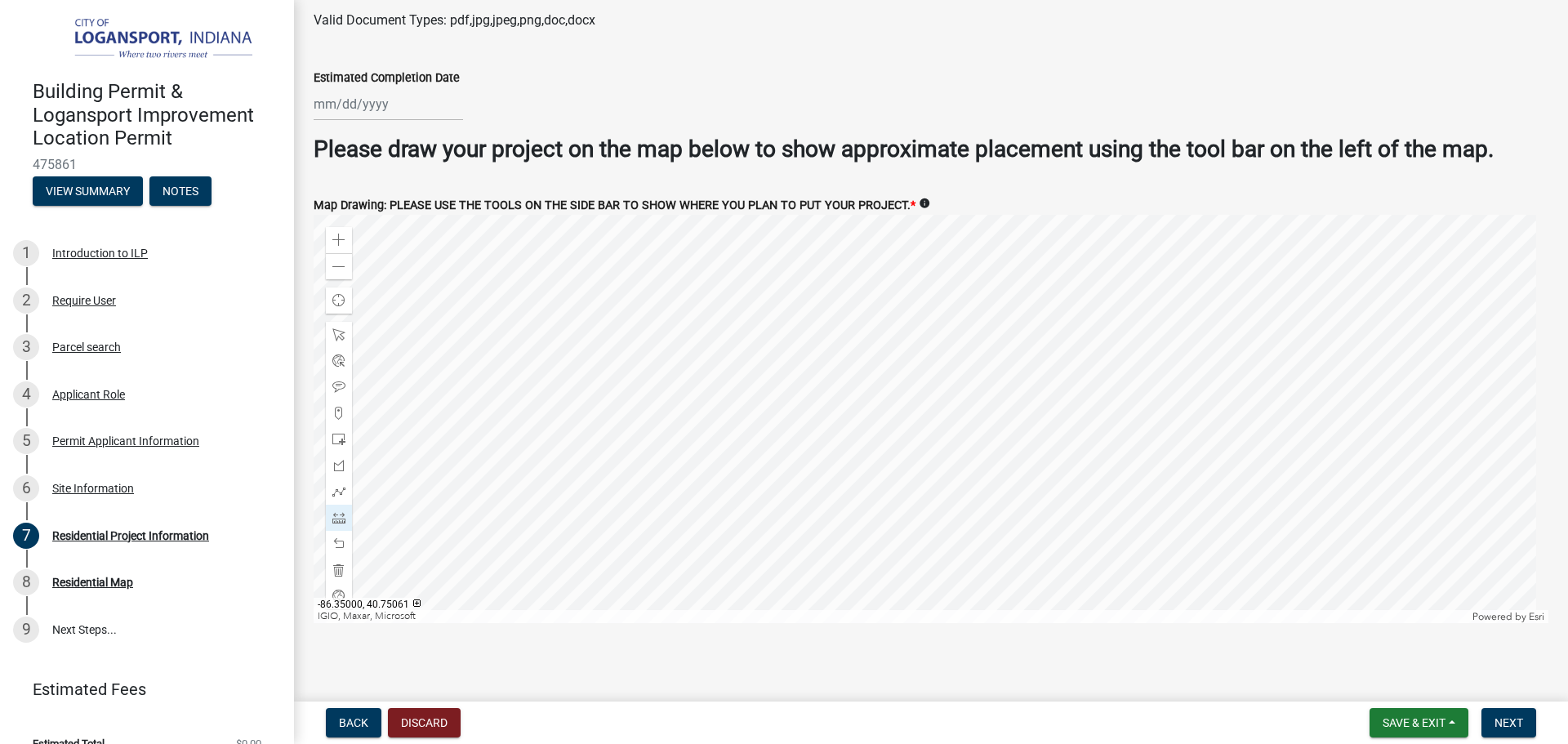
click at [771, 350] on div at bounding box center [931, 419] width 1234 height 408
click at [806, 491] on div at bounding box center [931, 419] width 1234 height 408
click at [818, 488] on div at bounding box center [931, 419] width 1234 height 408
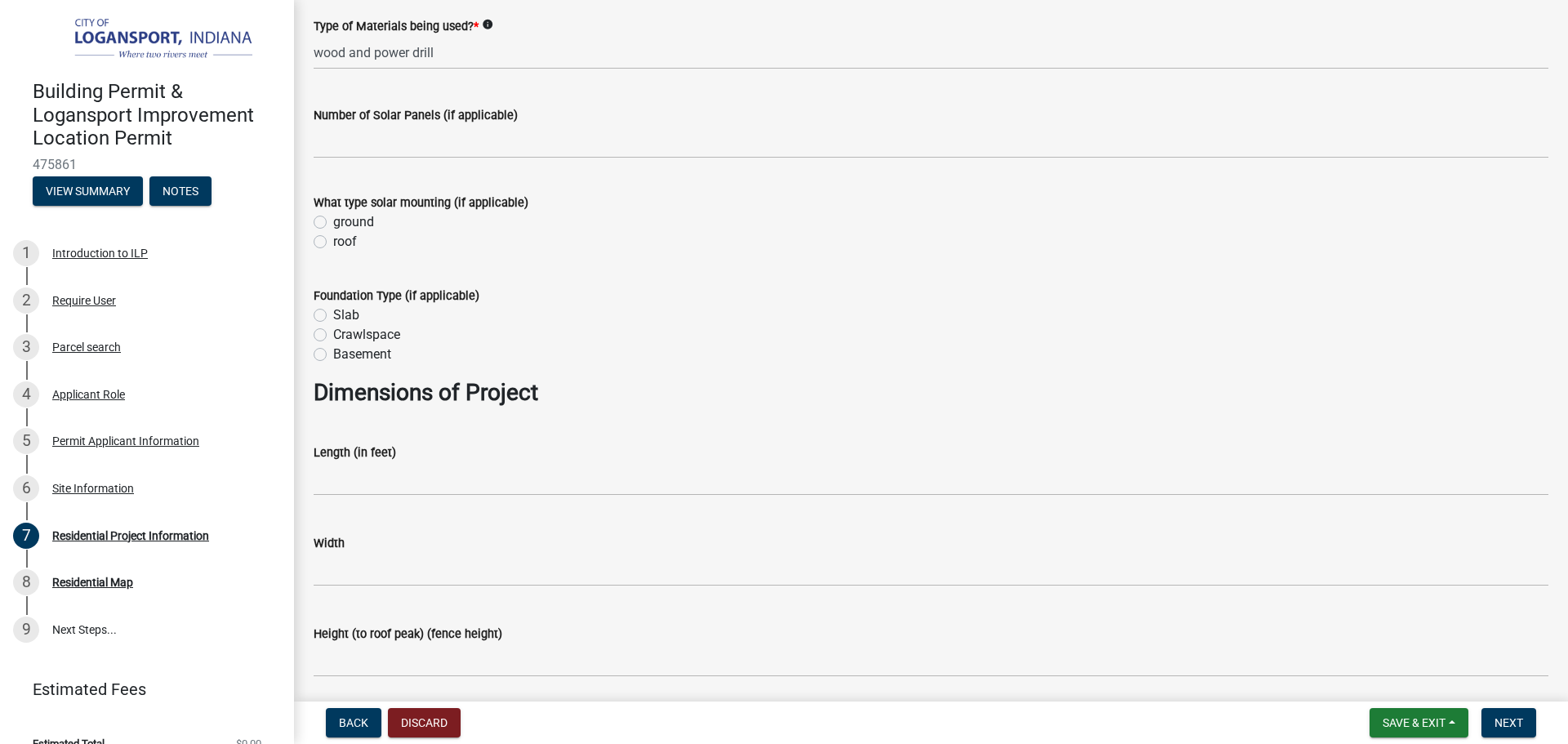
scroll to position [771, 0]
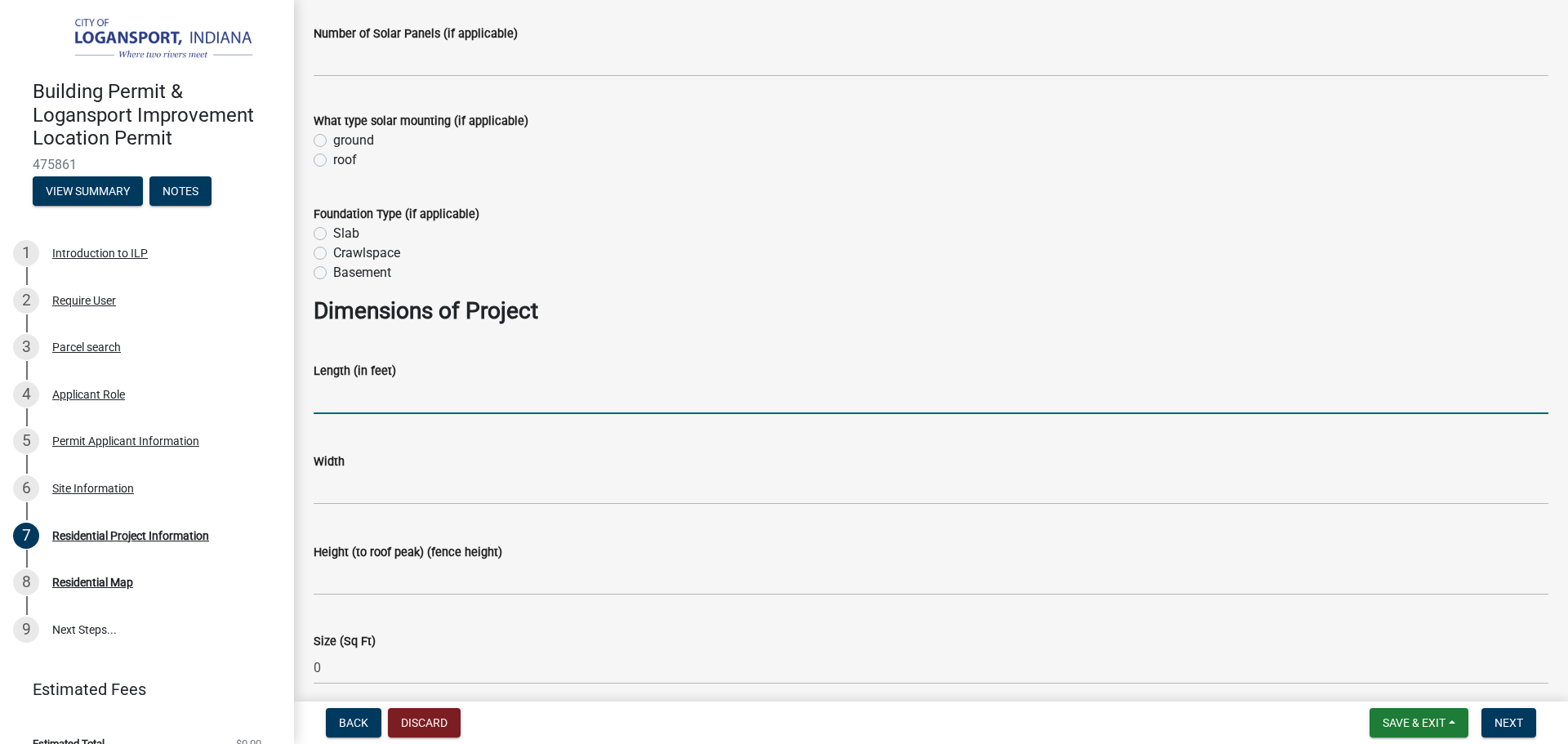
click at [505, 395] on input "text" at bounding box center [931, 397] width 1234 height 34
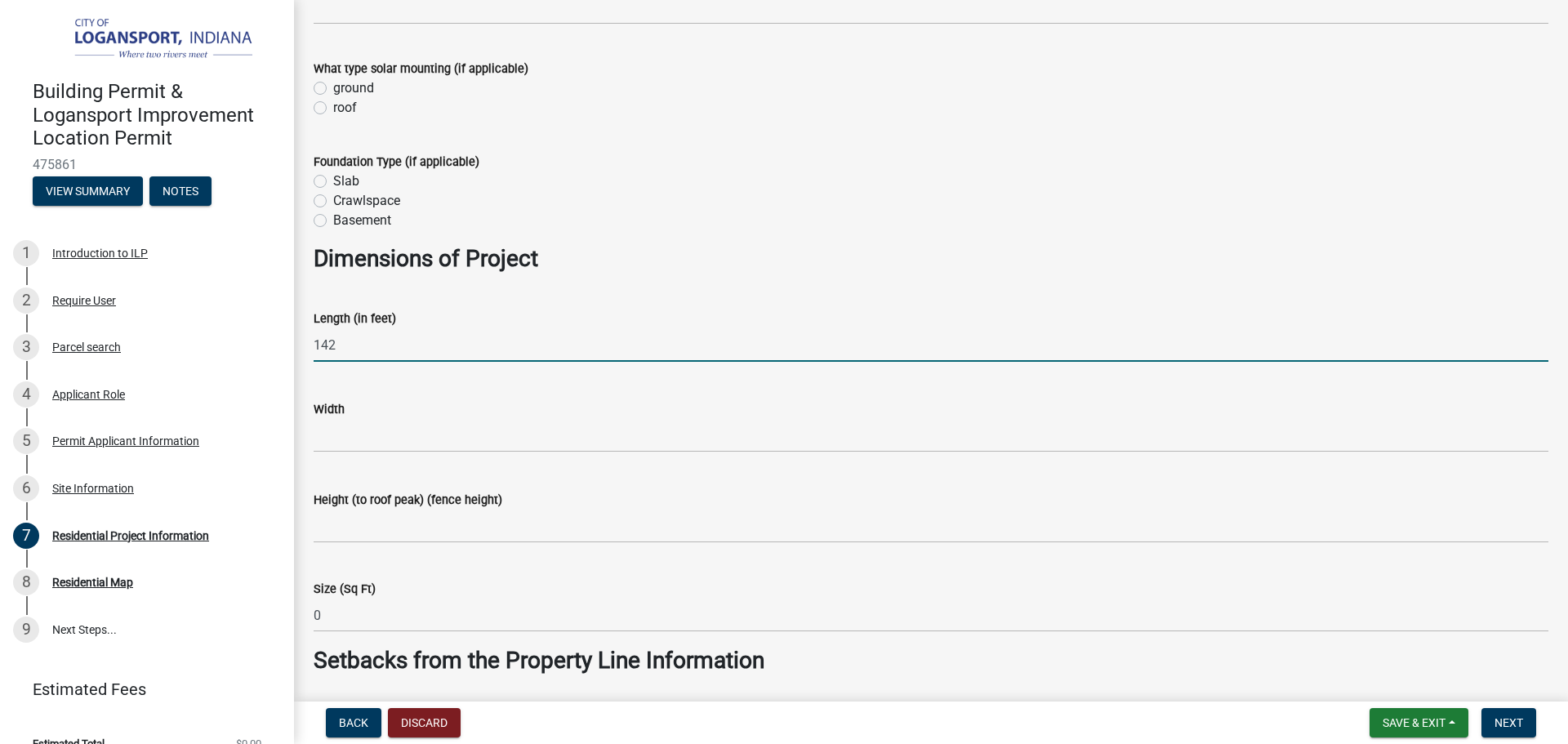
scroll to position [854, 0]
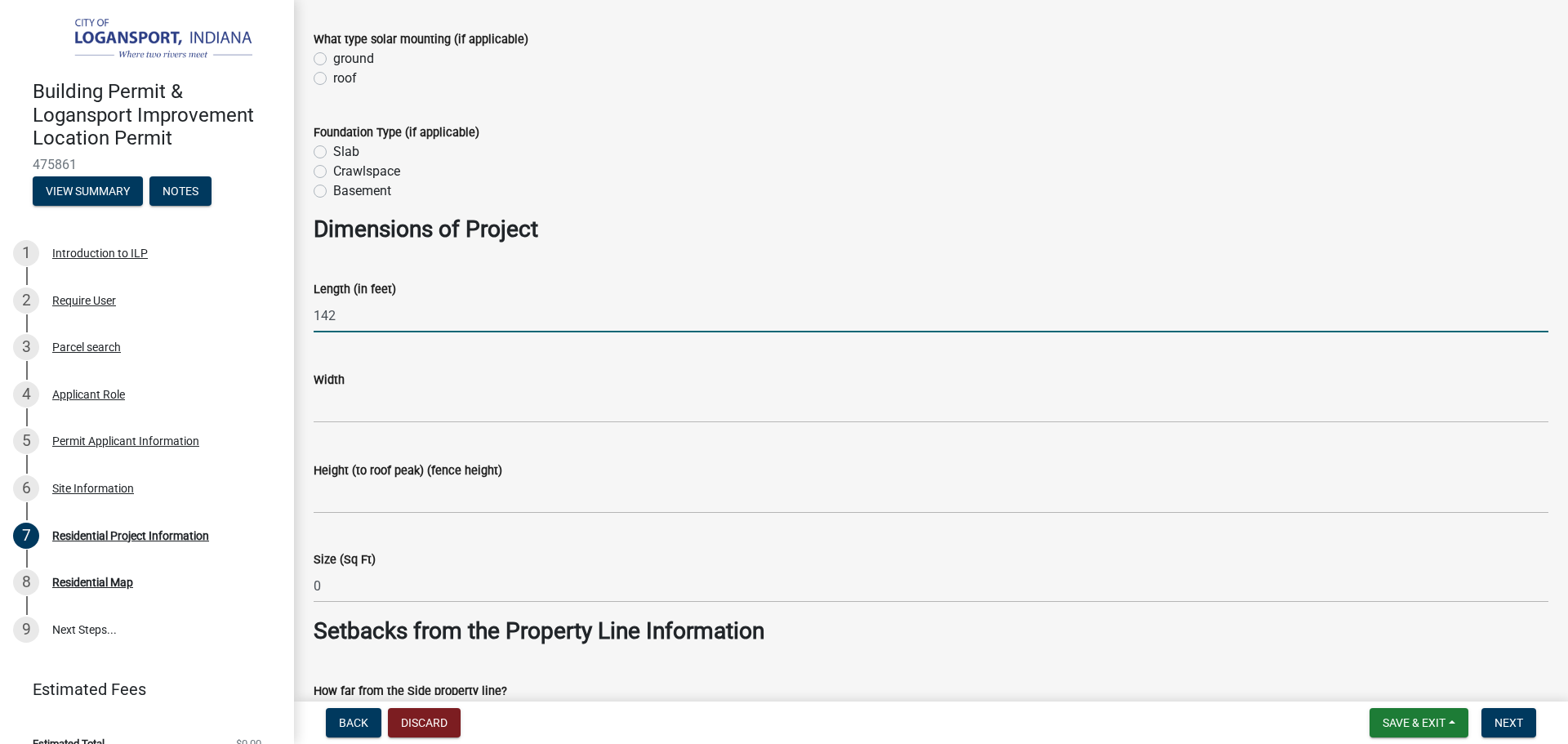
type input "142"
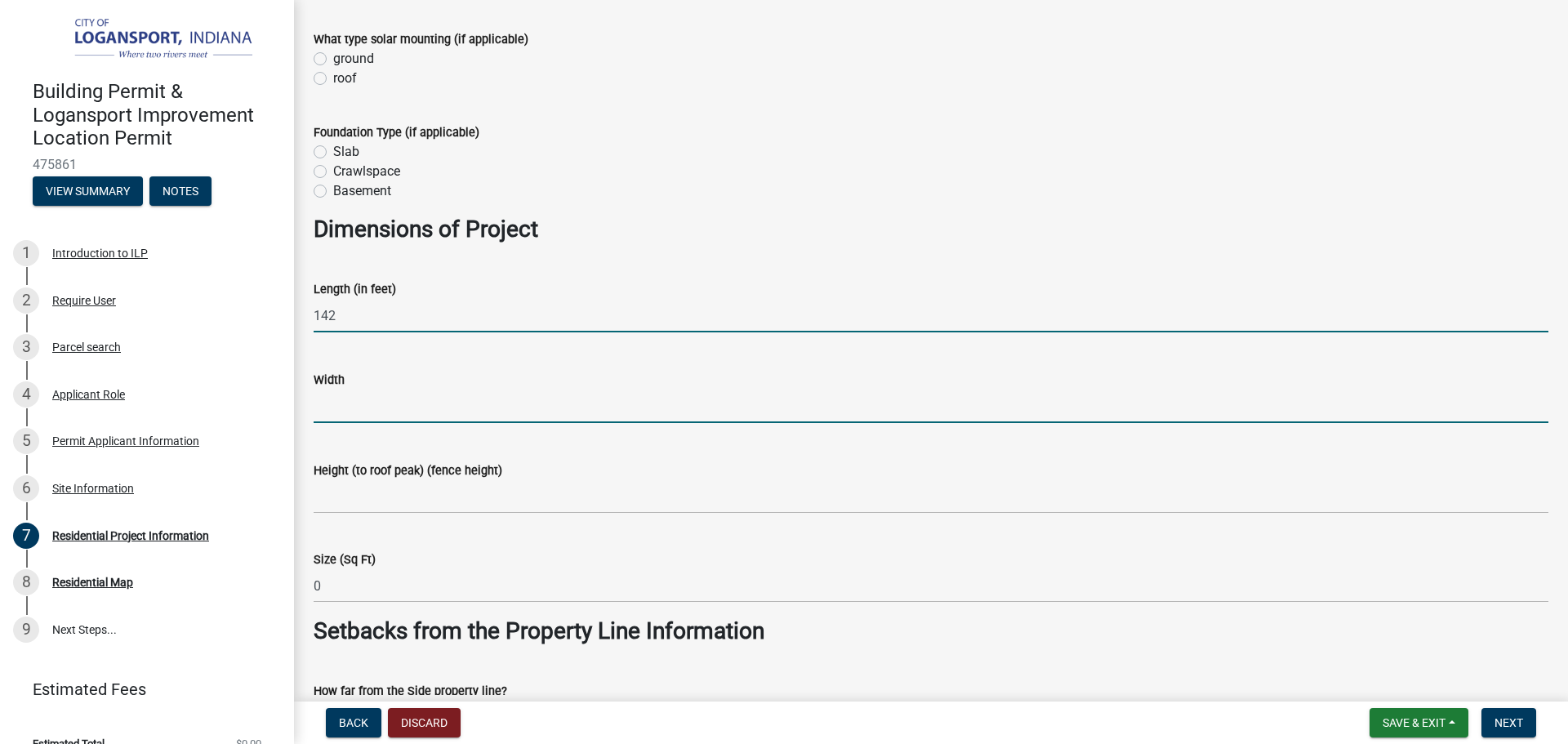
click at [425, 406] on input "text" at bounding box center [931, 406] width 1234 height 34
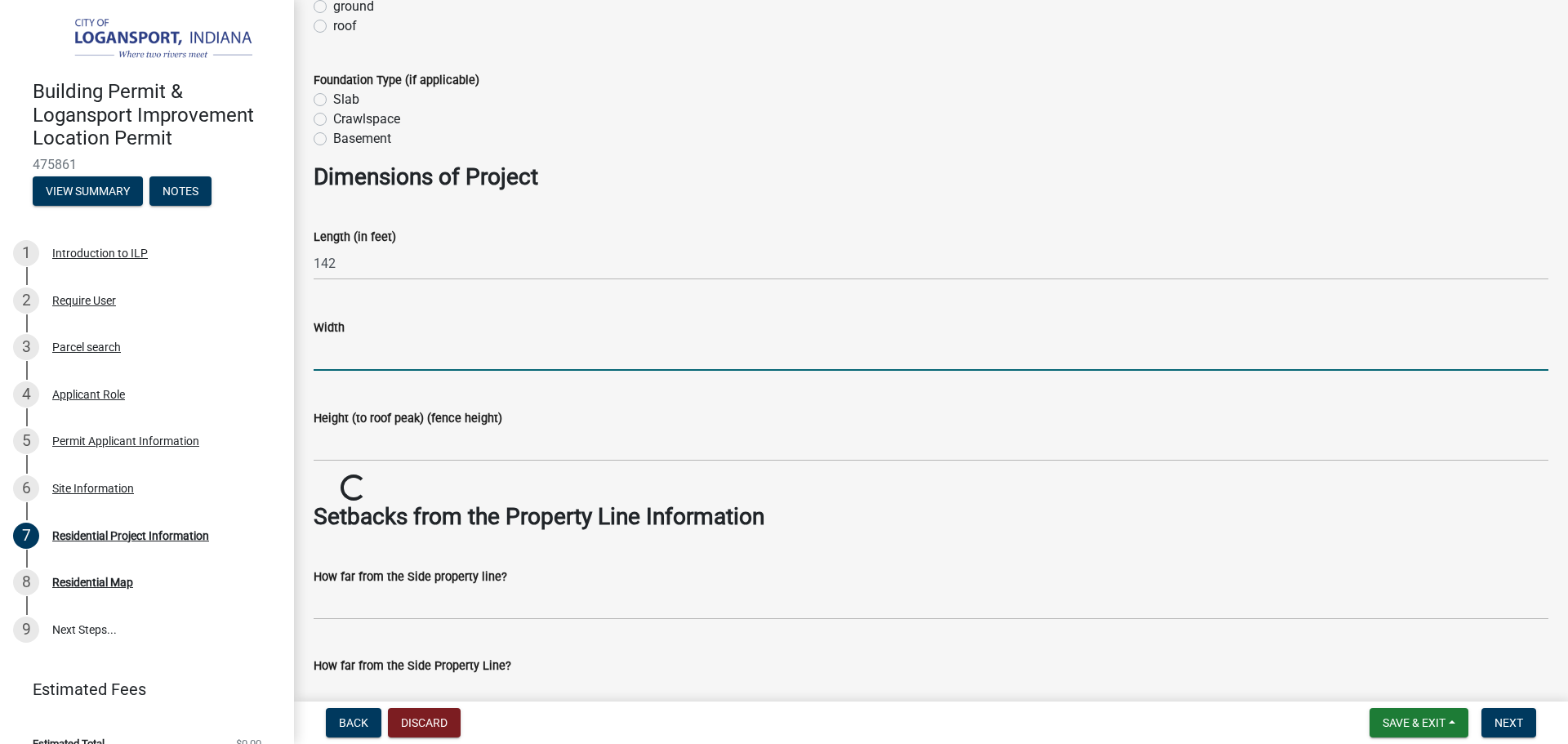
scroll to position [935, 0]
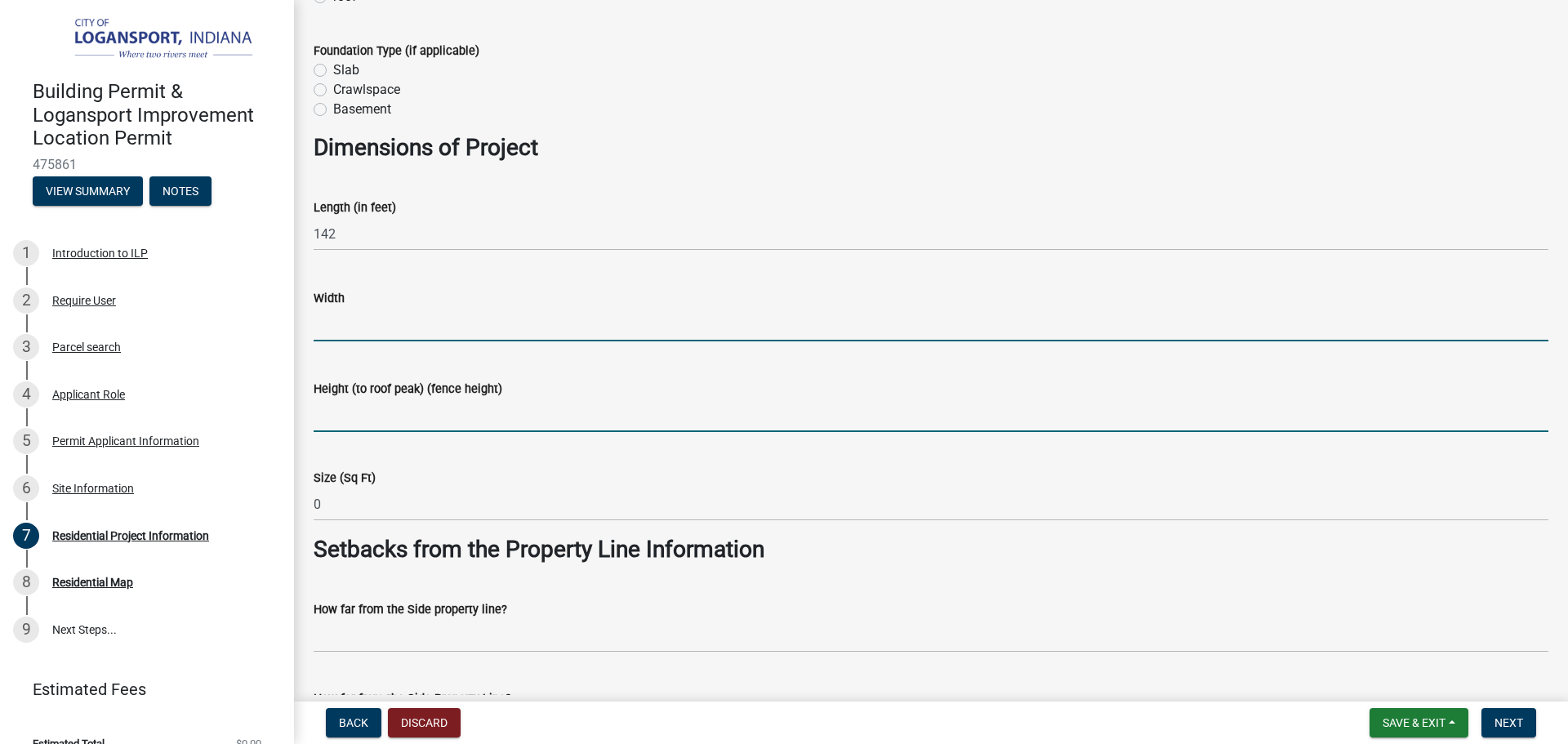
click at [422, 411] on input "Height (to roof peak) (fence height)" at bounding box center [931, 415] width 1234 height 34
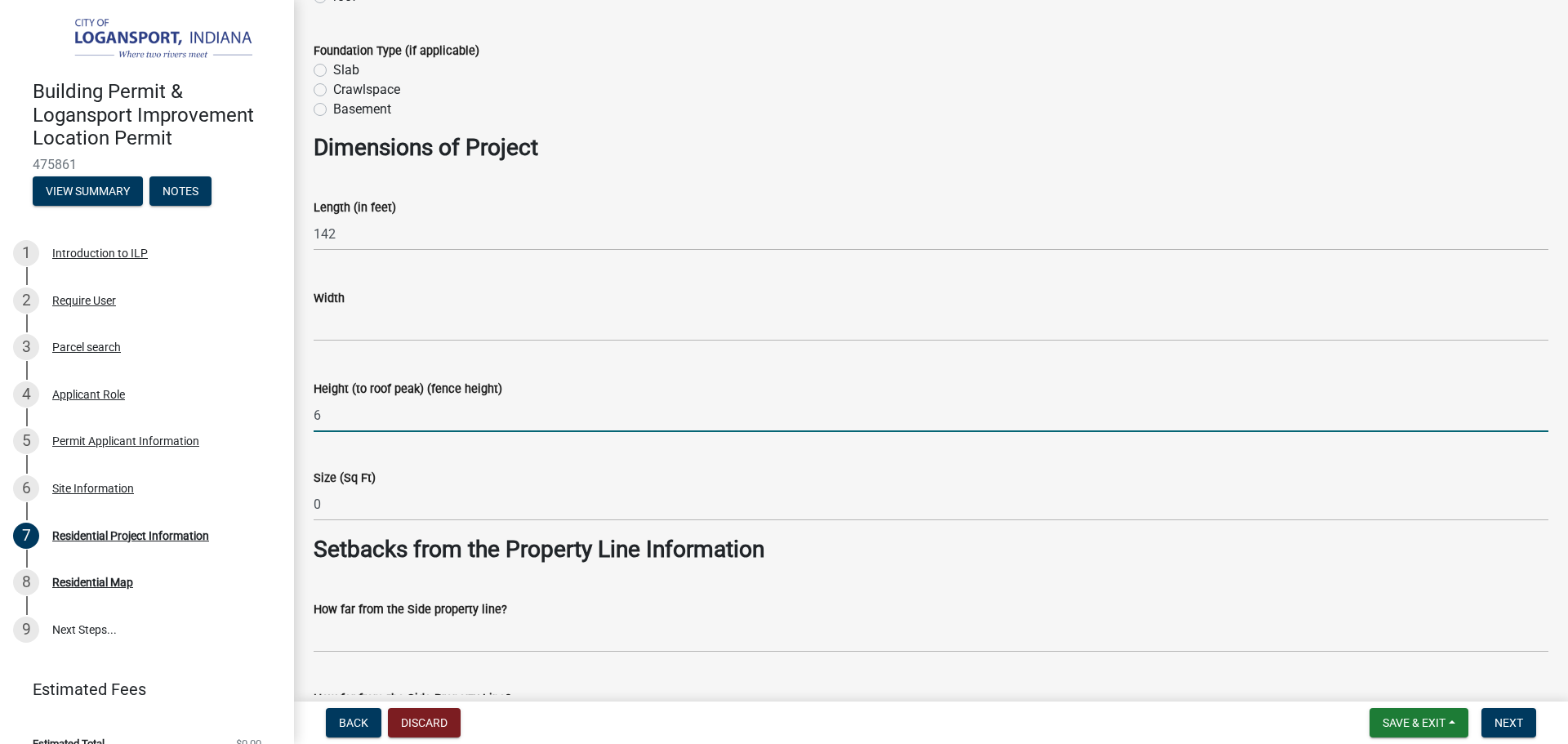
type input "6"
click at [665, 447] on div "Size (Sq Ft) 0" at bounding box center [931, 483] width 1234 height 76
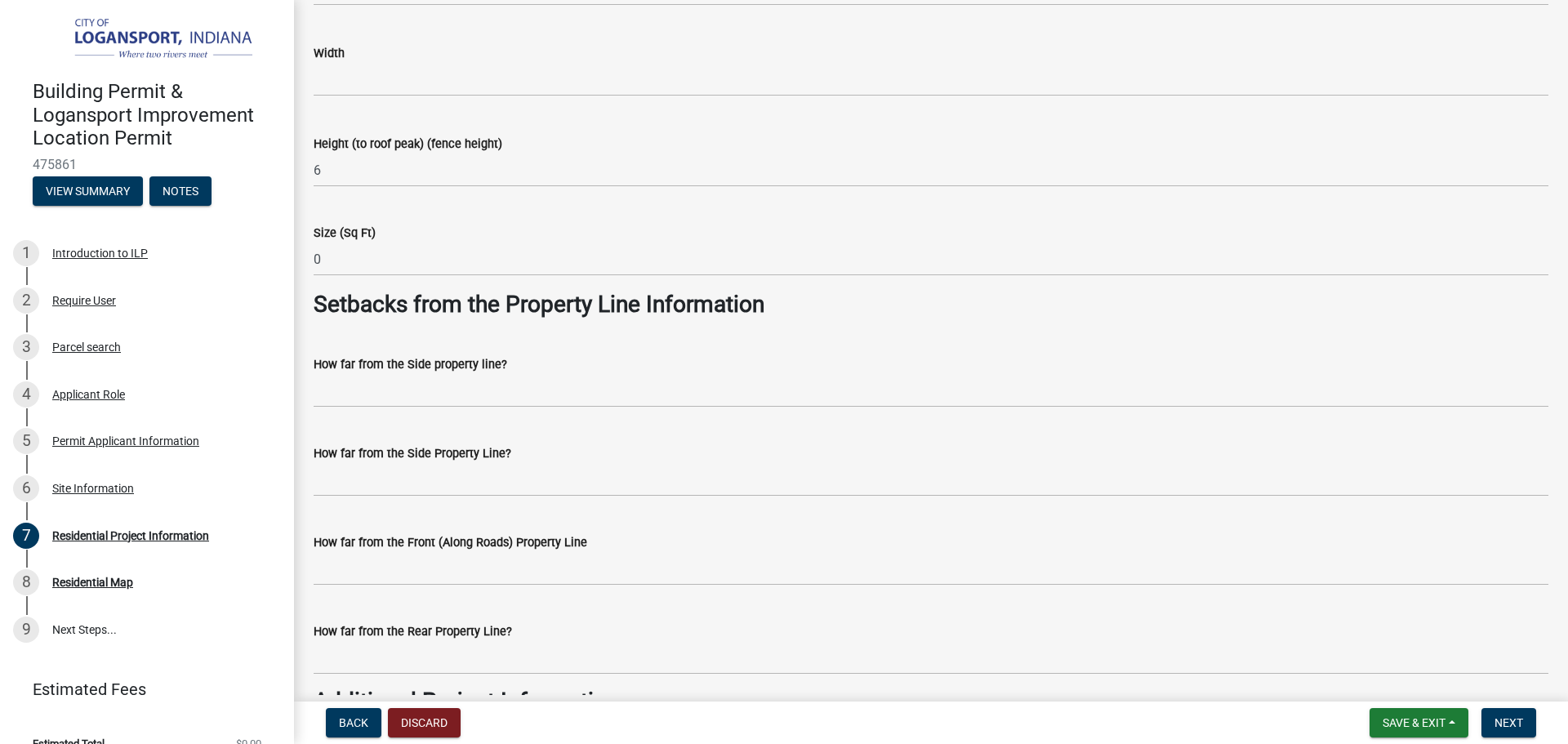
scroll to position [1261, 0]
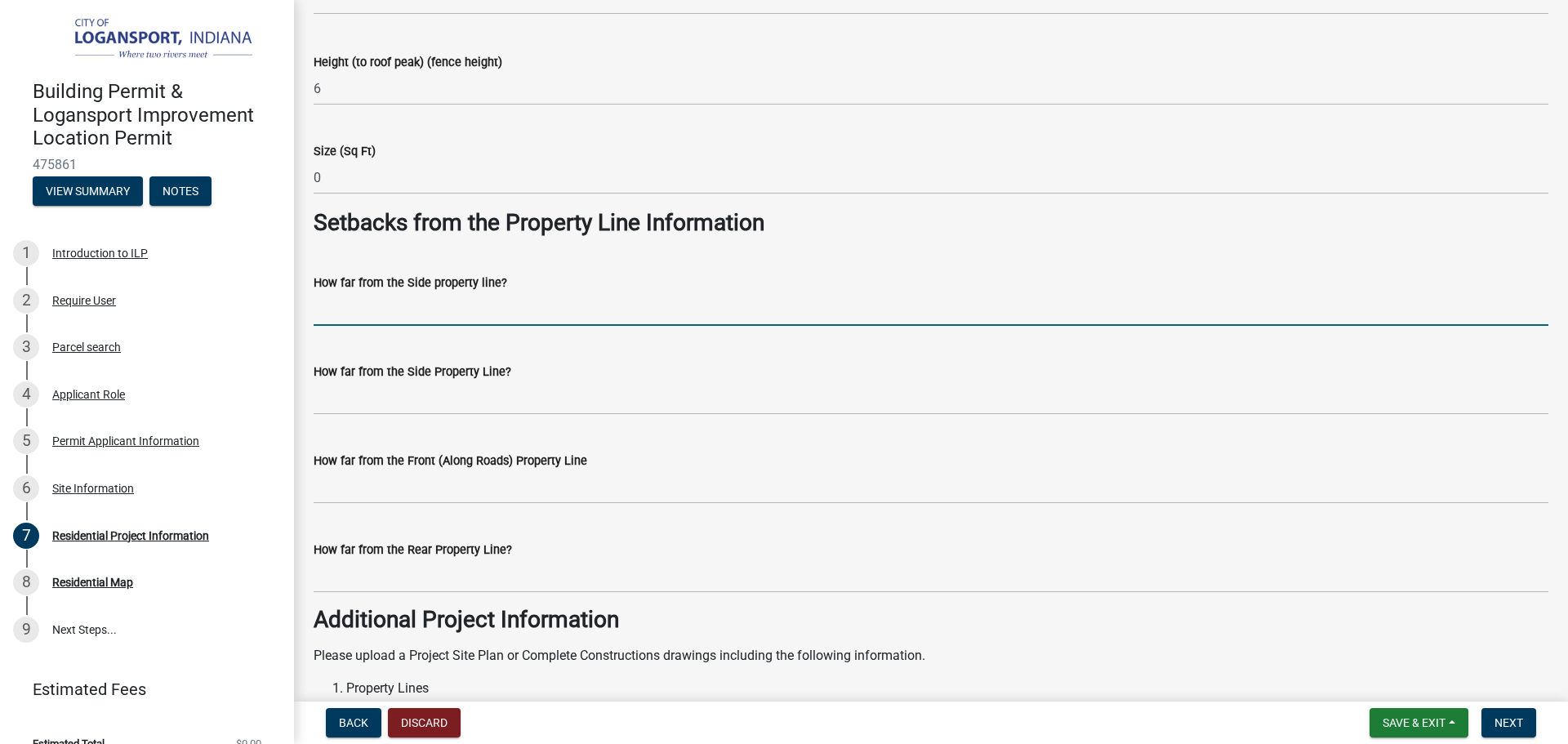
click at [606, 320] on input "How far from the Side property line?" at bounding box center [931, 309] width 1234 height 34
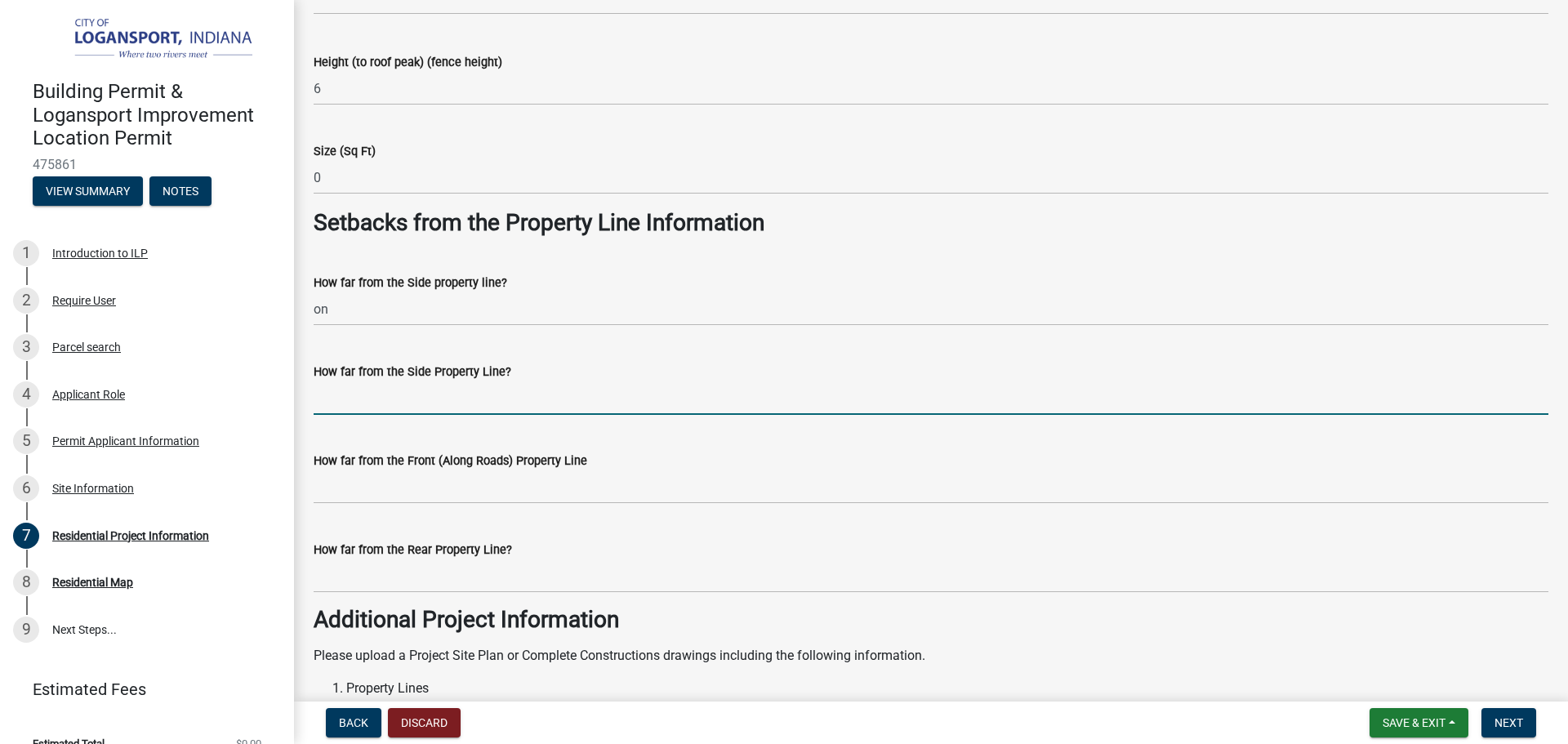
click at [521, 400] on input "How far from the Side Property Line?" at bounding box center [931, 398] width 1234 height 34
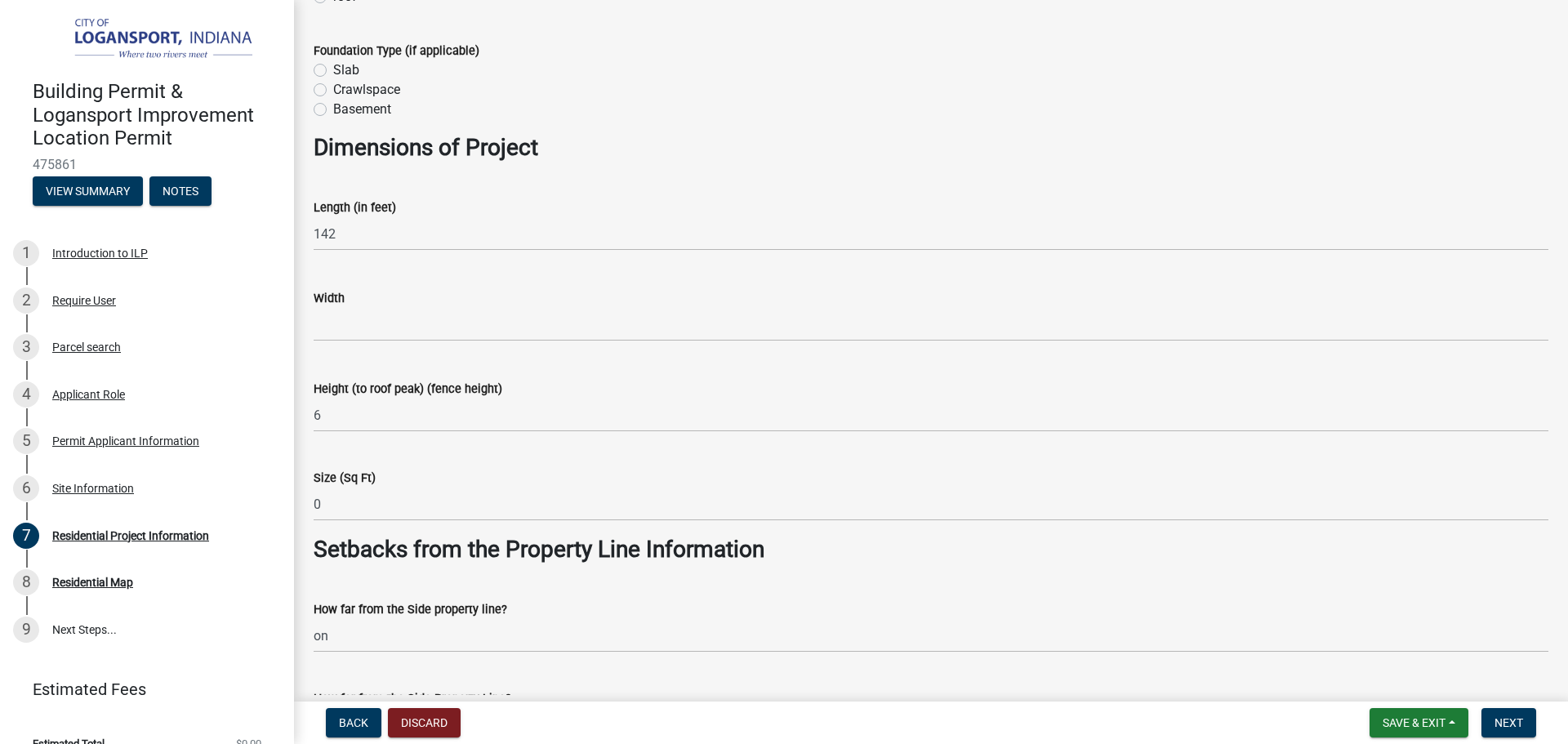
scroll to position [1098, 0]
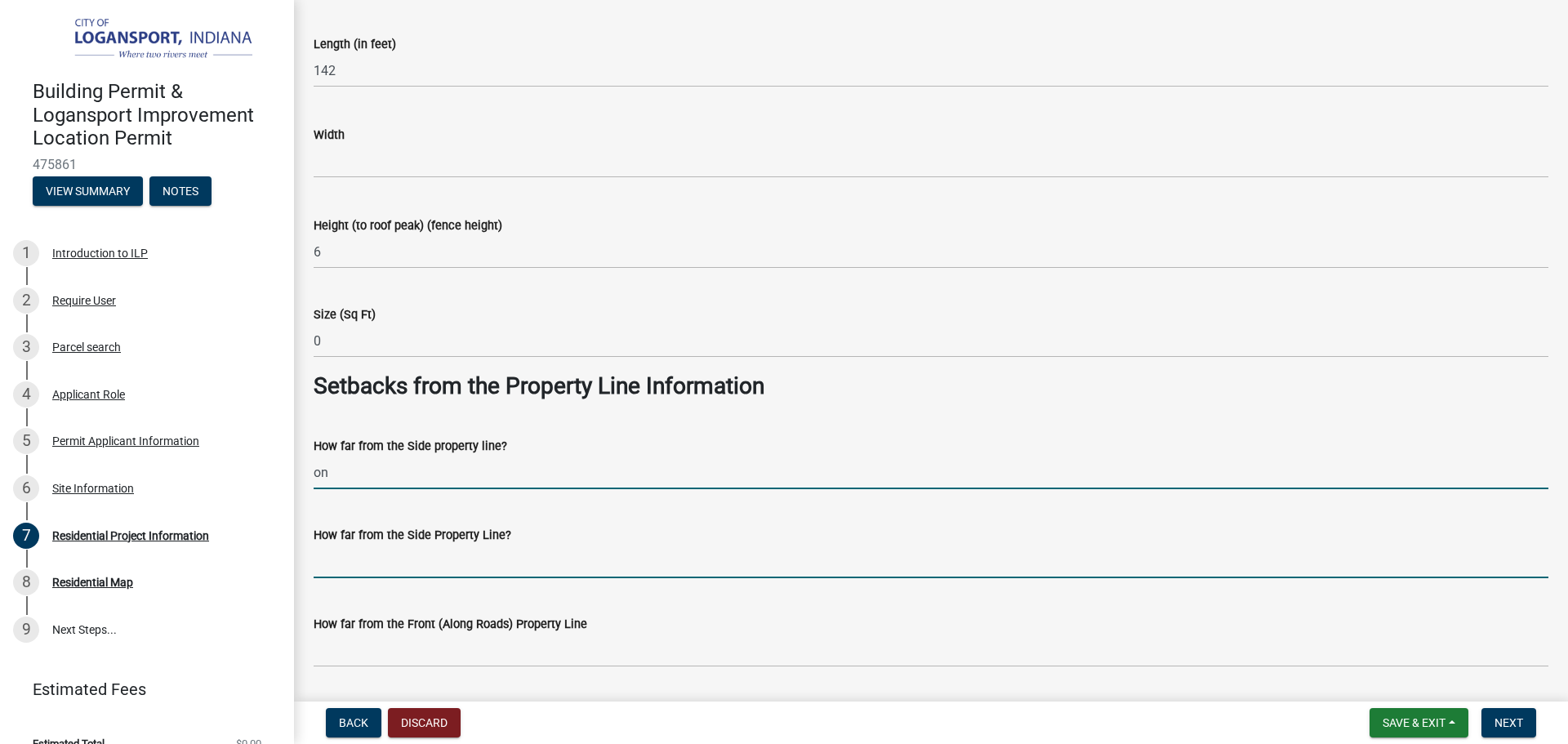
click at [394, 468] on input "on" at bounding box center [931, 472] width 1234 height 34
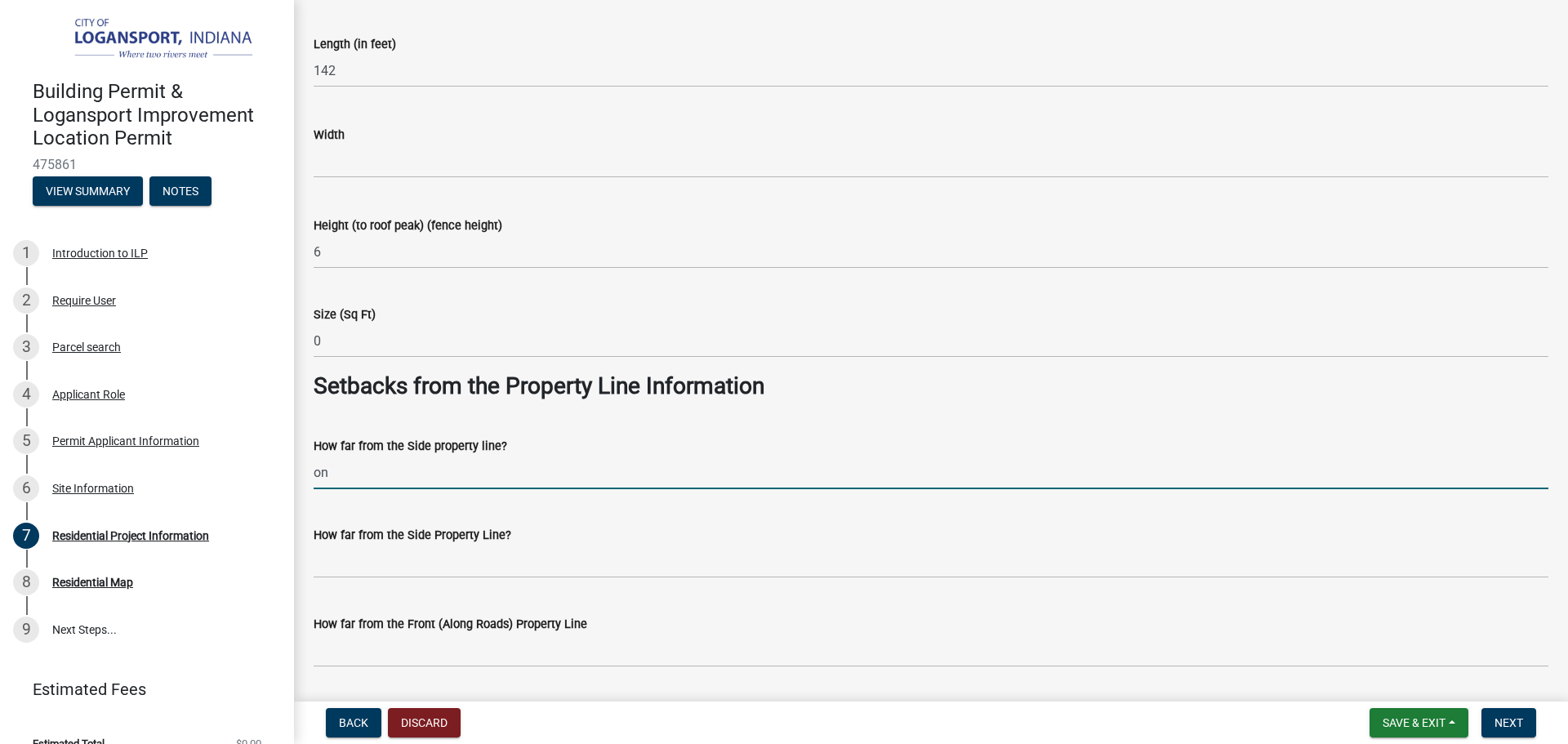
type input "o"
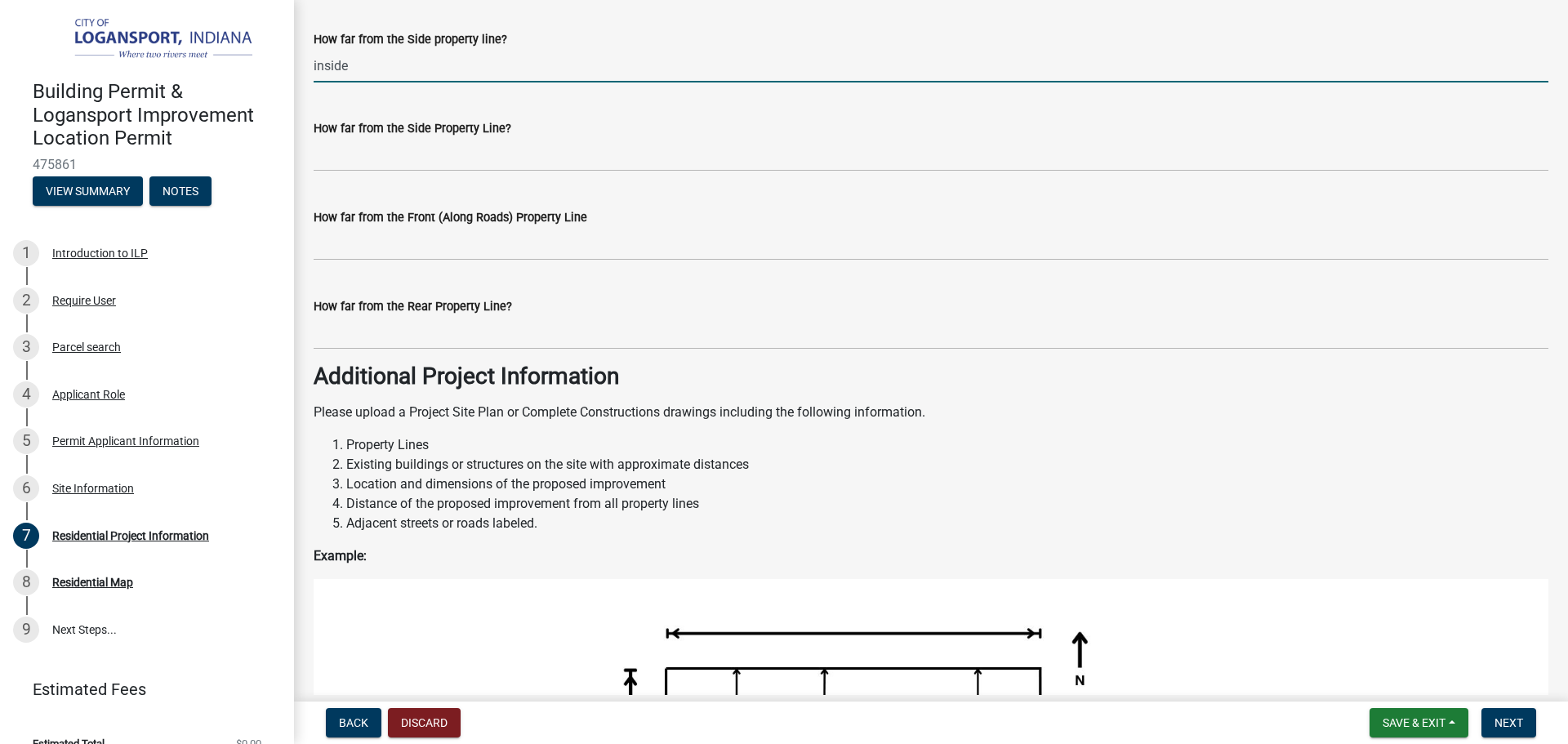
scroll to position [1506, 0]
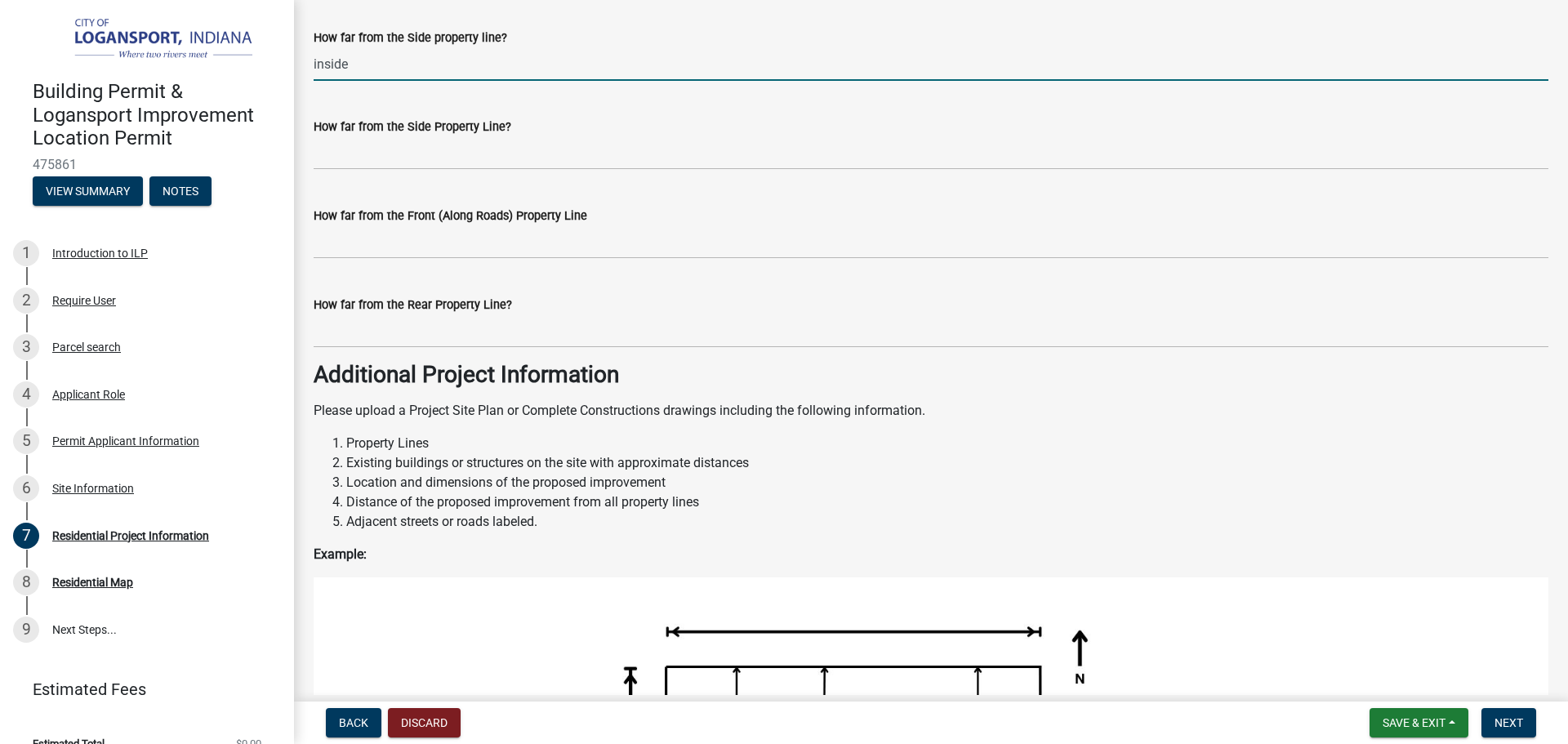
type input "inside"
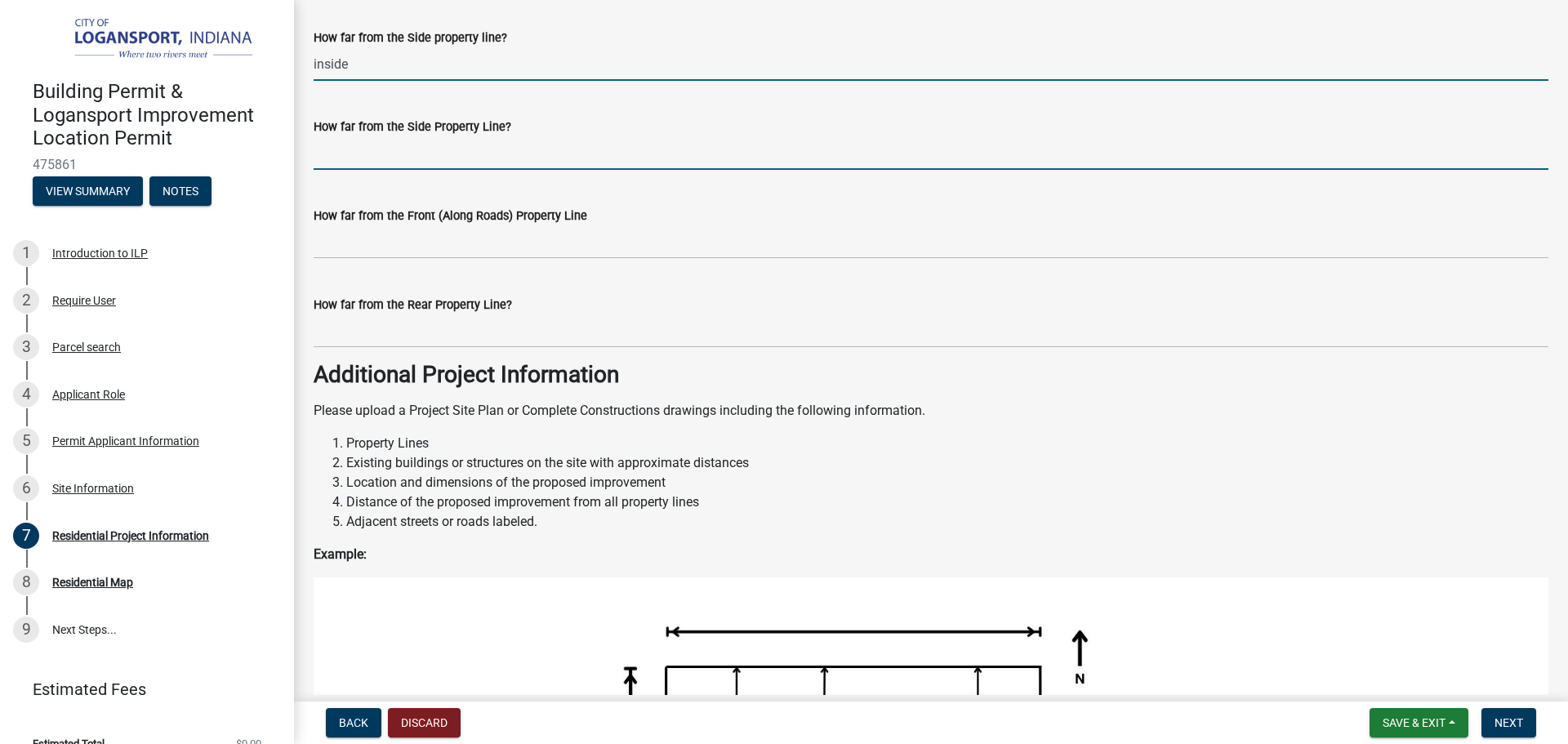
click at [448, 164] on input "How far from the Side Property Line?" at bounding box center [931, 152] width 1234 height 34
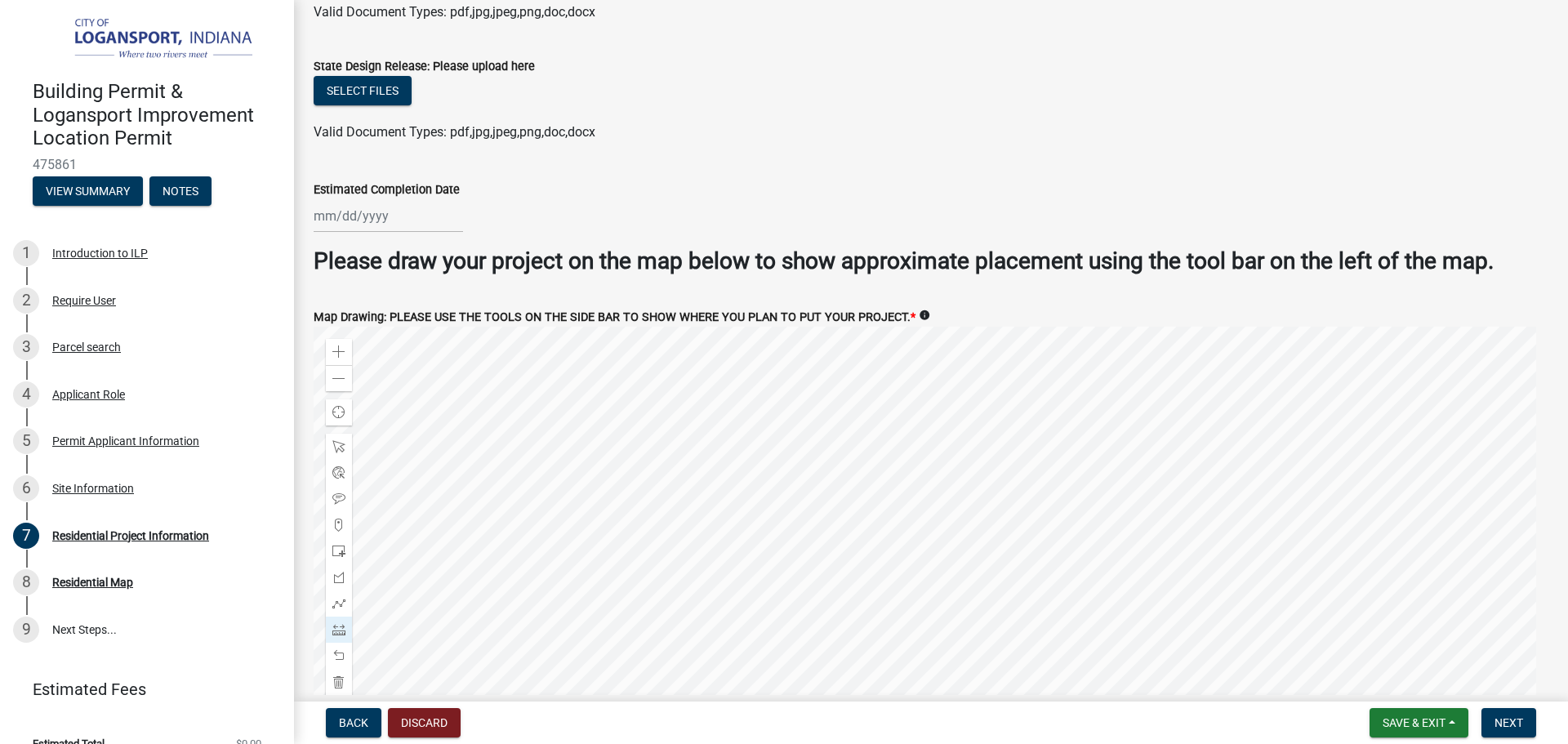
scroll to position [3139, 0]
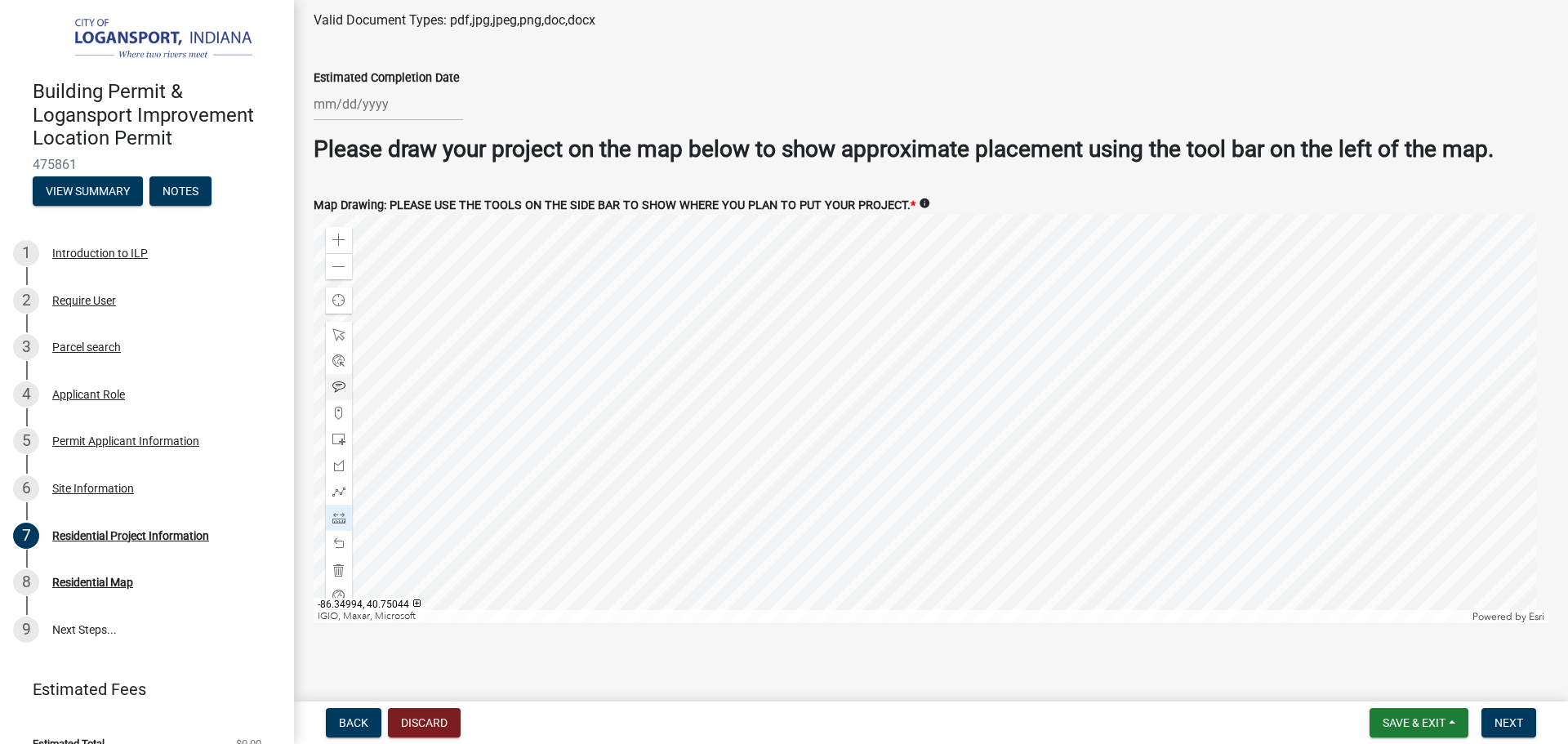
type input "inside"
click at [812, 489] on div at bounding box center [931, 419] width 1234 height 408
click at [829, 554] on div at bounding box center [931, 419] width 1234 height 408
click at [795, 344] on div at bounding box center [931, 419] width 1234 height 408
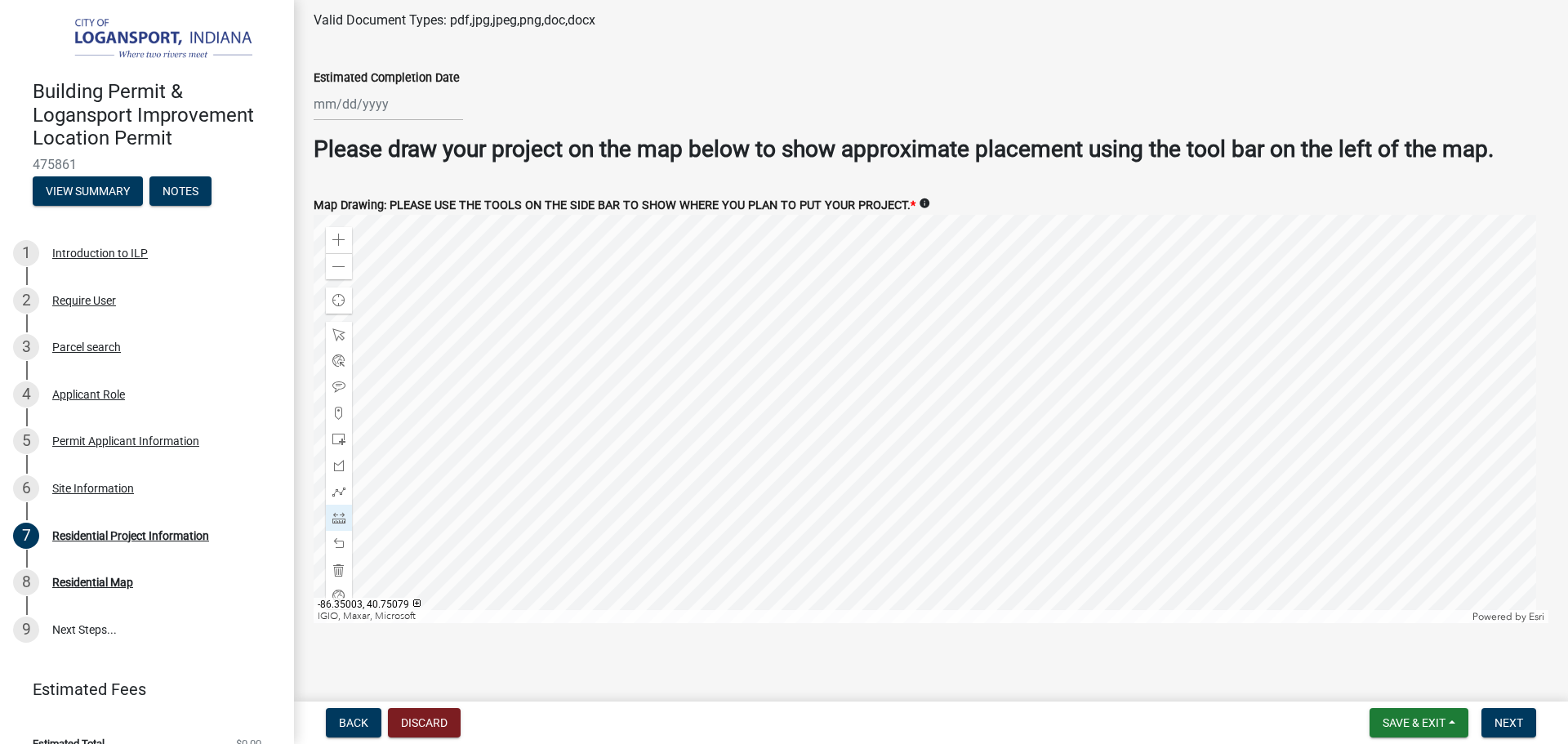
click at [758, 215] on div at bounding box center [931, 419] width 1234 height 408
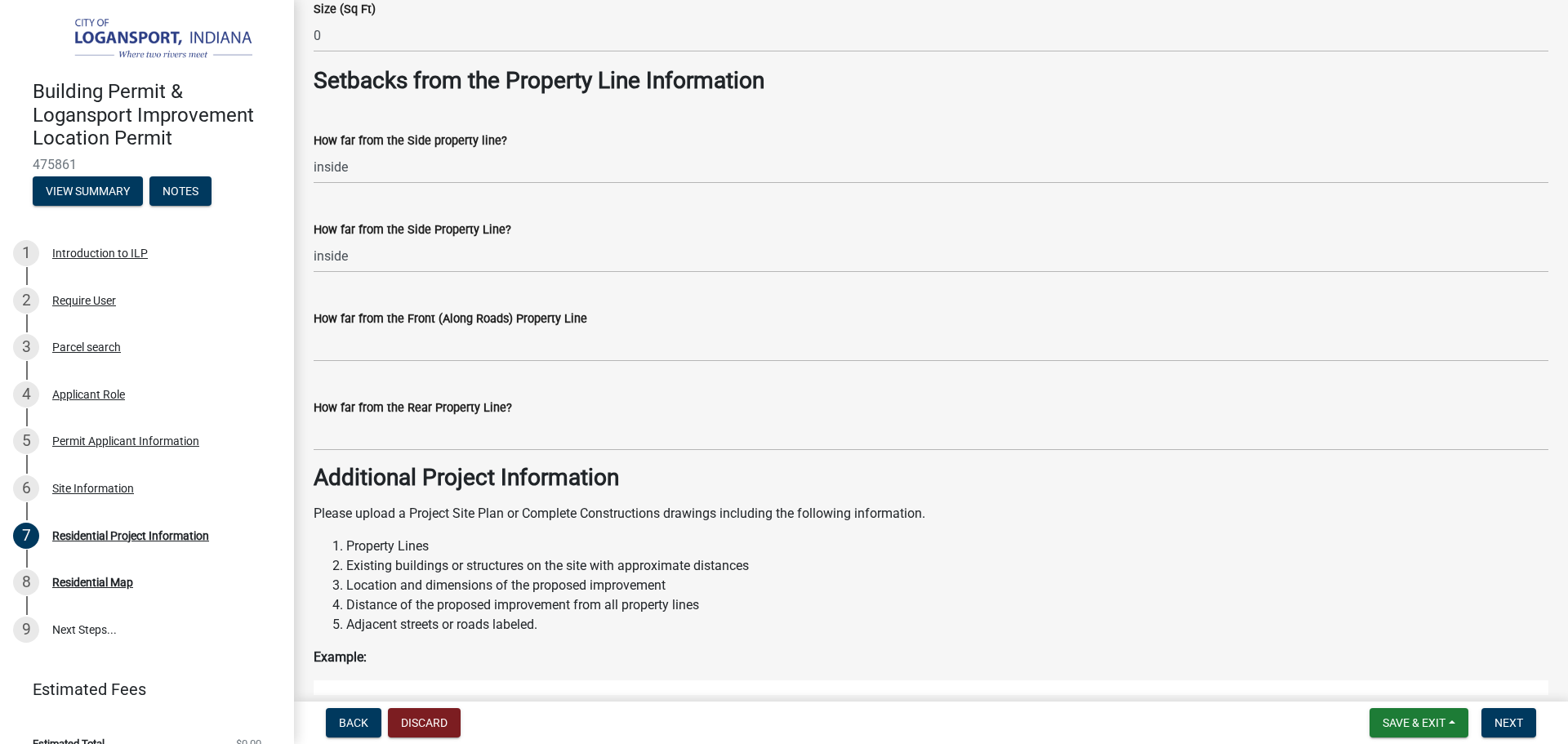
scroll to position [1343, 0]
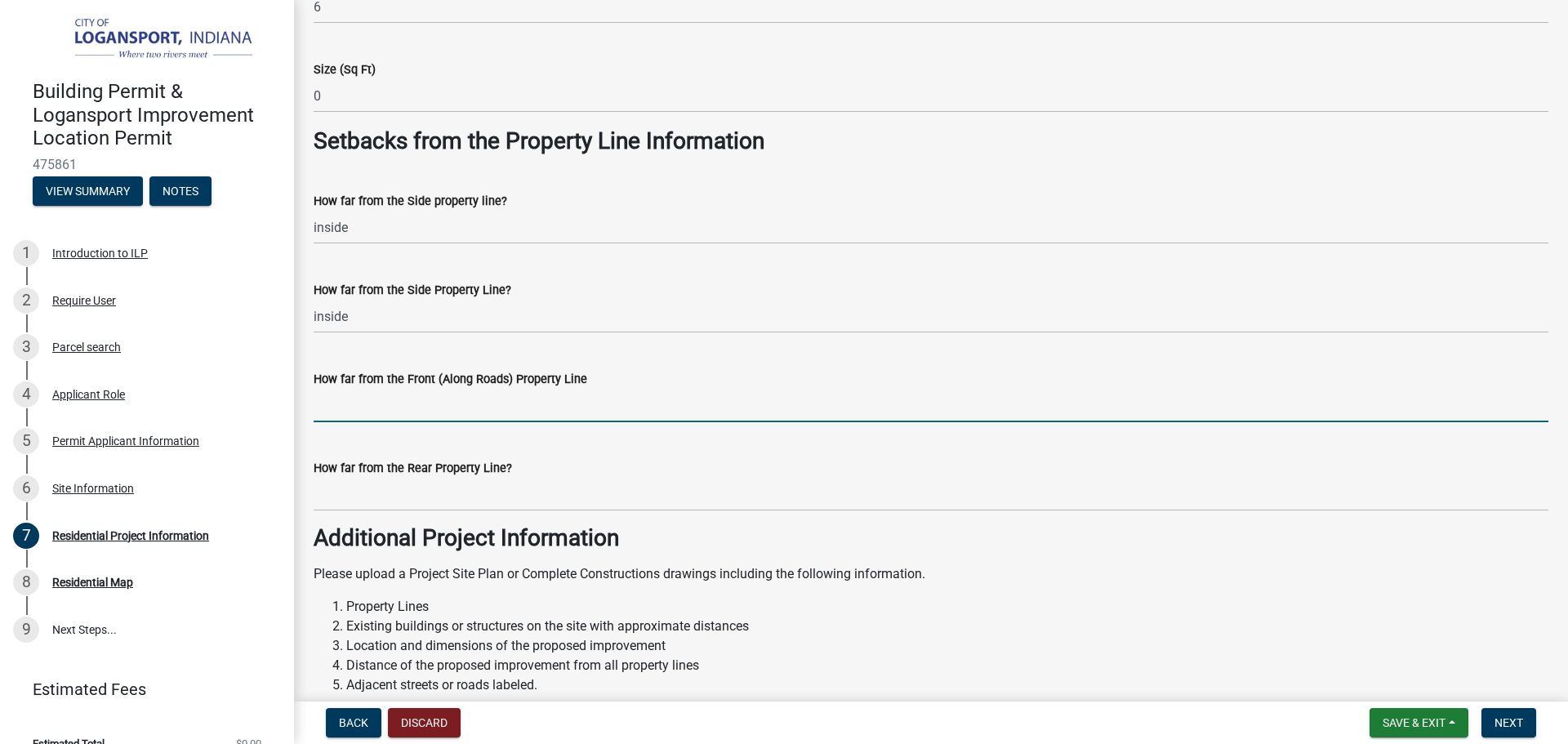
click at [417, 395] on input "How far from the Front (Along Roads) Property Line" at bounding box center [931, 405] width 1234 height 34
type input "63"
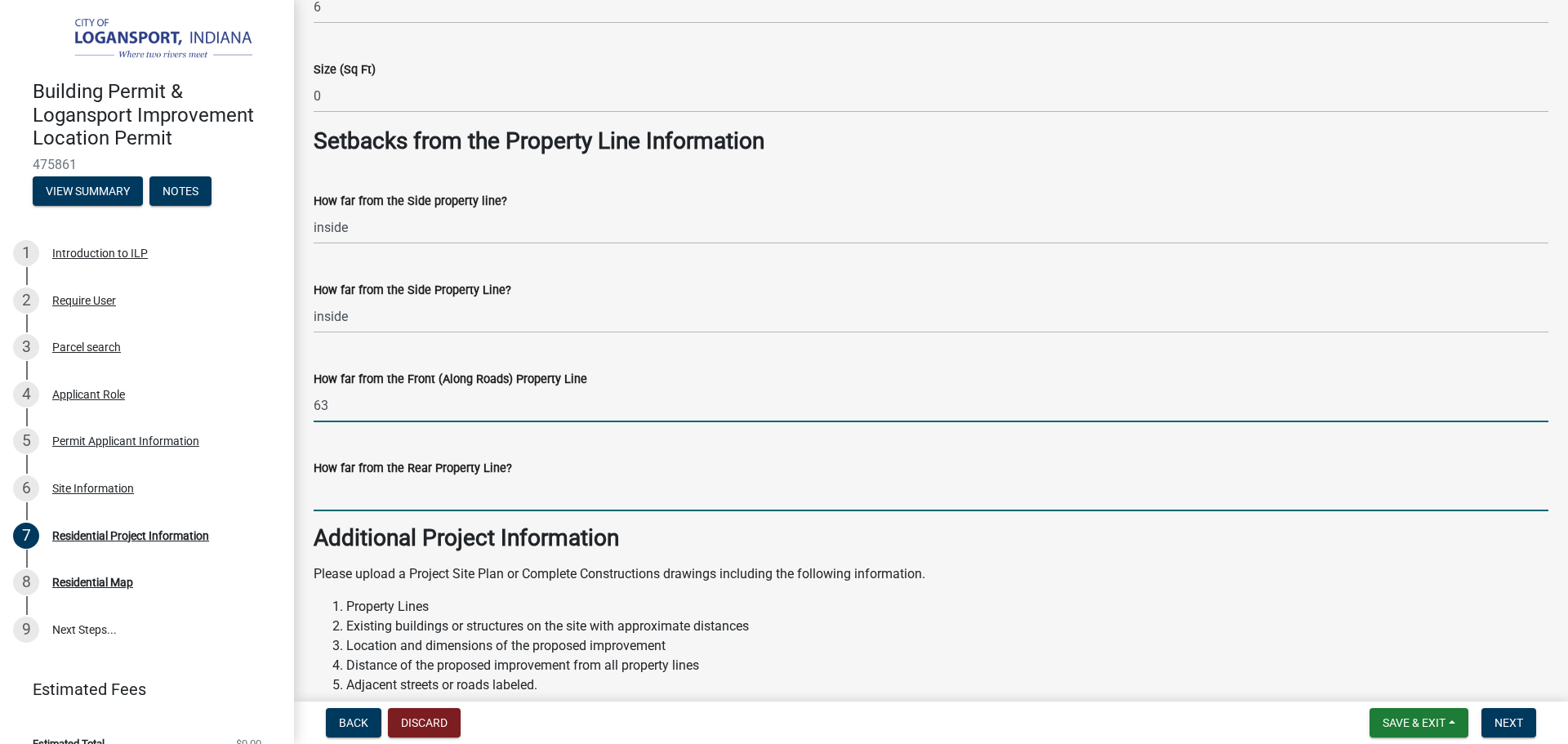
click at [416, 482] on input "How far from the Rear Property Line?" at bounding box center [931, 494] width 1234 height 34
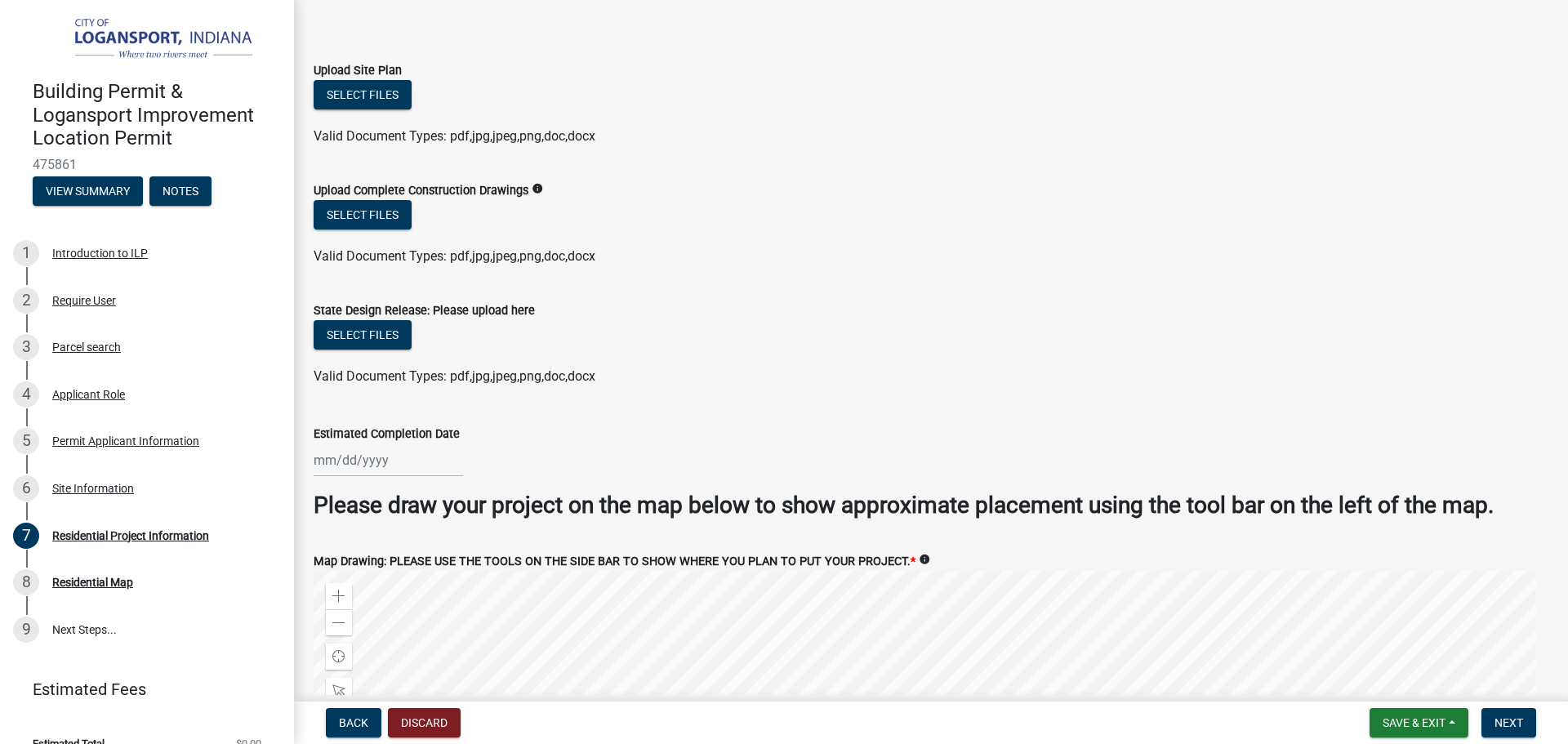
scroll to position [2813, 0]
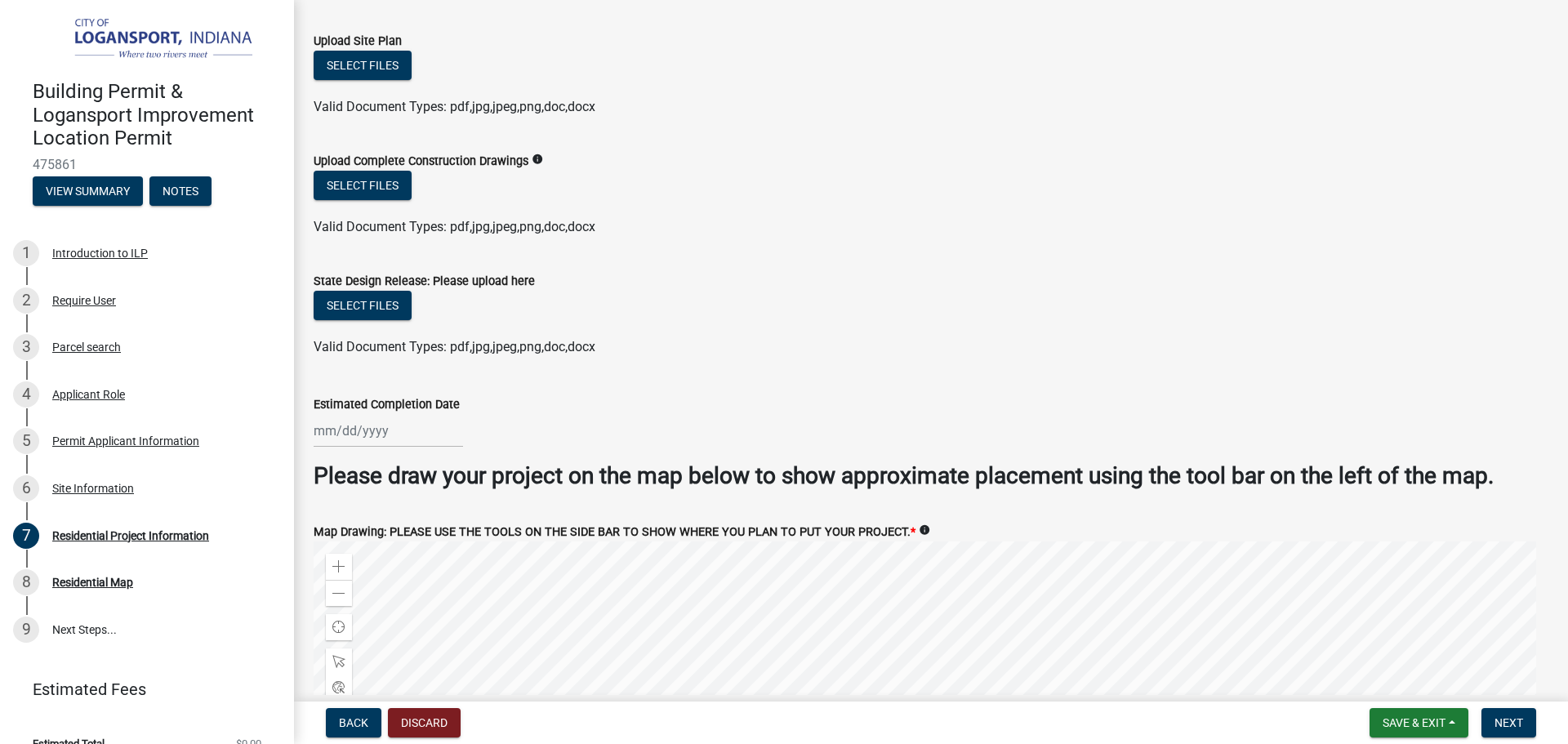
type input "30"
click at [362, 428] on div at bounding box center [388, 430] width 150 height 34
select select "9"
select select "2025"
click at [492, 452] on button "Next month" at bounding box center [487, 465] width 20 height 26
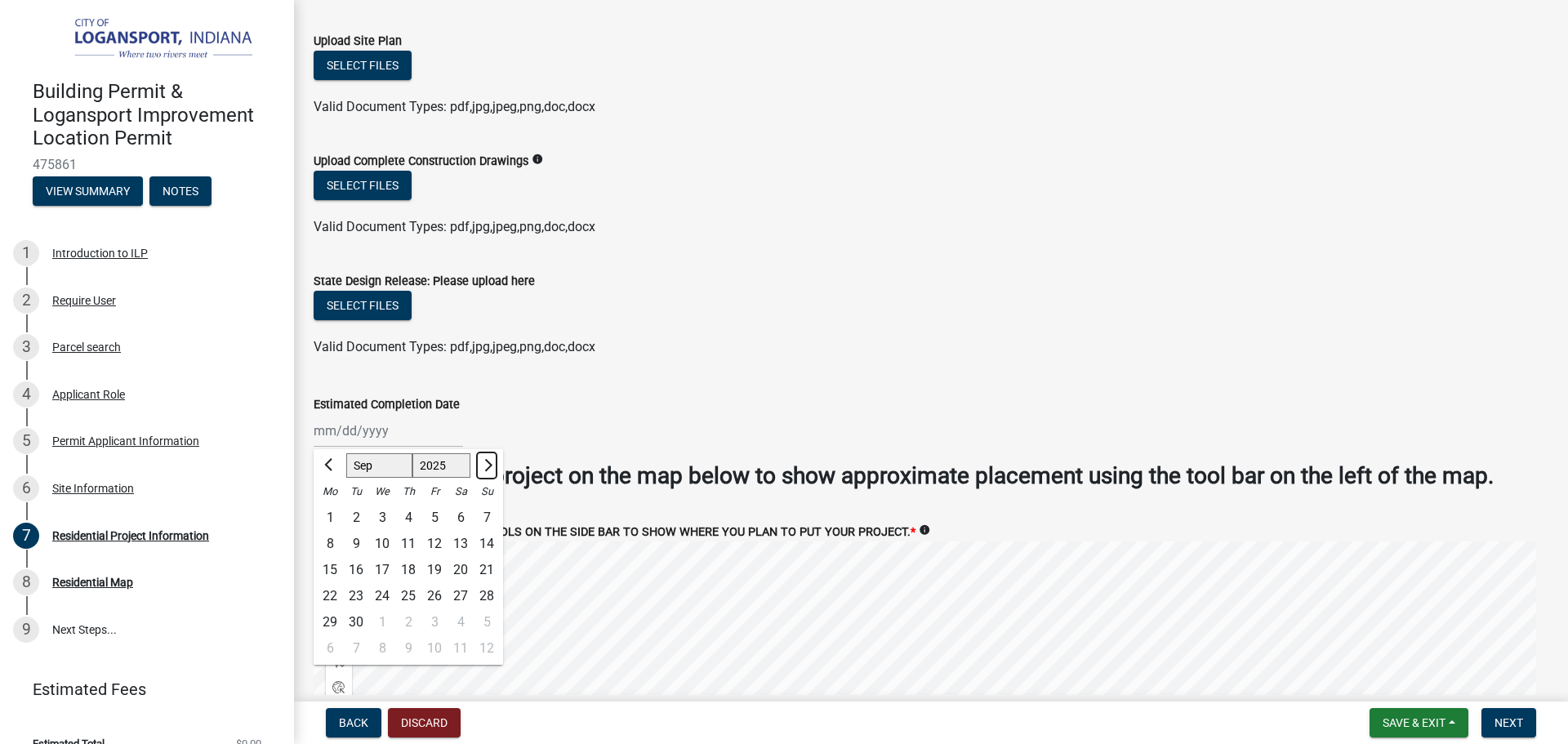
select select "10"
click at [436, 613] on div "31" at bounding box center [434, 622] width 26 height 26
type input "[DATE]"
click at [943, 326] on ul at bounding box center [931, 331] width 1234 height 13
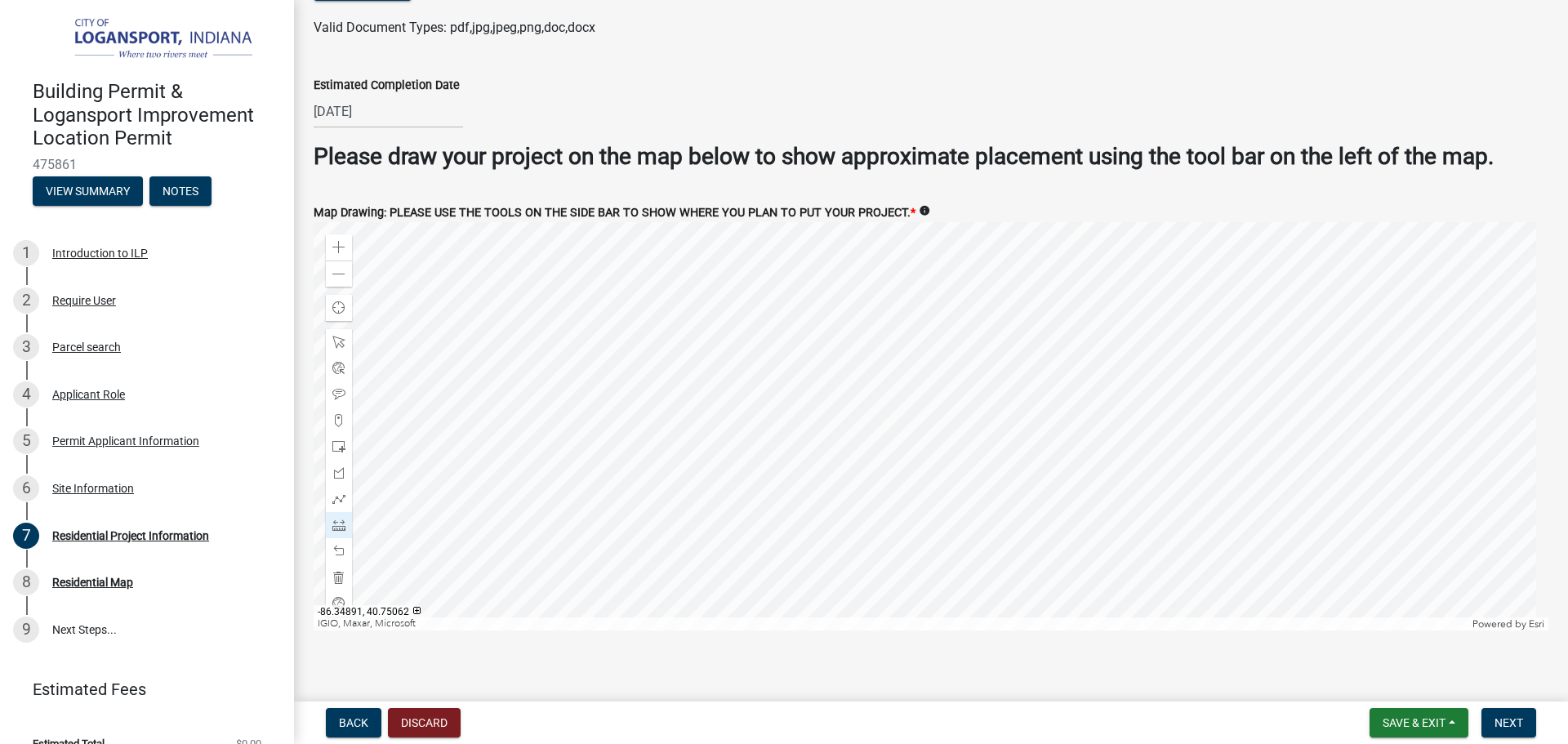
scroll to position [3139, 0]
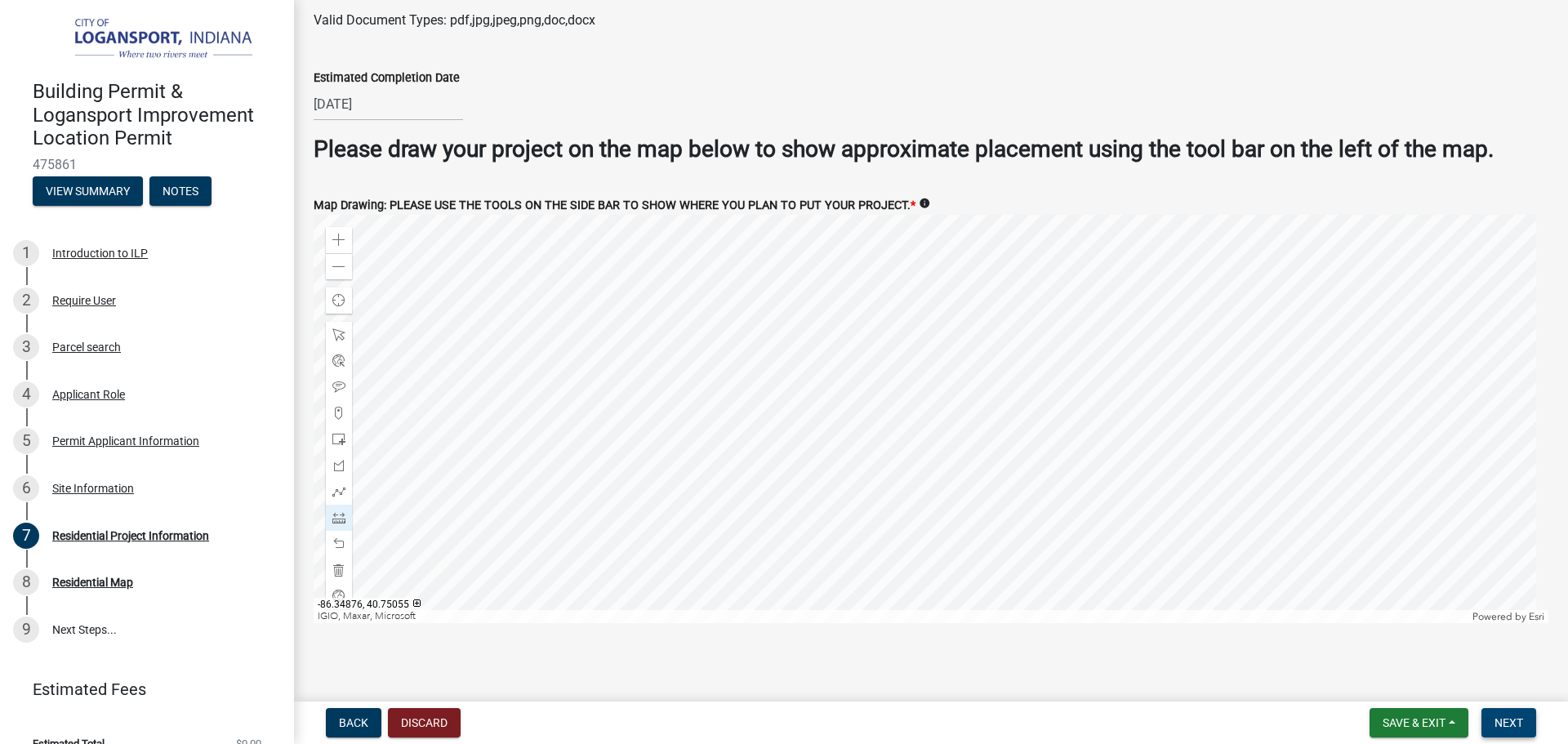
click at [1516, 718] on span "Next" at bounding box center [1509, 722] width 29 height 13
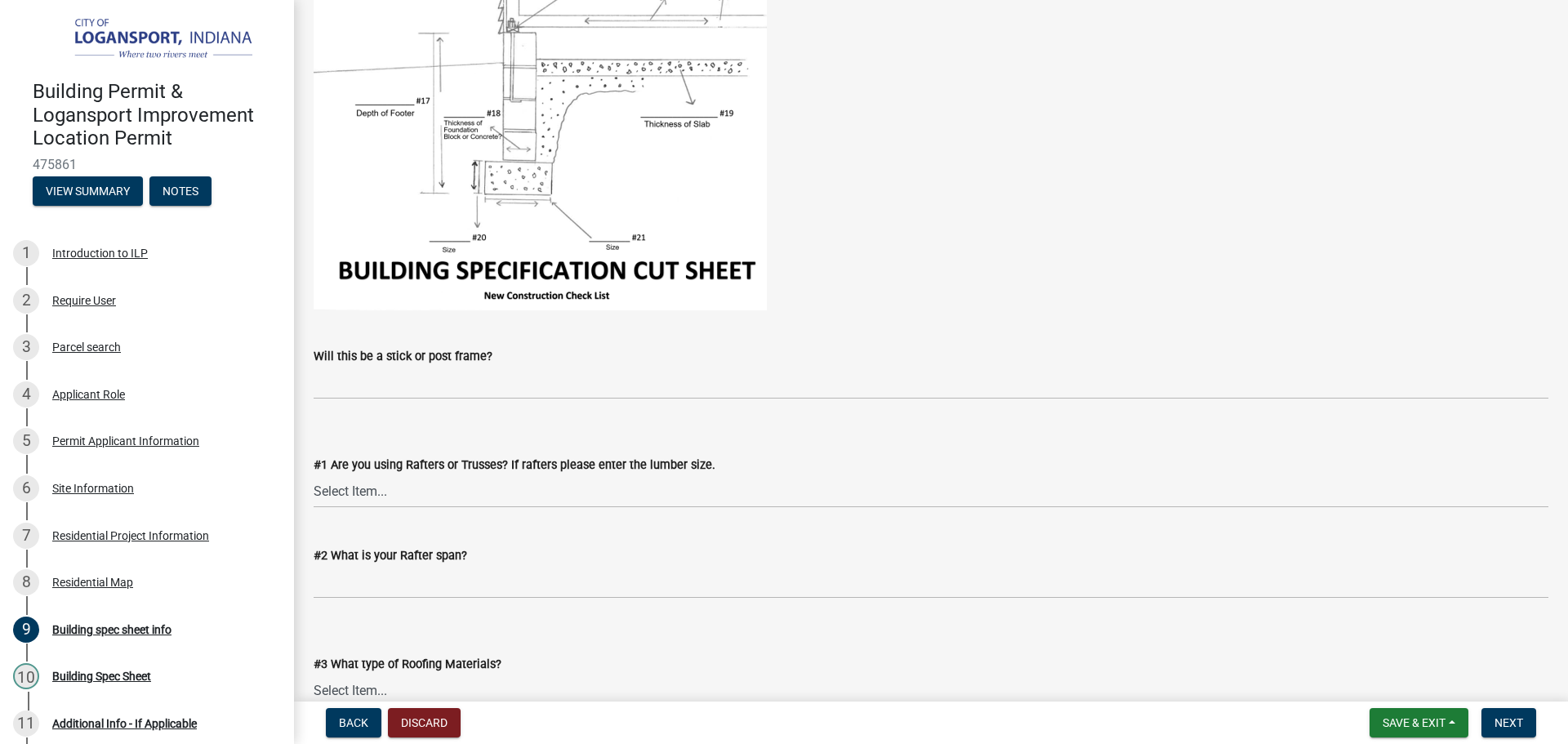
scroll to position [408, 0]
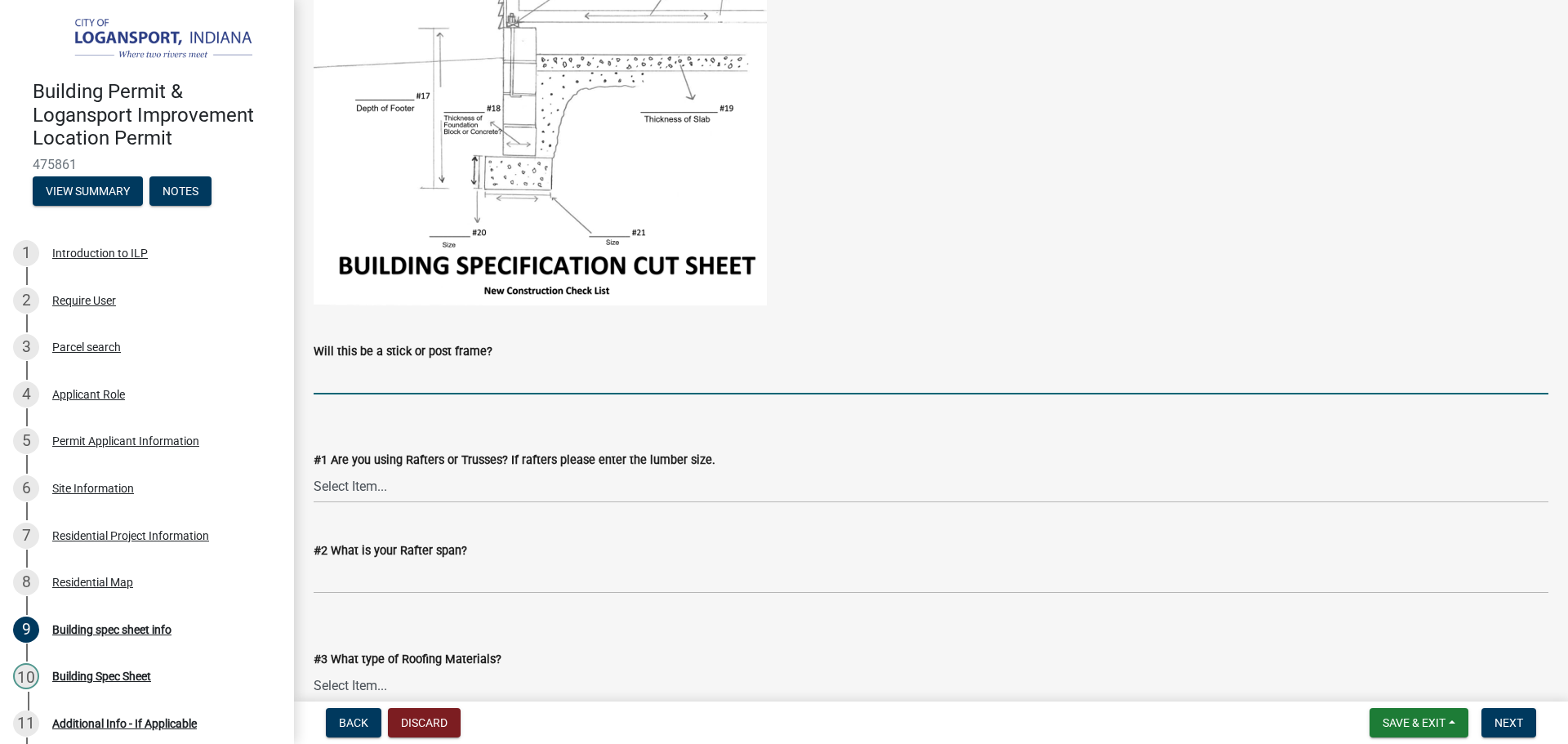
click at [437, 382] on input "Will this be a stick or post frame?" at bounding box center [931, 377] width 1234 height 34
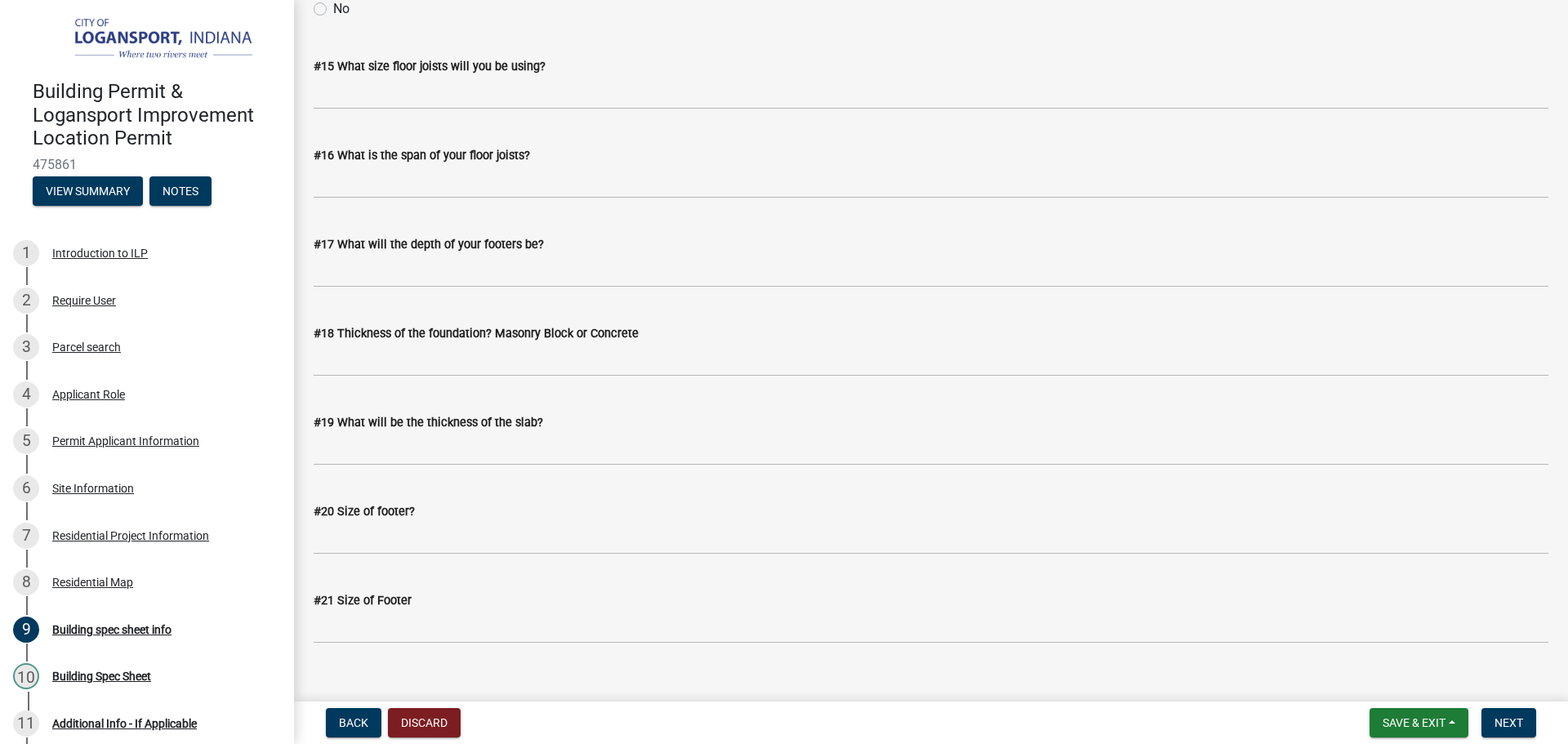
scroll to position [2100, 0]
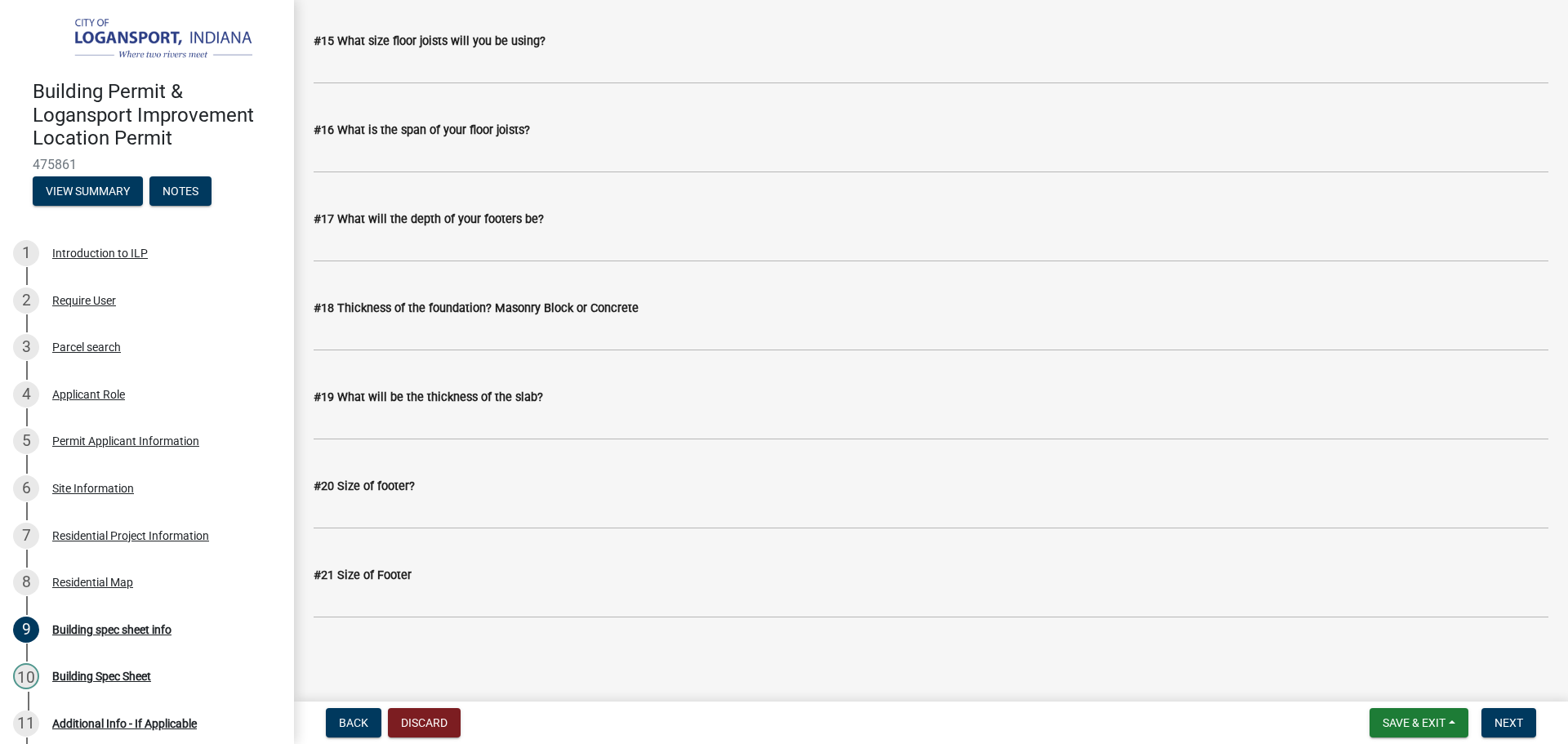
type input "posts"
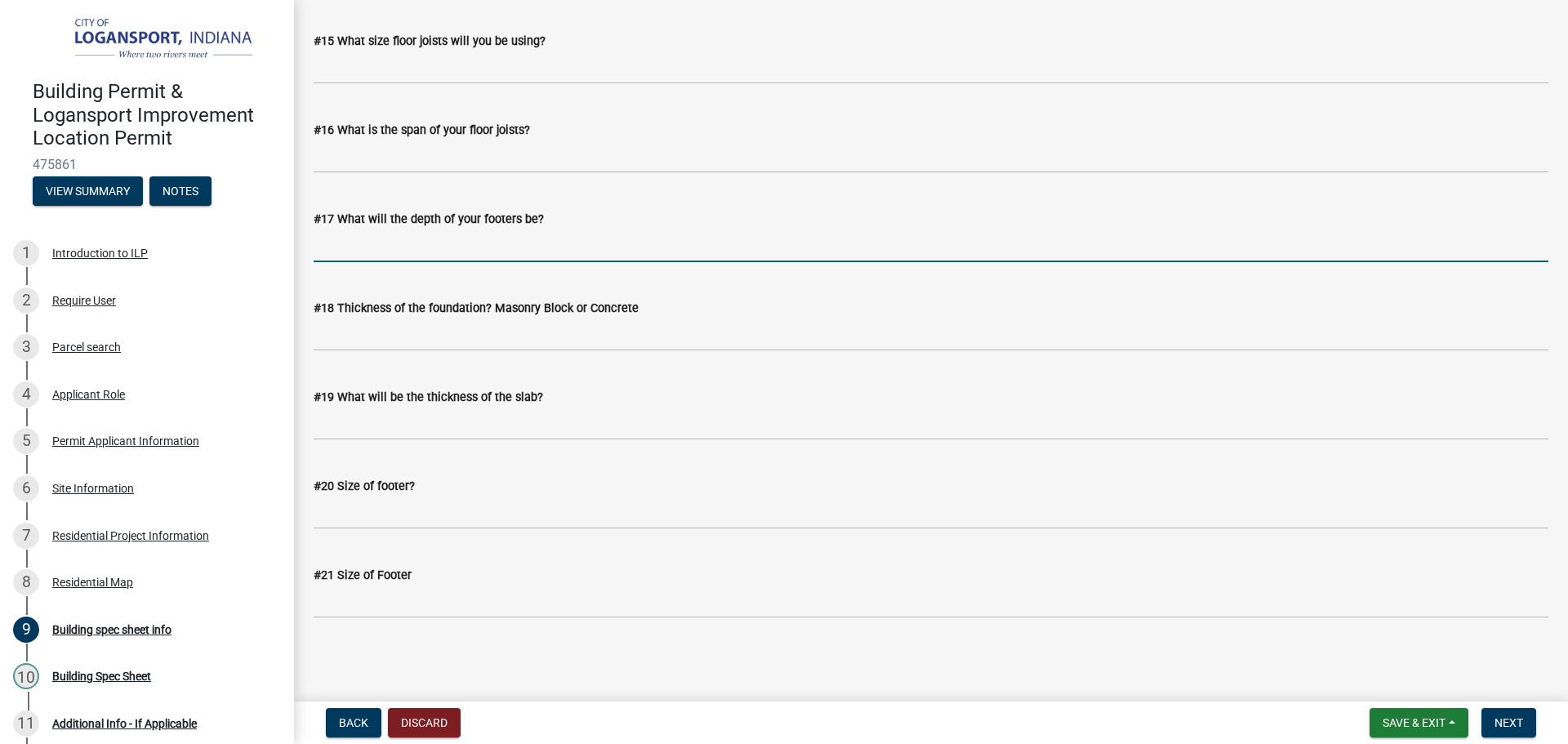
click at [519, 242] on input "#17 What will the depth of your footers be?" at bounding box center [931, 245] width 1234 height 34
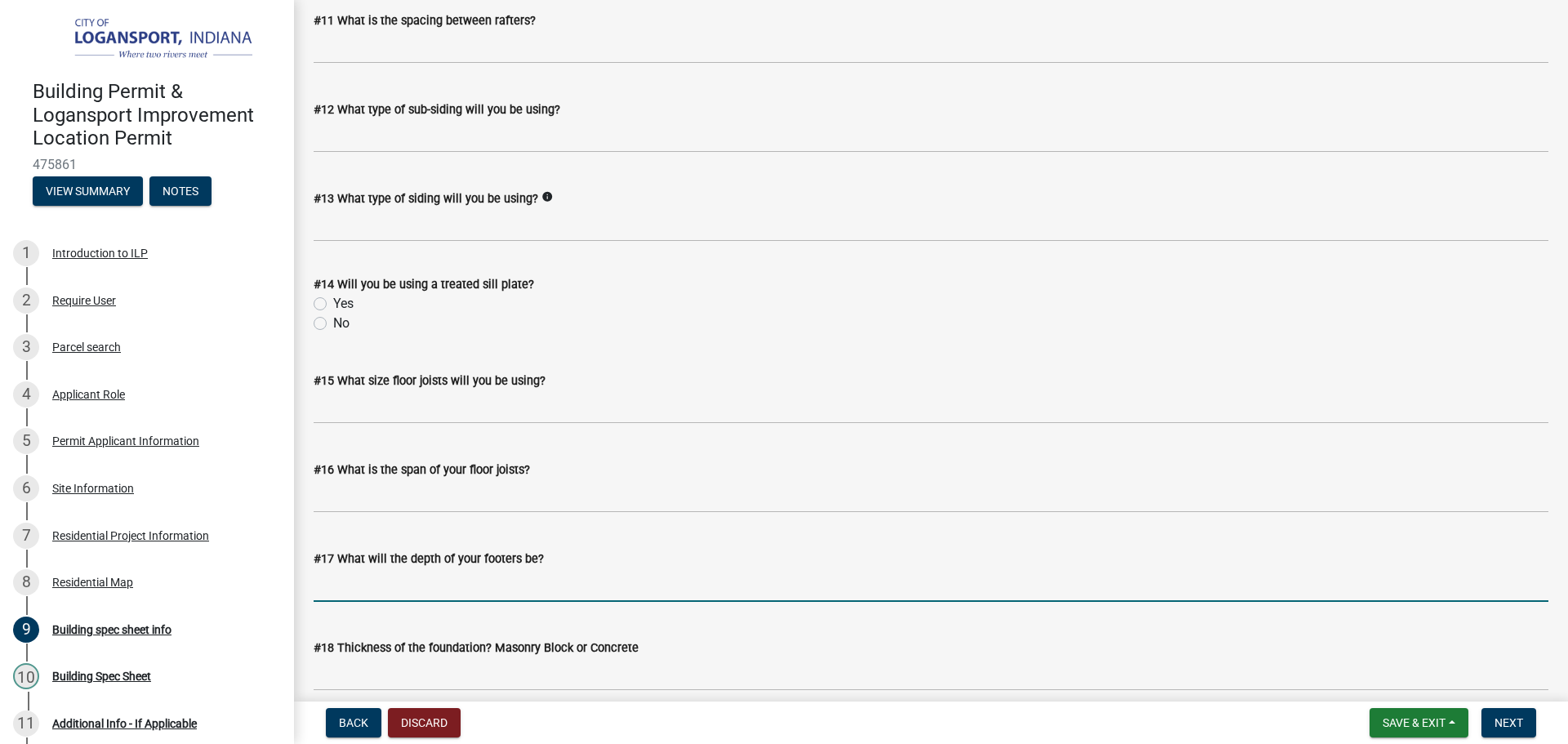
scroll to position [1855, 0]
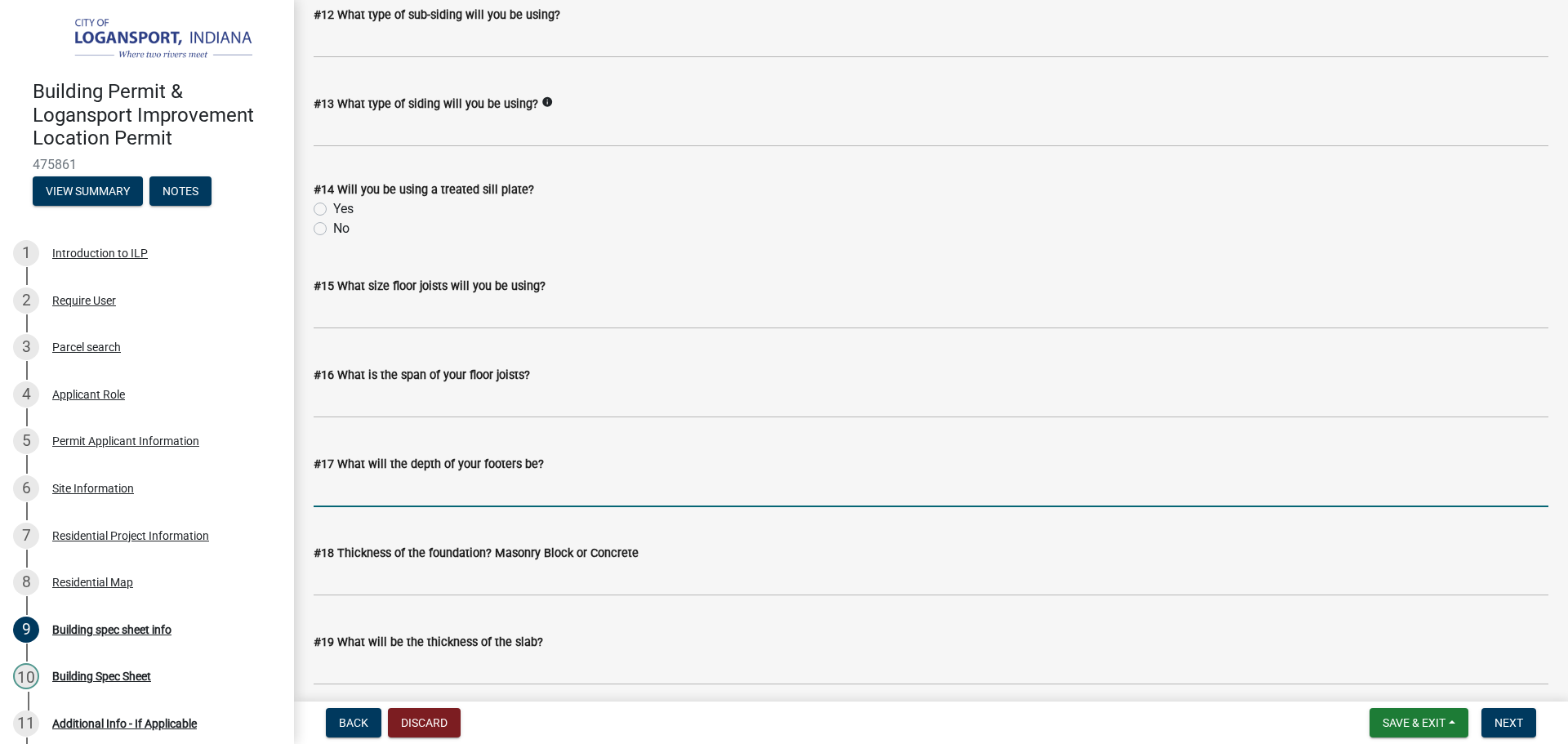
click at [418, 496] on input "#17 What will the depth of your footers be?" at bounding box center [931, 490] width 1234 height 34
type input "2"
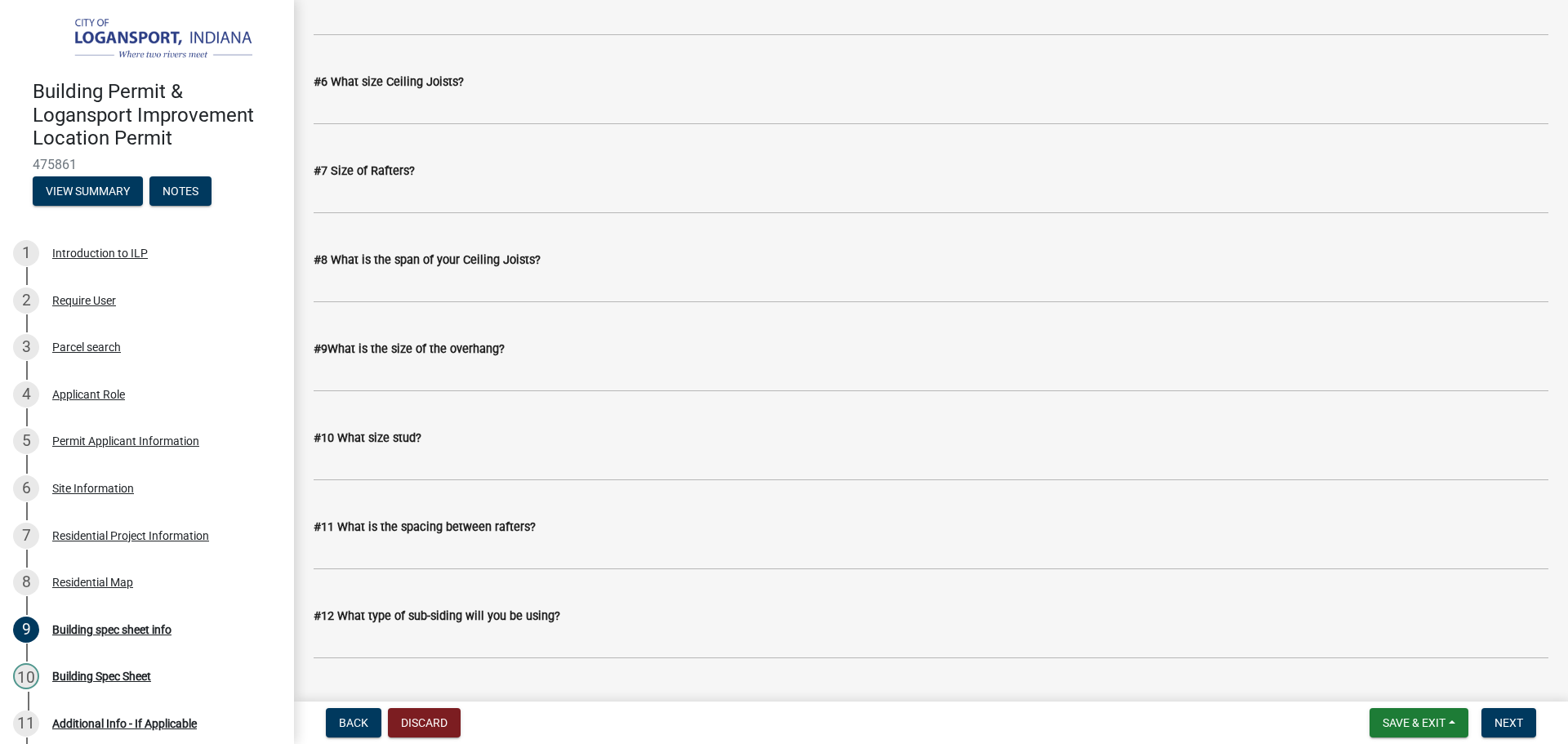
scroll to position [1283, 0]
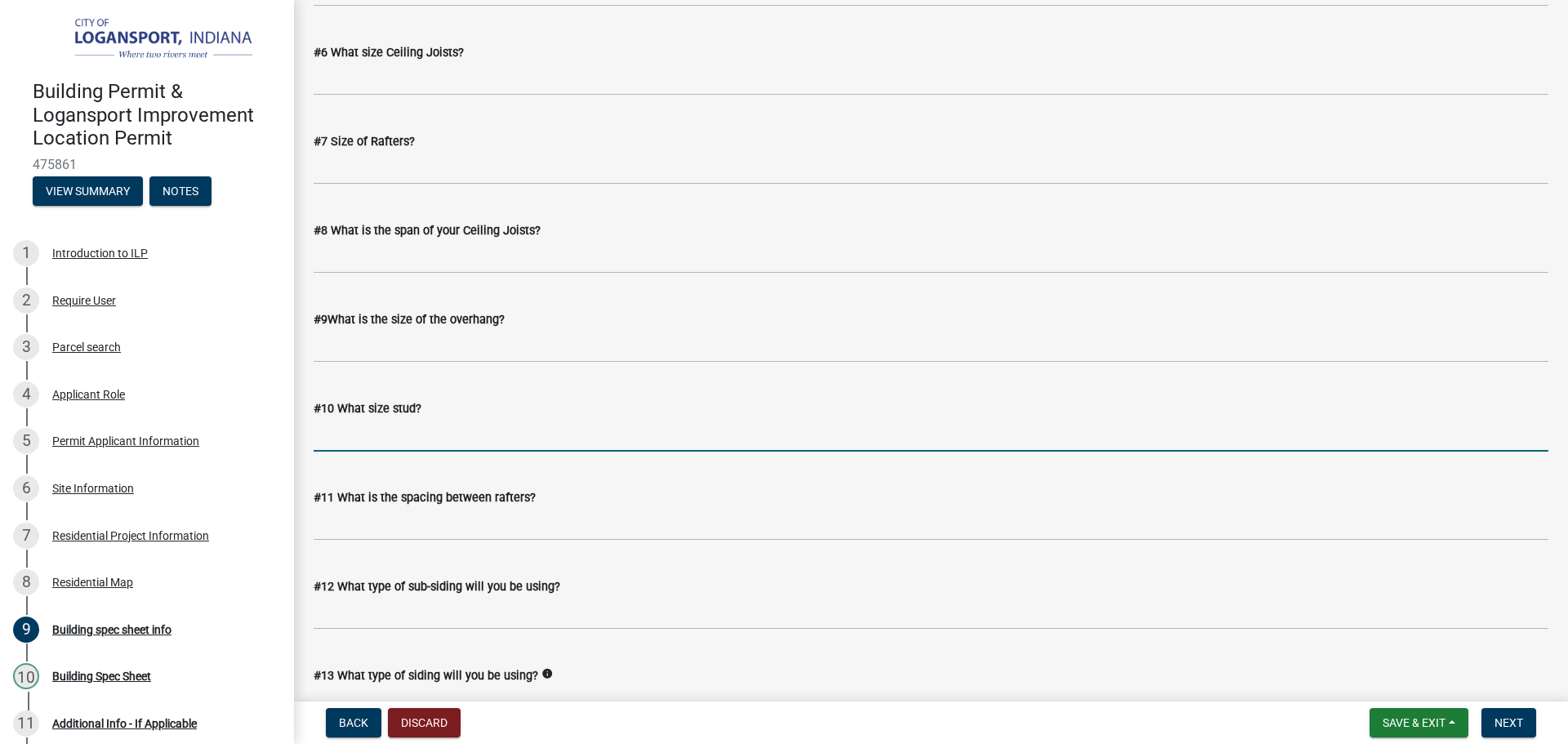
click at [489, 441] on input "#10 What size stud?" at bounding box center [931, 434] width 1234 height 34
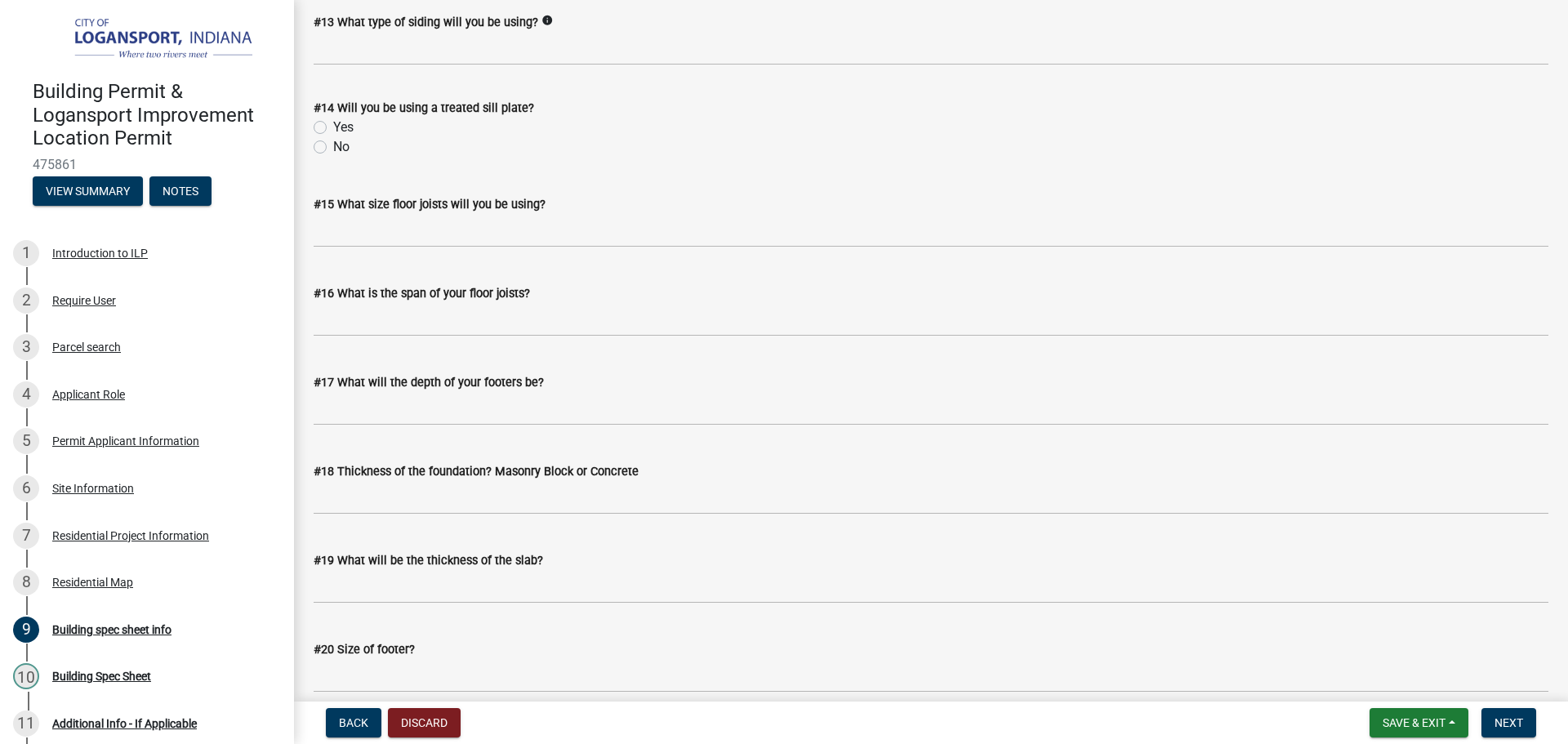
scroll to position [2100, 0]
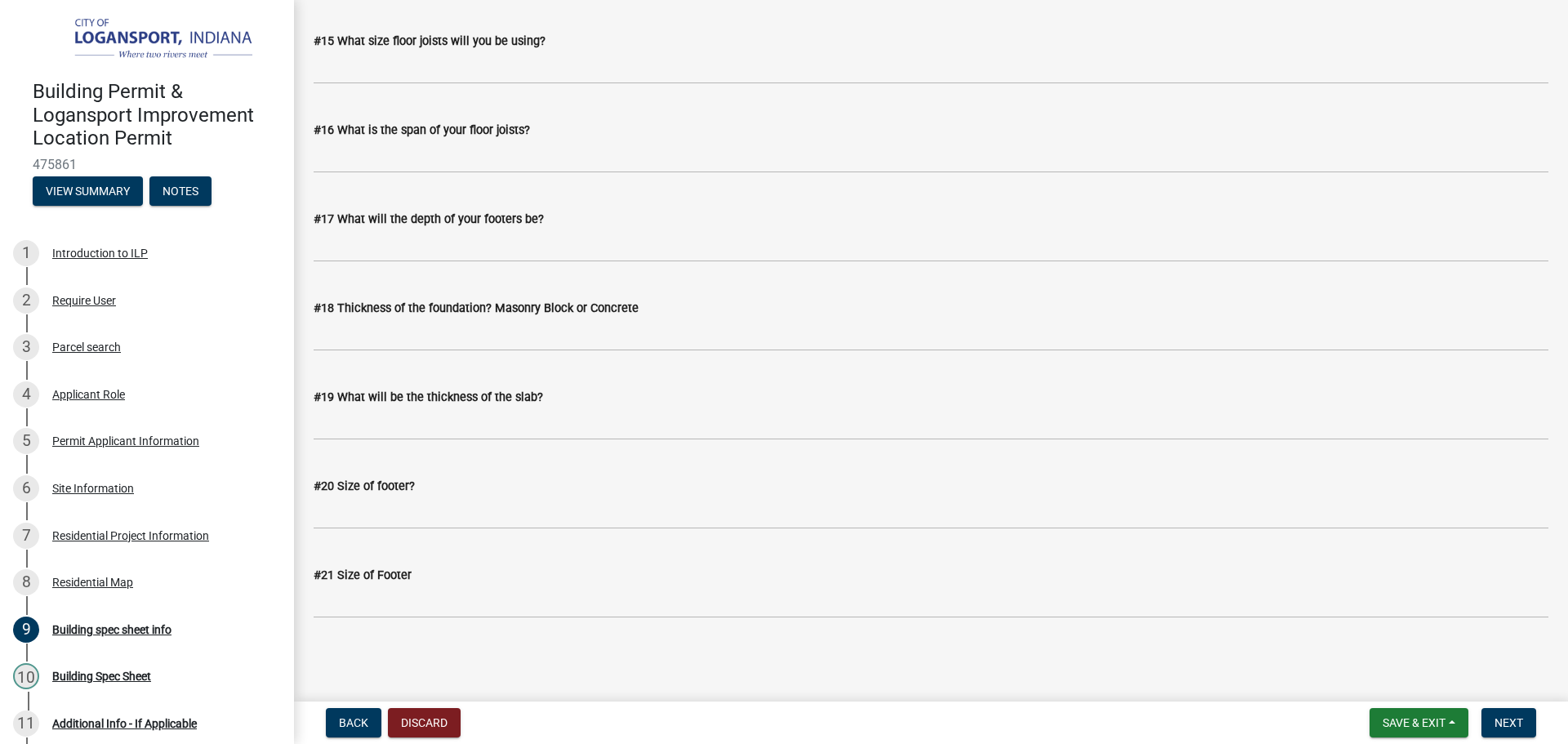
type input "4x4"
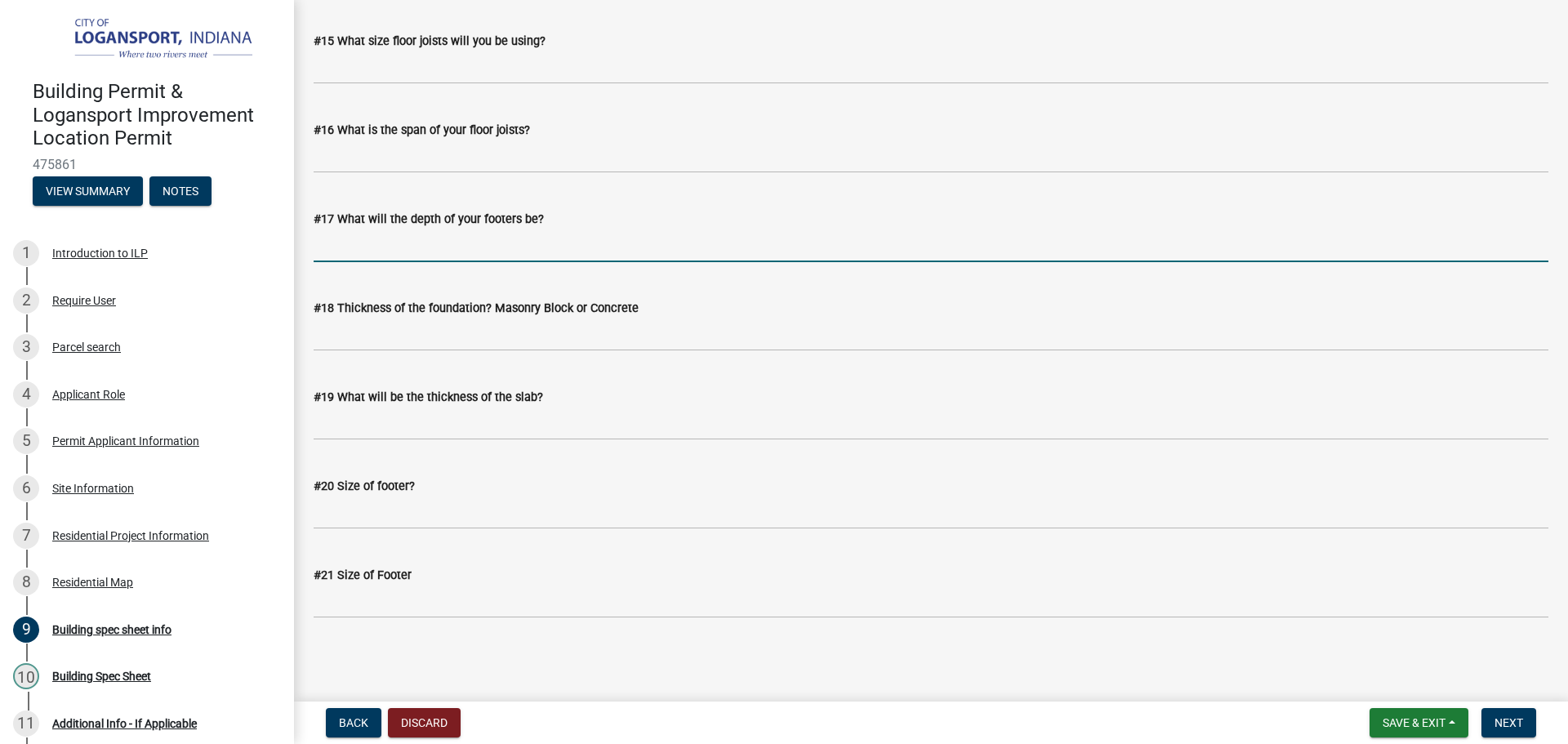
click at [425, 243] on input "#17 What will the depth of your footers be?" at bounding box center [931, 245] width 1234 height 34
click at [401, 237] on input "#17 What will the depth of your footers be?" at bounding box center [931, 245] width 1234 height 34
click at [496, 240] on input "#17 What will the depth of your footers be?" at bounding box center [931, 245] width 1234 height 34
click at [1439, 719] on span "Save & Exit" at bounding box center [1413, 722] width 63 height 13
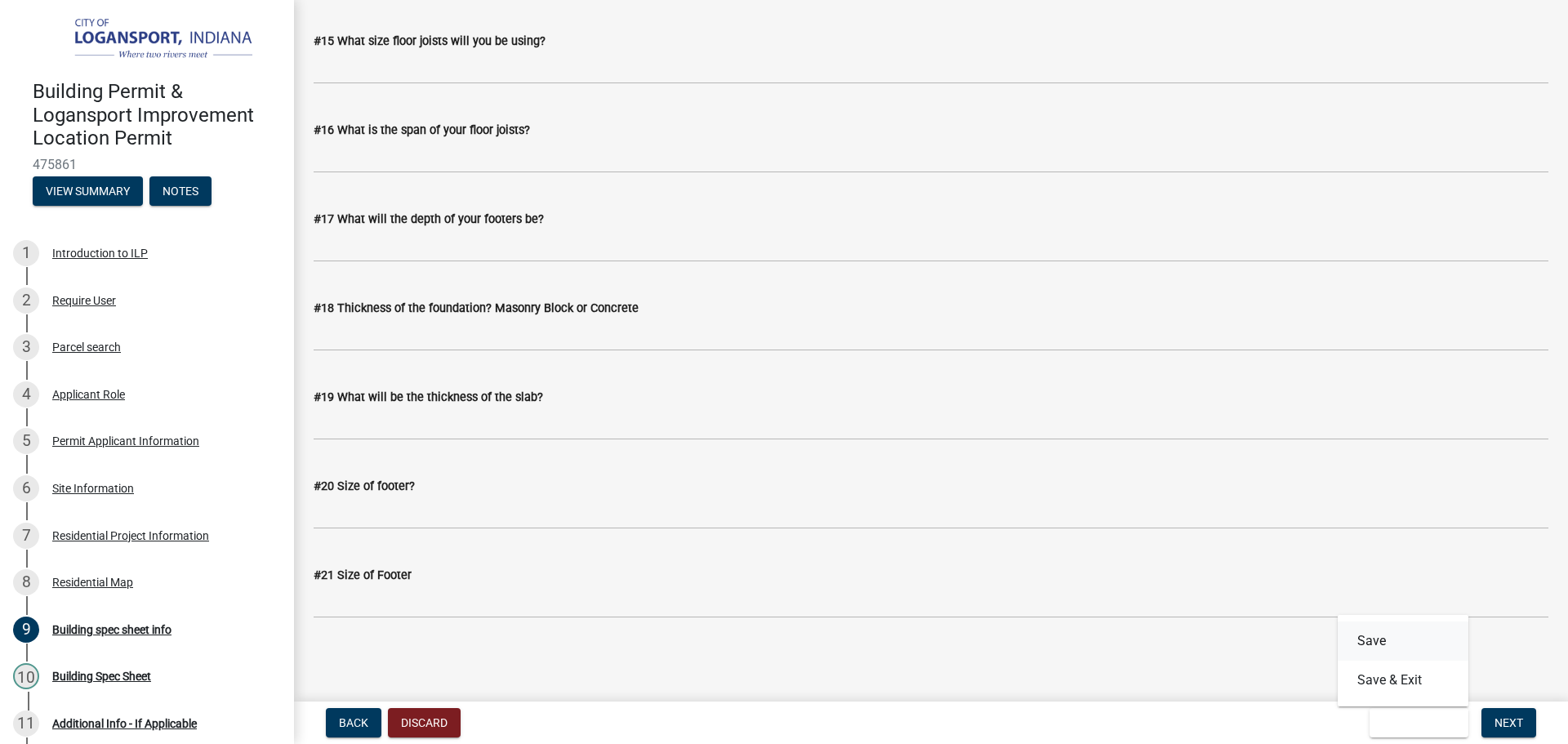
click at [1407, 638] on button "Save" at bounding box center [1403, 641] width 131 height 39
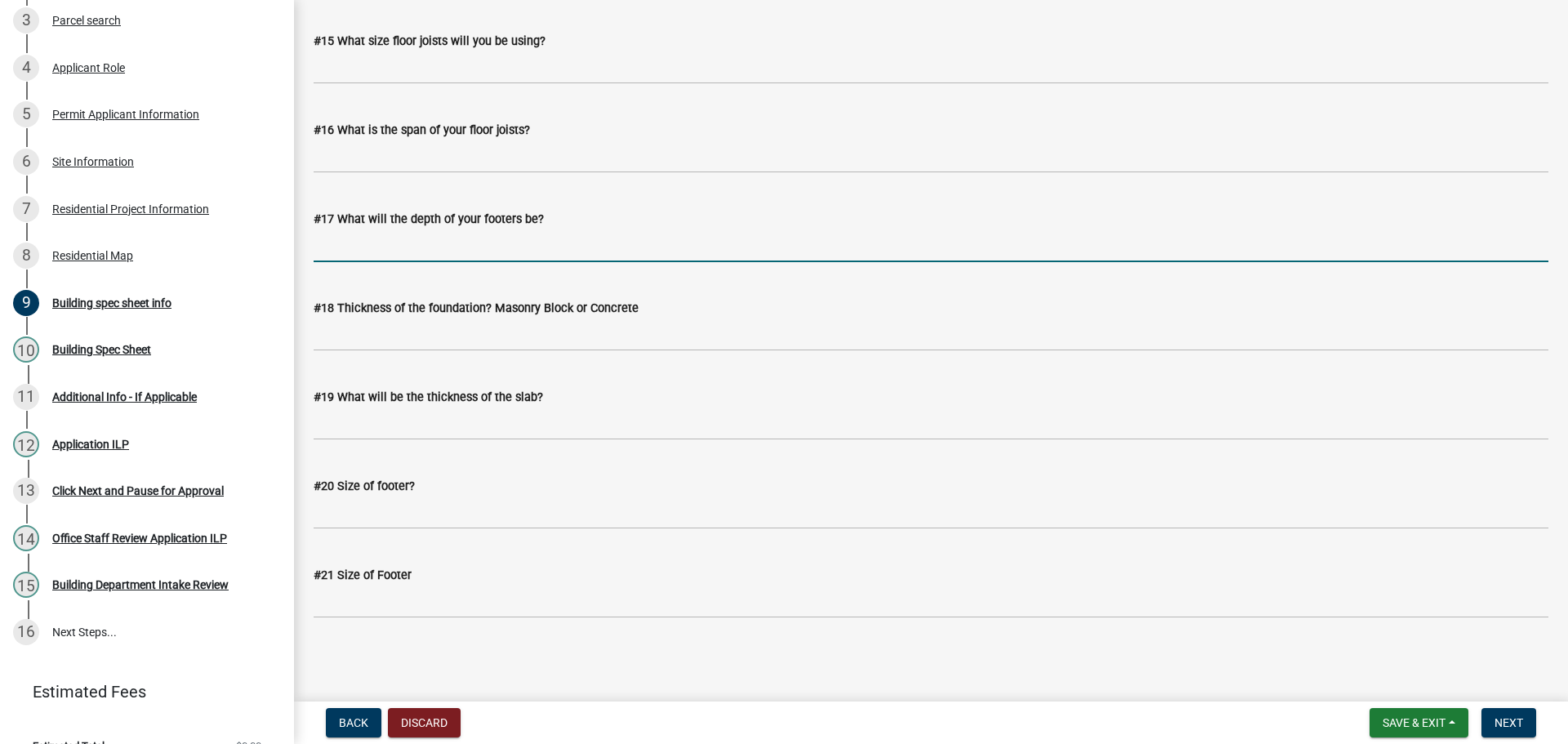
click at [808, 244] on input "#17 What will the depth of your footers be?" at bounding box center [931, 245] width 1234 height 34
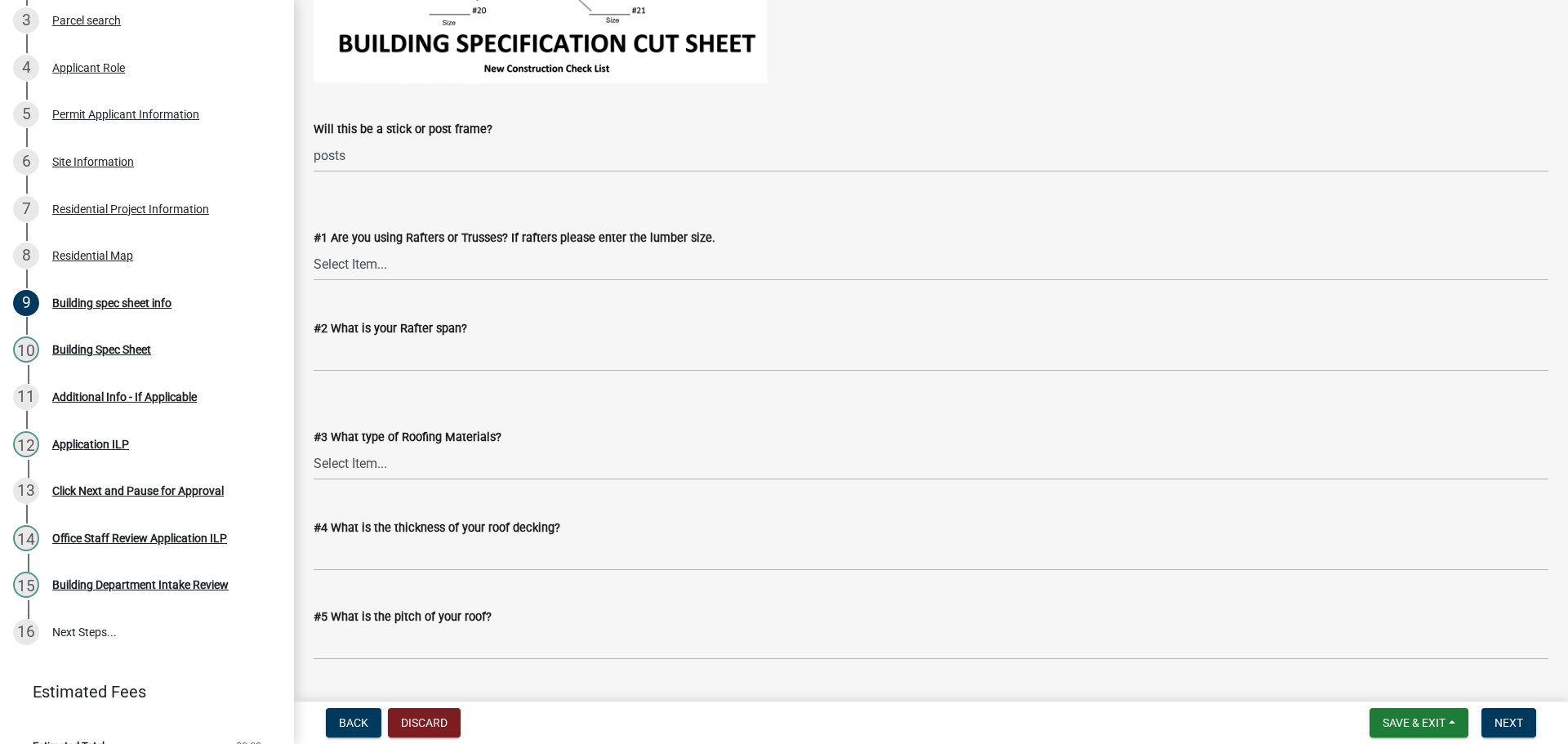
scroll to position [0, 0]
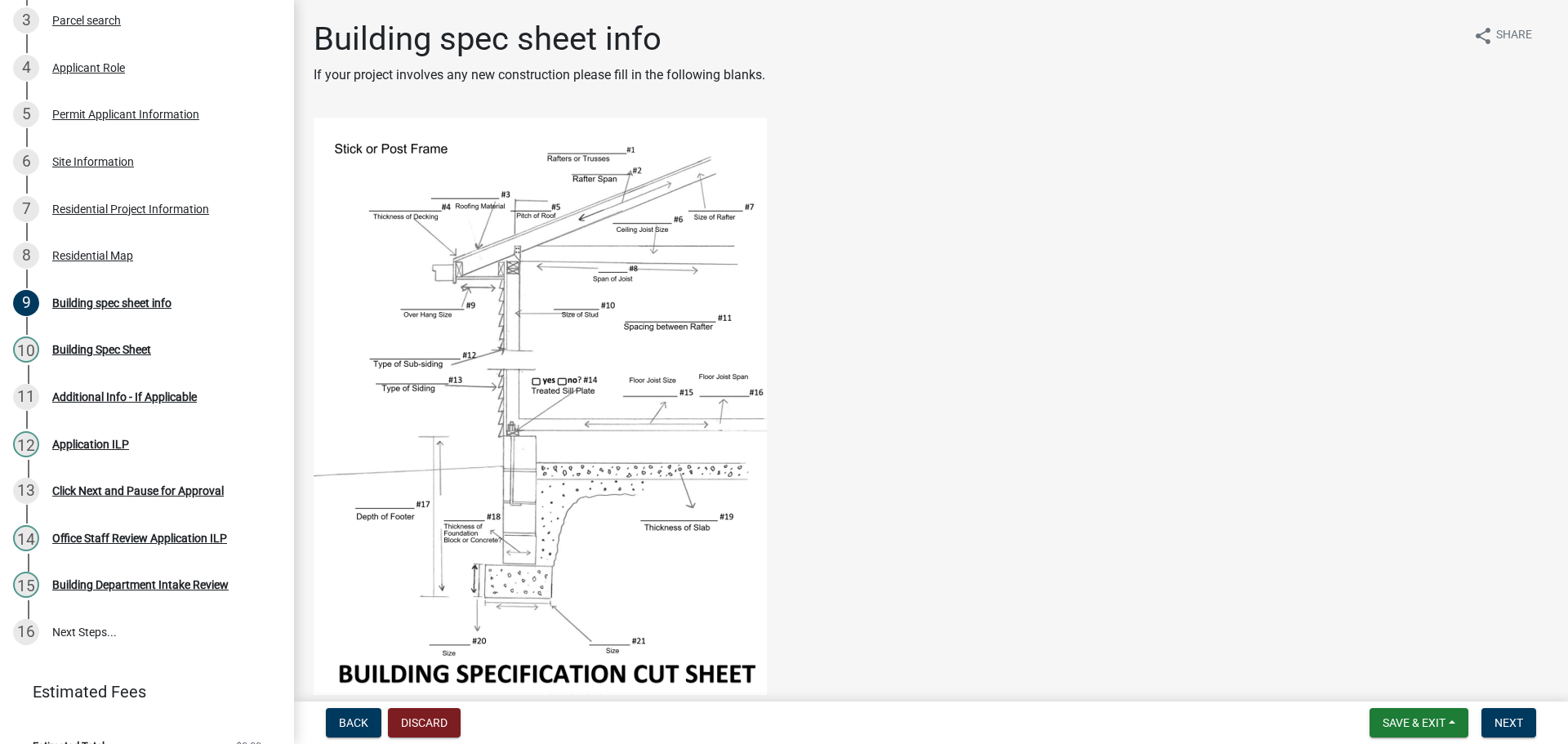
click at [1060, 347] on figure at bounding box center [931, 416] width 1234 height 596
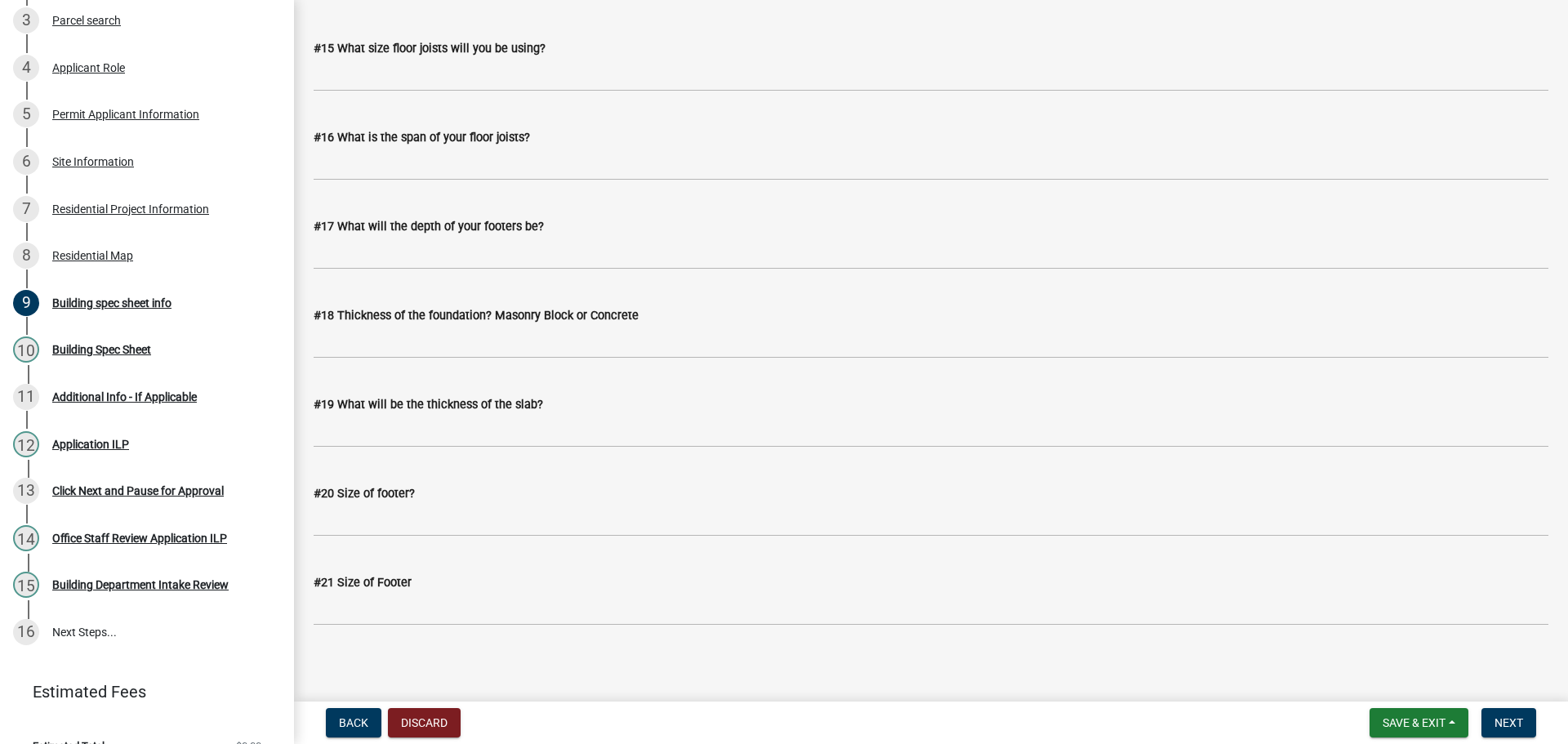
scroll to position [2100, 0]
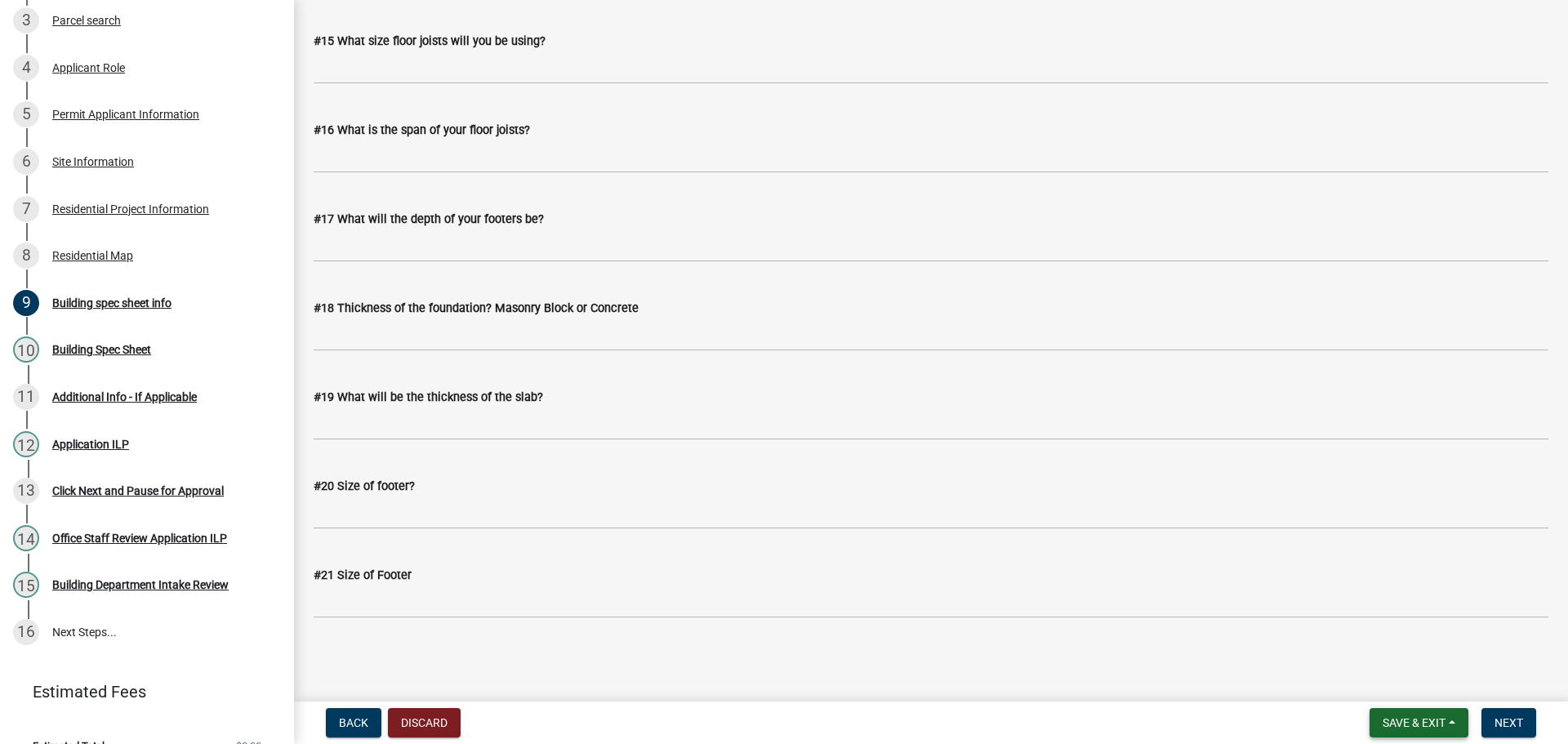
click at [1462, 713] on button "Save & Exit" at bounding box center [1418, 722] width 99 height 29
click at [1422, 681] on button "Save & Exit" at bounding box center [1403, 680] width 131 height 39
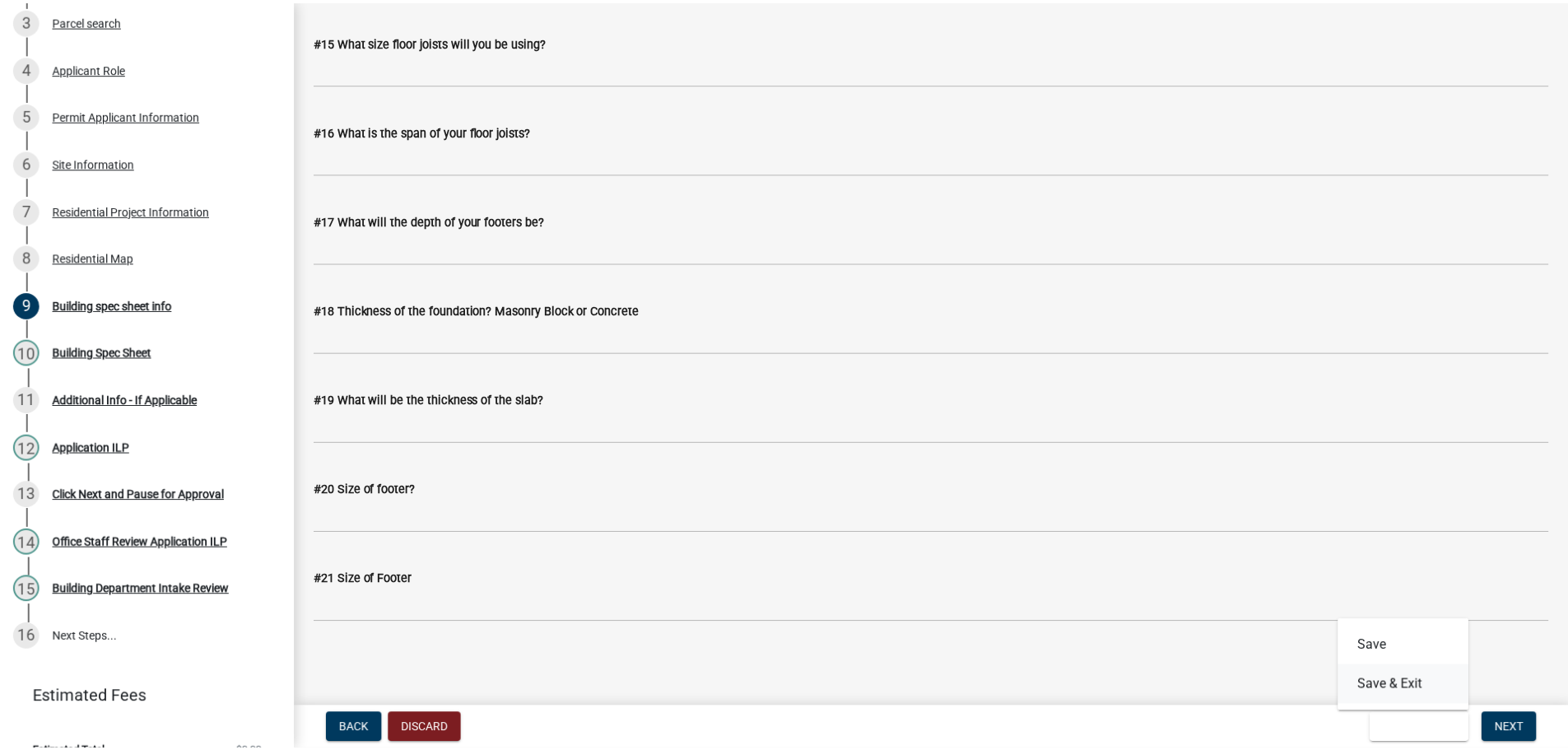
scroll to position [0, 0]
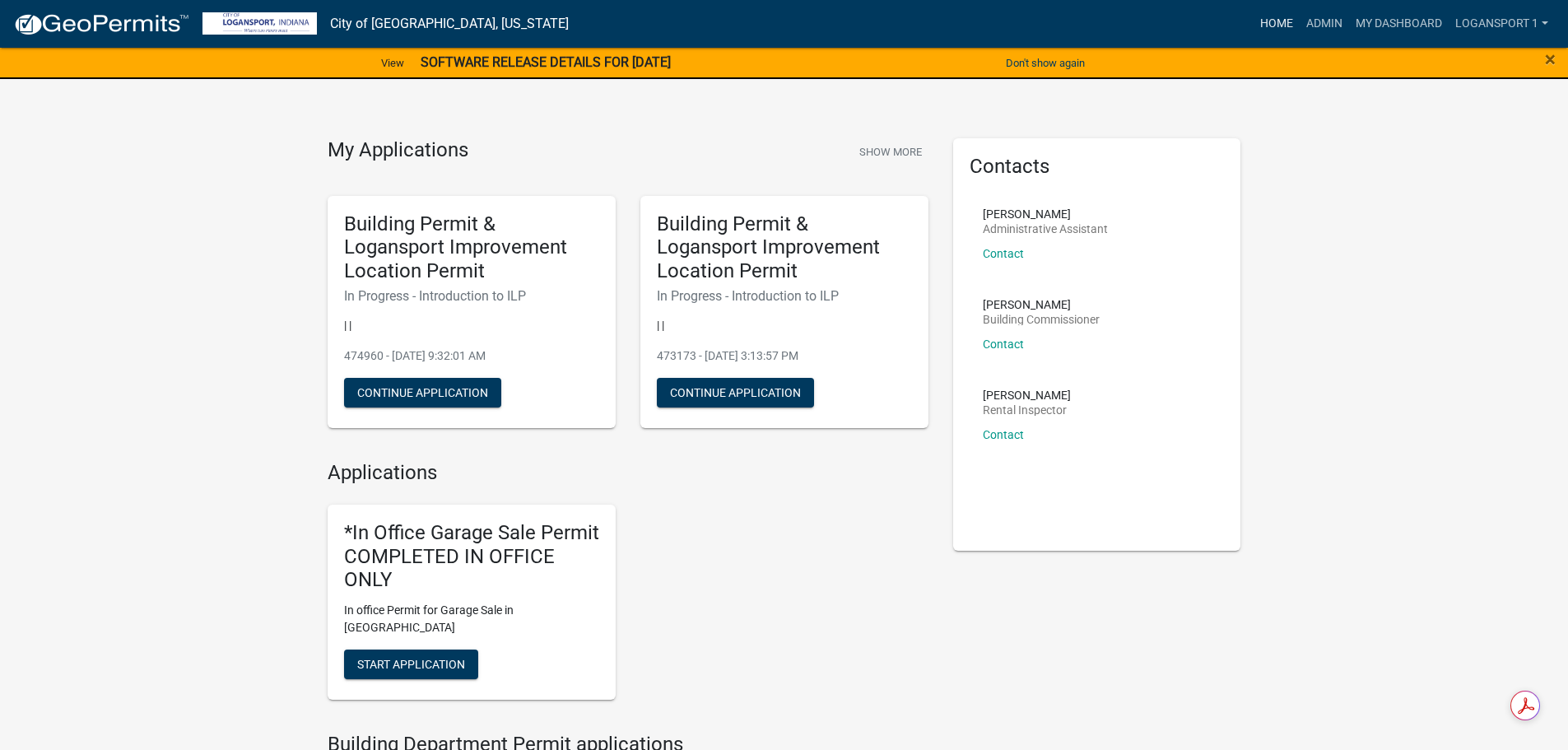
click at [1279, 25] on link "Home" at bounding box center [1277, 24] width 46 height 31
